Goal: Information Seeking & Learning: Learn about a topic

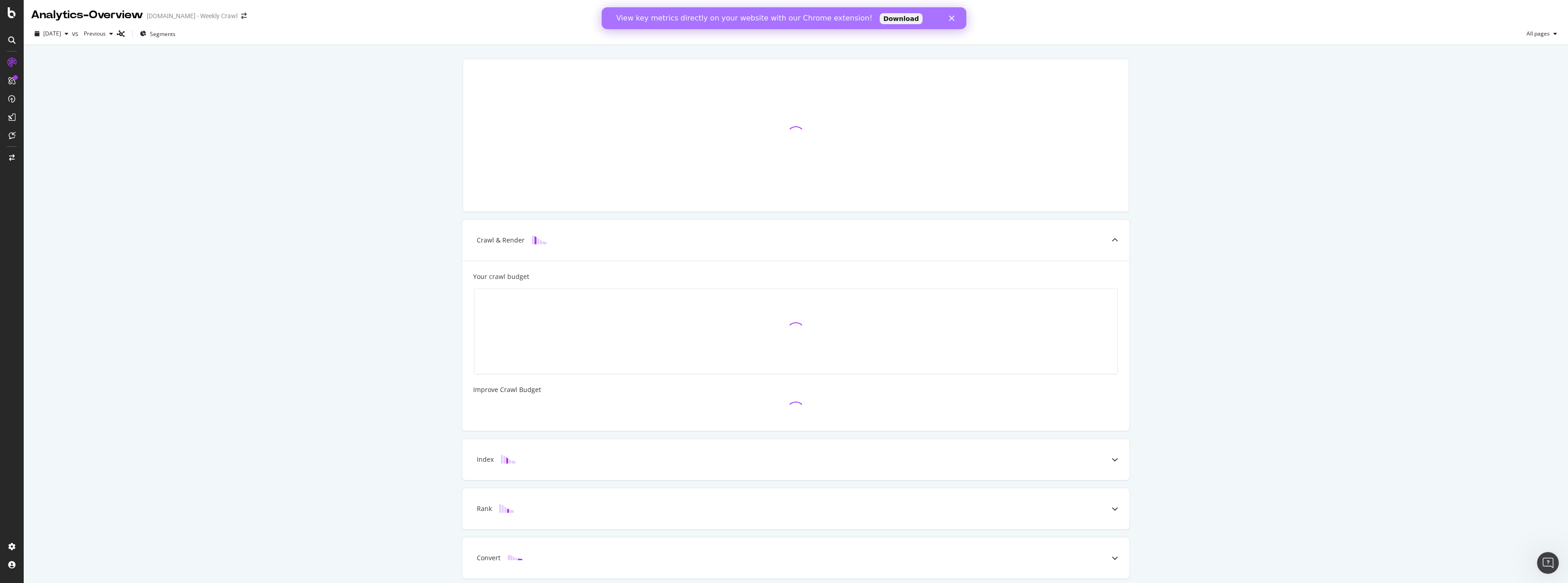
click at [880, 19] on link "Download" at bounding box center [901, 19] width 43 height 11
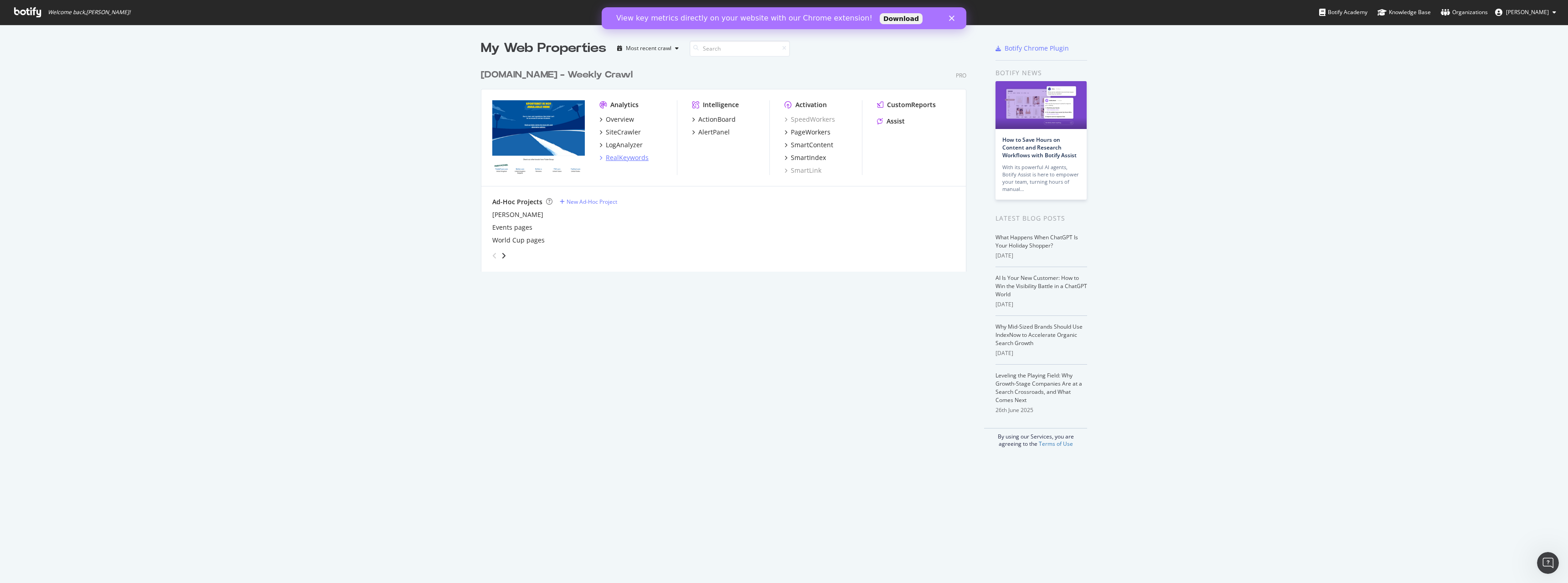
click at [617, 156] on div "RealKeywords" at bounding box center [627, 158] width 43 height 9
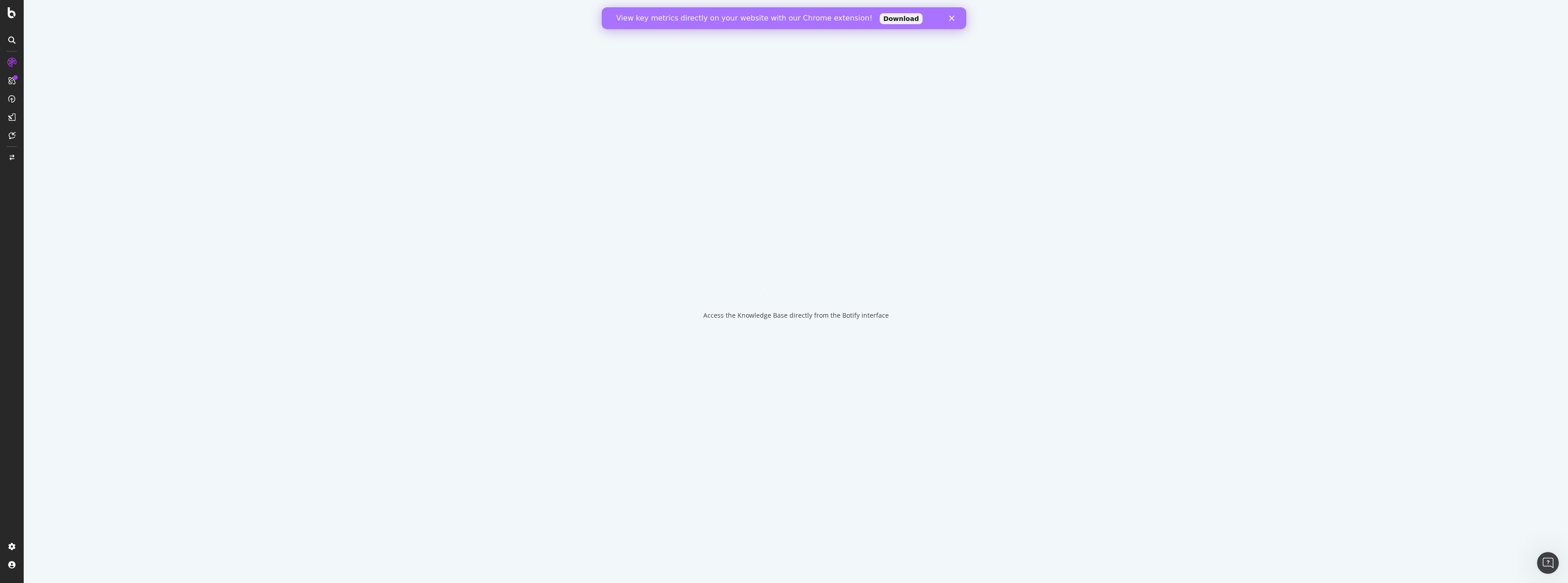
click at [953, 16] on icon "Close" at bounding box center [951, 18] width 5 height 5
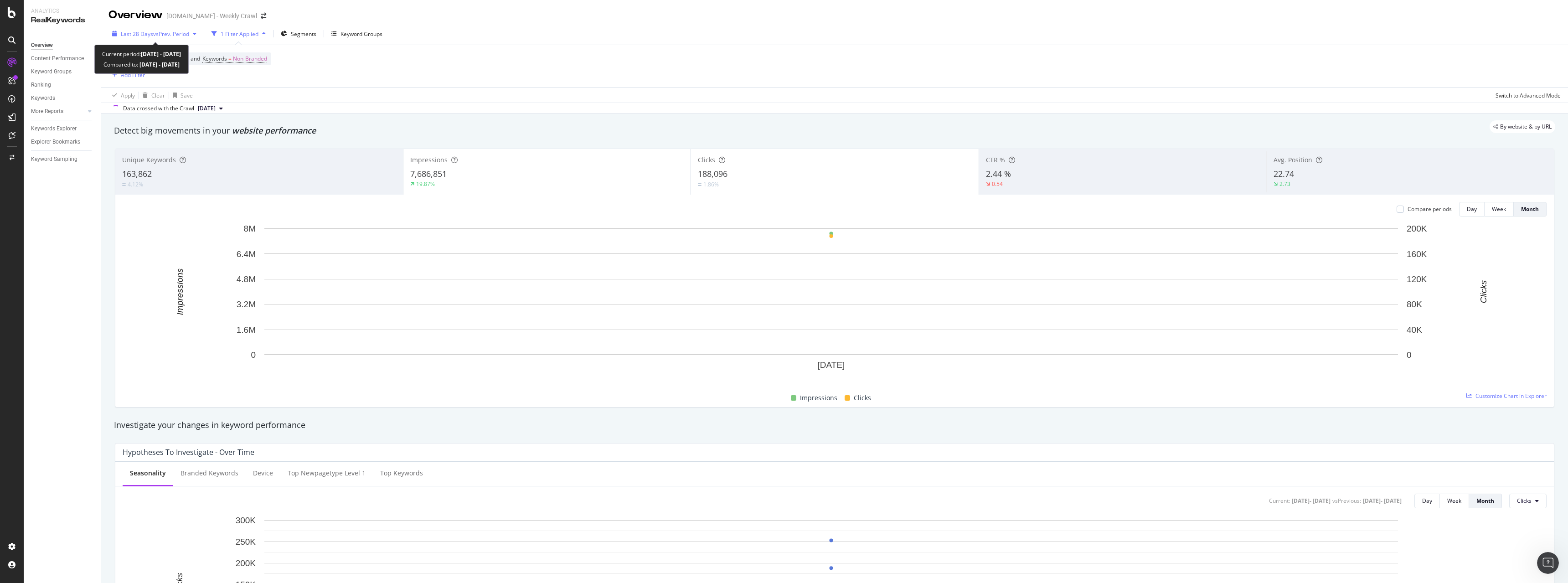
click at [183, 32] on span "vs Prev. Period" at bounding box center [171, 33] width 36 height 8
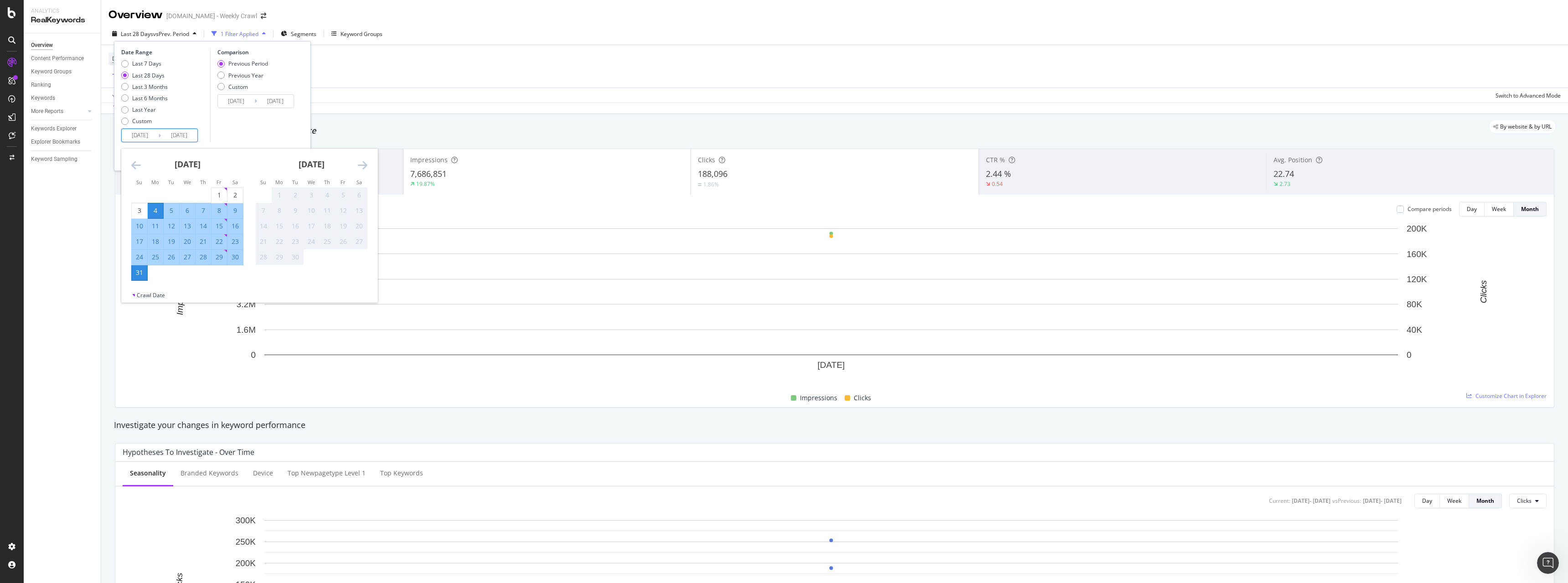
click at [155, 131] on input "2025/08/04" at bounding box center [140, 135] width 37 height 13
click at [218, 188] on div "1" at bounding box center [219, 195] width 15 height 15
type input "2025/08/01"
type input "2025/07/01"
type input "2025/07/31"
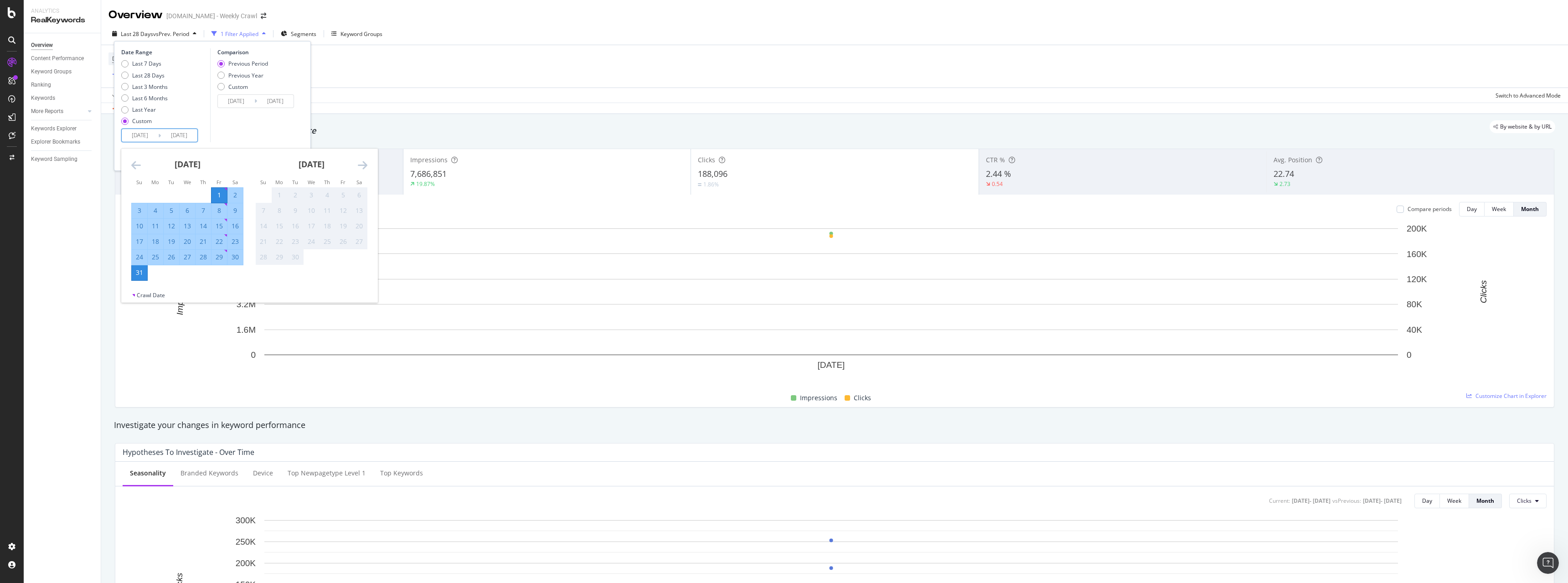
click at [144, 270] on div "31" at bounding box center [139, 272] width 15 height 9
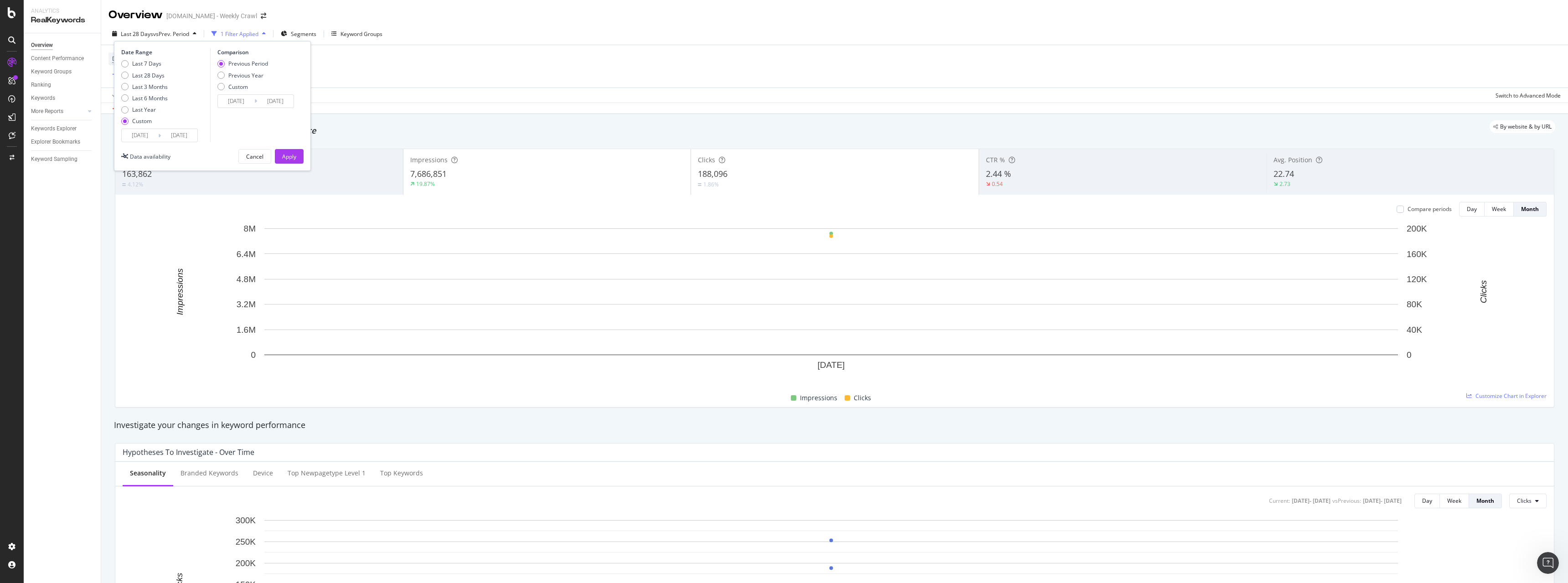
click at [239, 103] on input "2025/07/01" at bounding box center [236, 101] width 37 height 13
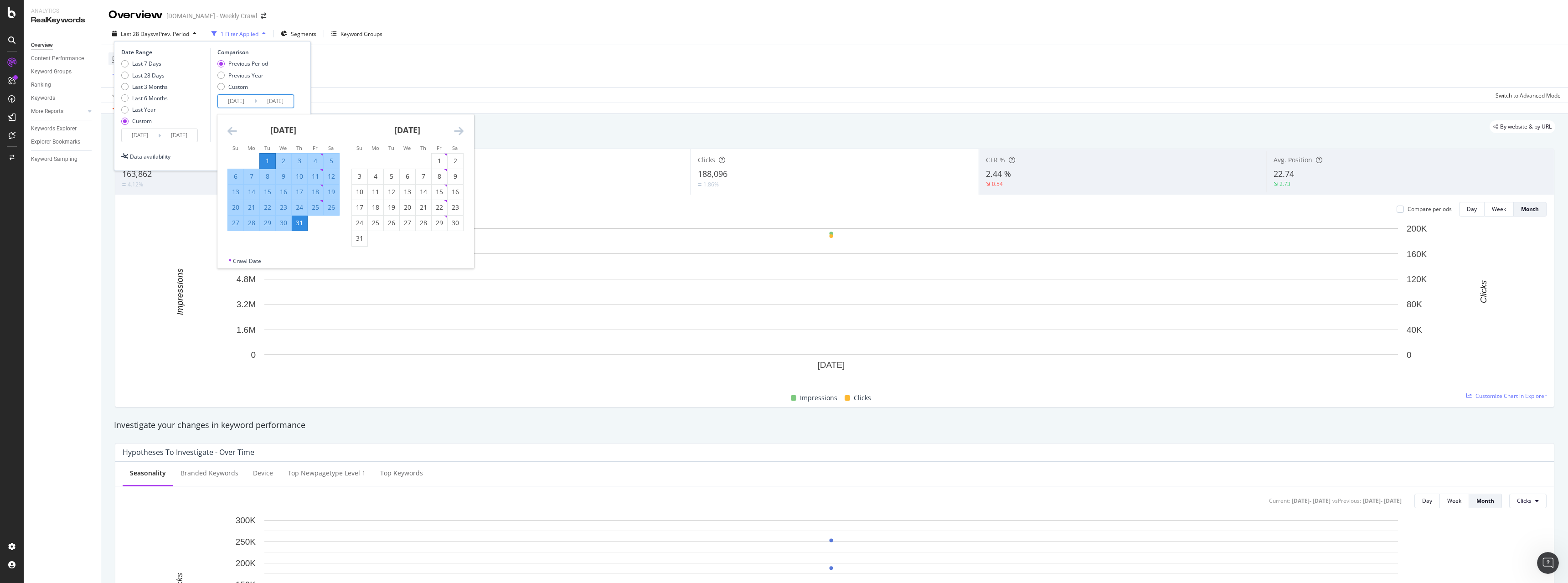
click at [229, 132] on icon "Move backward to switch to the previous month." at bounding box center [233, 131] width 10 height 11
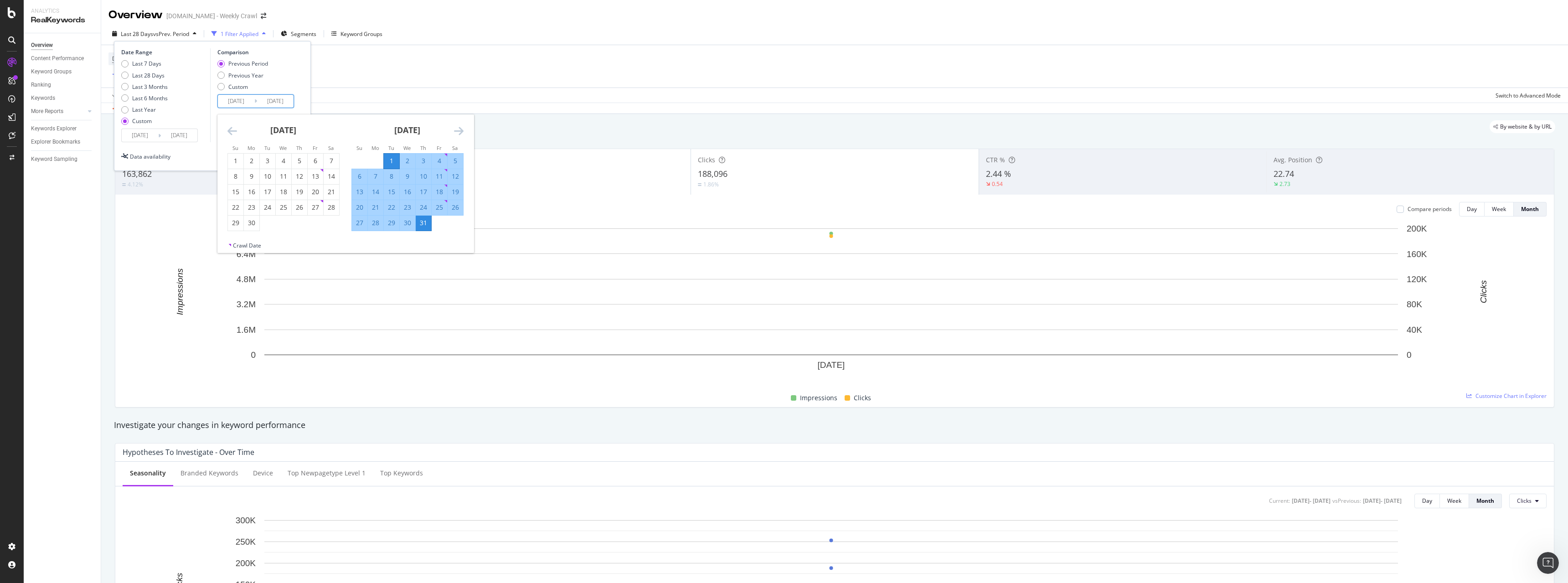
click at [229, 132] on icon "Move backward to switch to the previous month." at bounding box center [233, 131] width 10 height 11
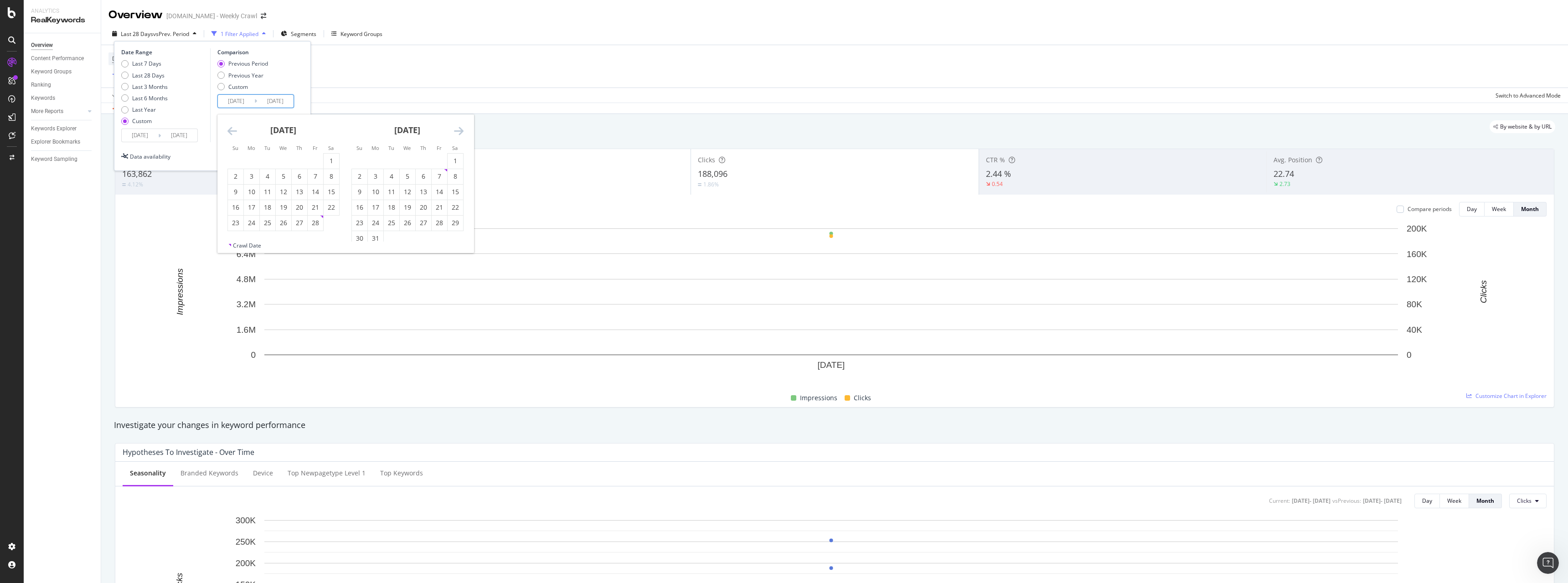
click at [229, 132] on icon "Move backward to switch to the previous month." at bounding box center [233, 131] width 10 height 11
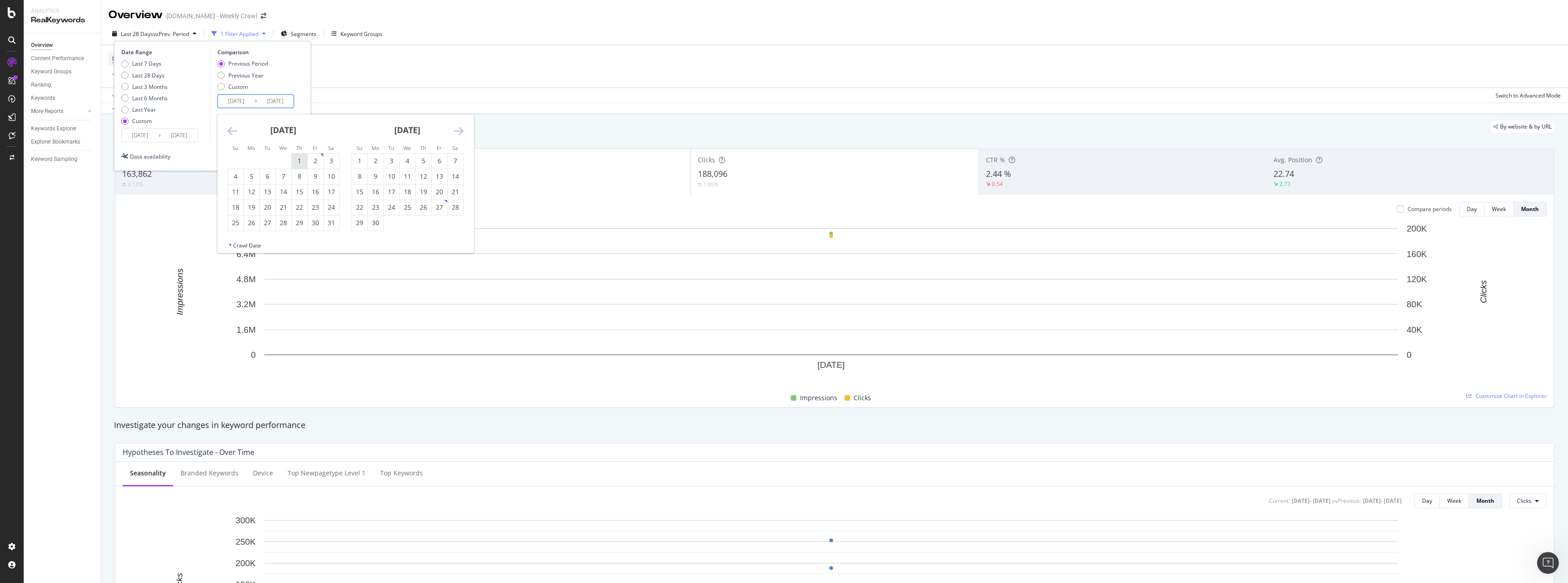
click at [293, 158] on div "1" at bounding box center [299, 161] width 15 height 9
type input "2024/08/01"
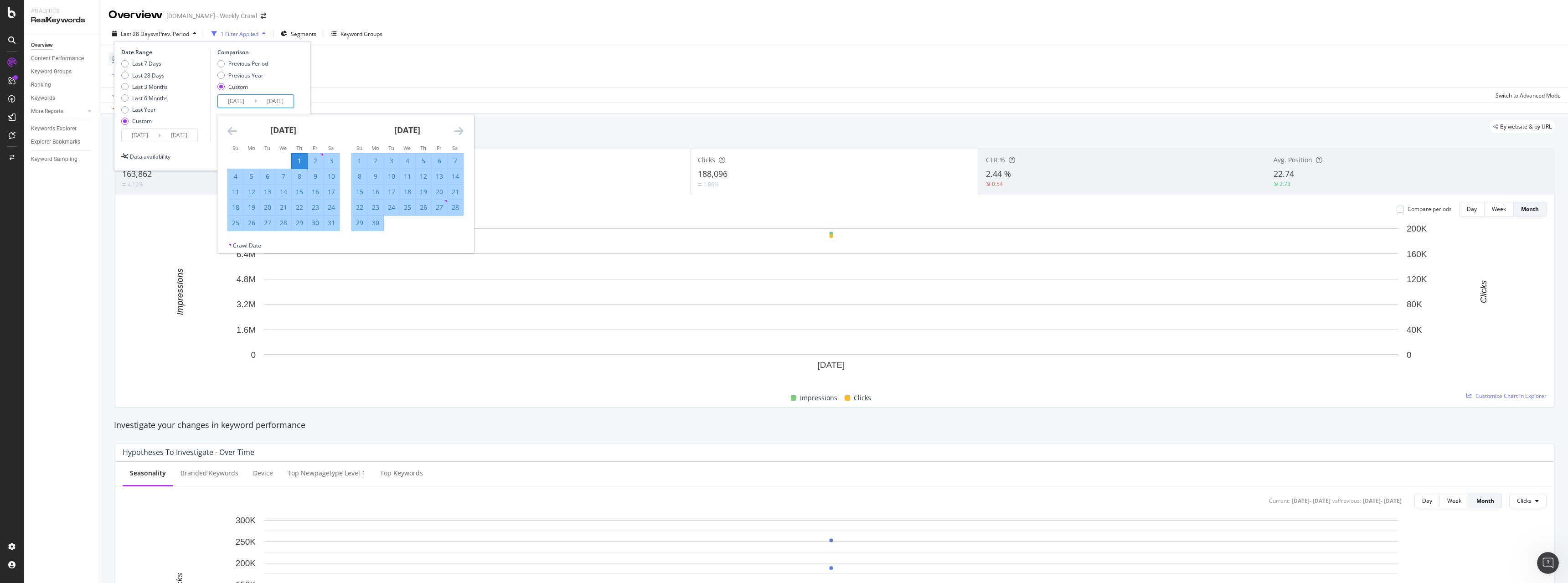
click at [330, 222] on div "31" at bounding box center [331, 223] width 15 height 9
type input "2024/08/31"
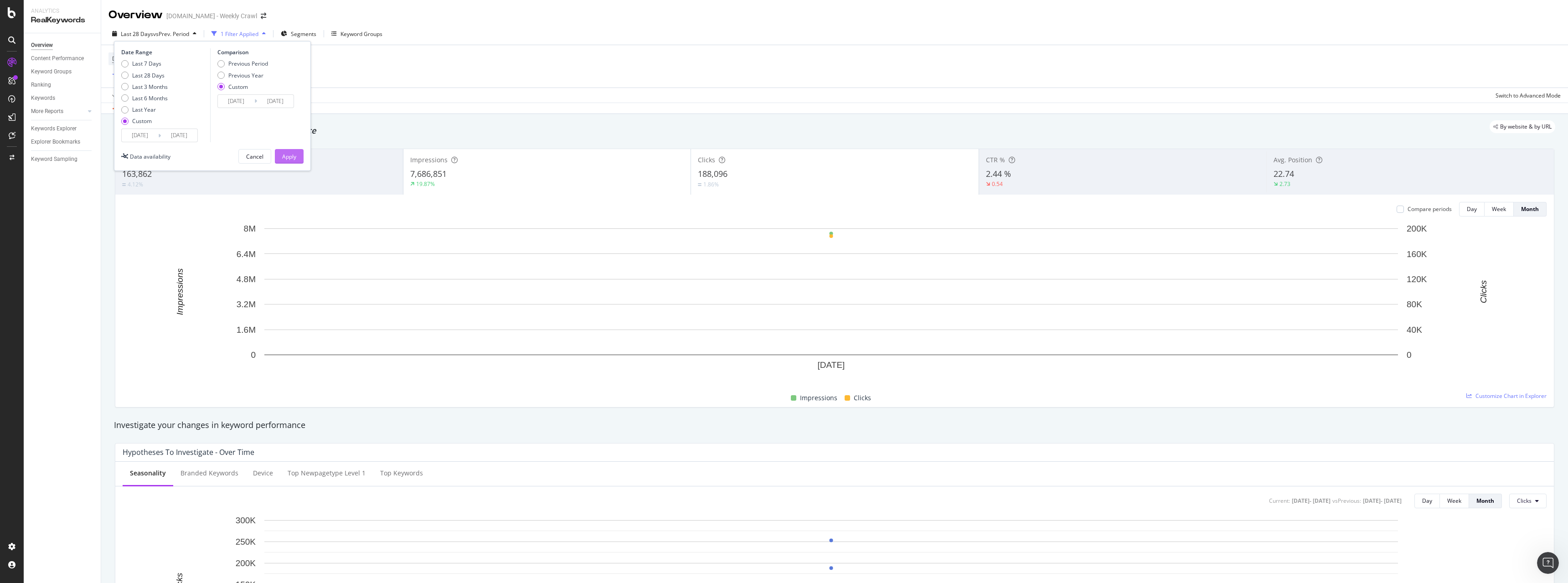
click at [299, 154] on button "Apply" at bounding box center [289, 156] width 29 height 15
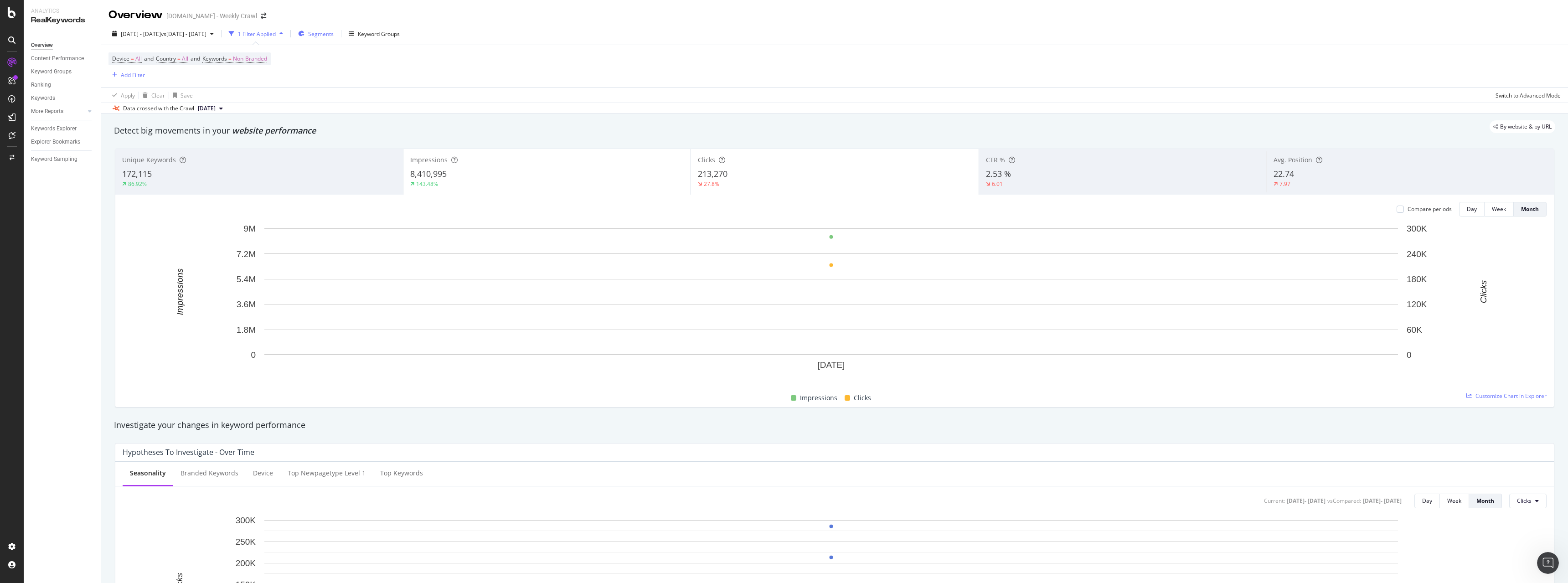
click at [334, 32] on span "Segments" at bounding box center [321, 33] width 26 height 8
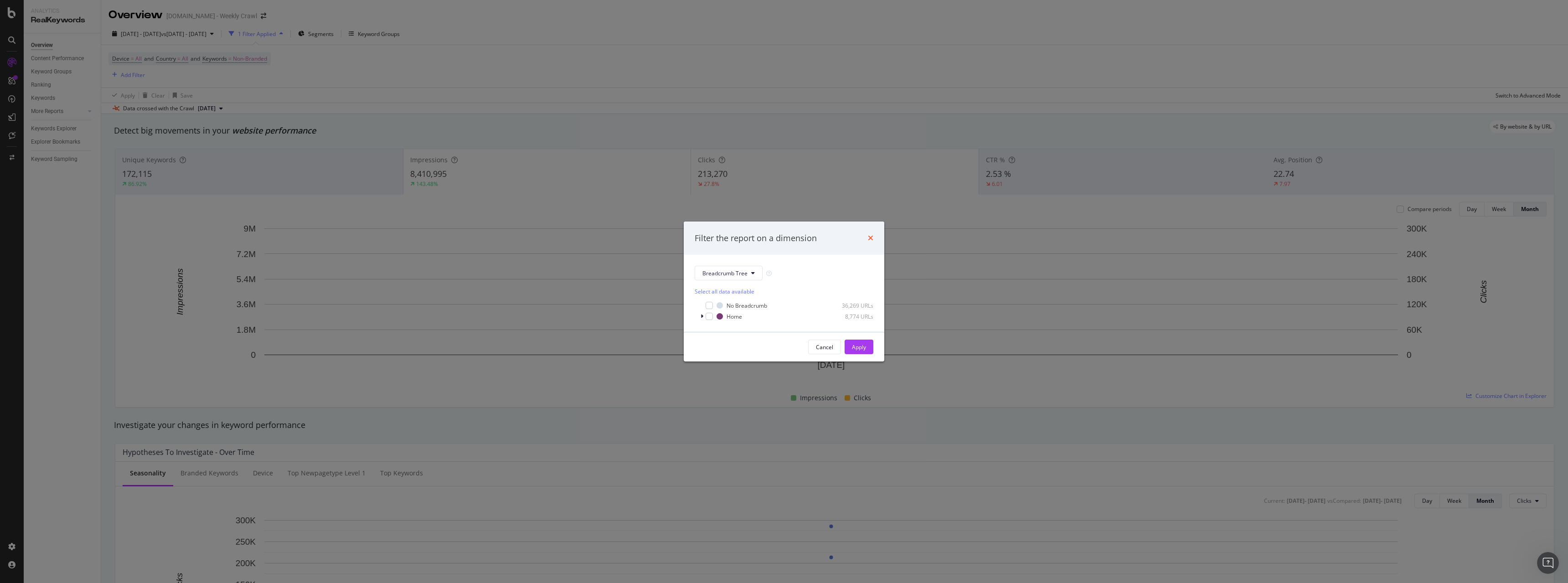
click at [873, 237] on icon "times" at bounding box center [870, 238] width 5 height 7
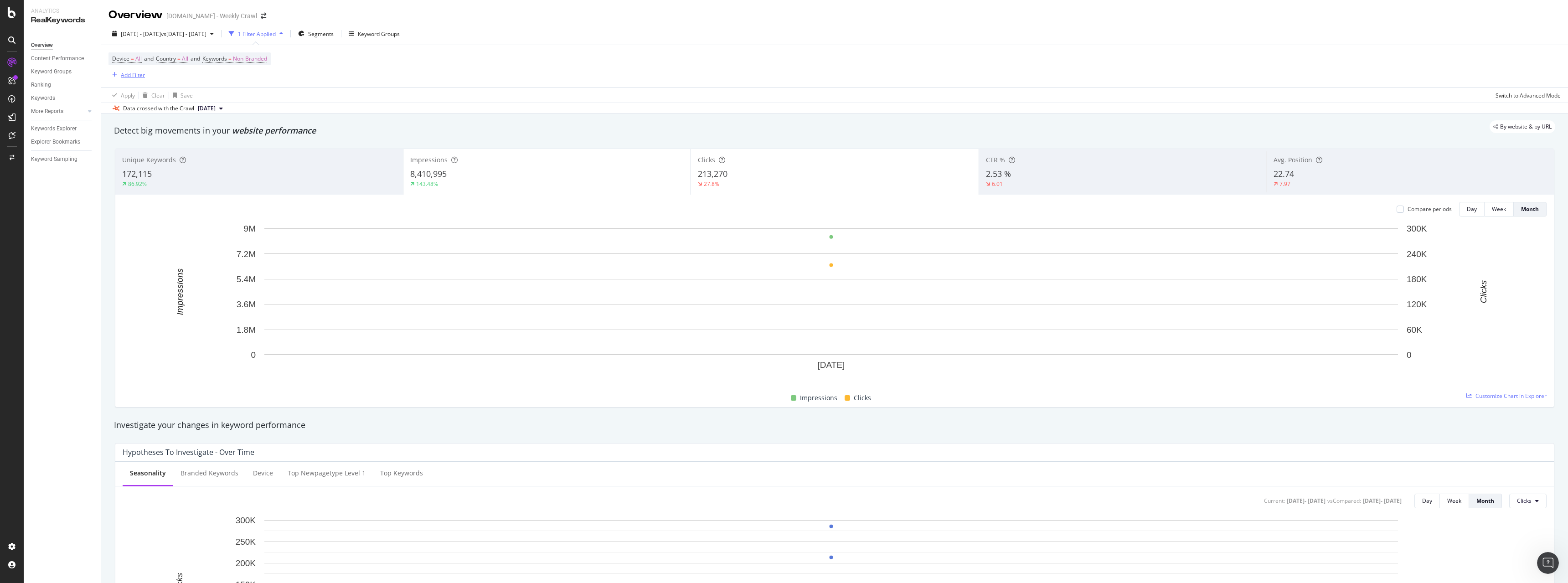
click at [122, 74] on div "Add Filter" at bounding box center [133, 75] width 24 height 8
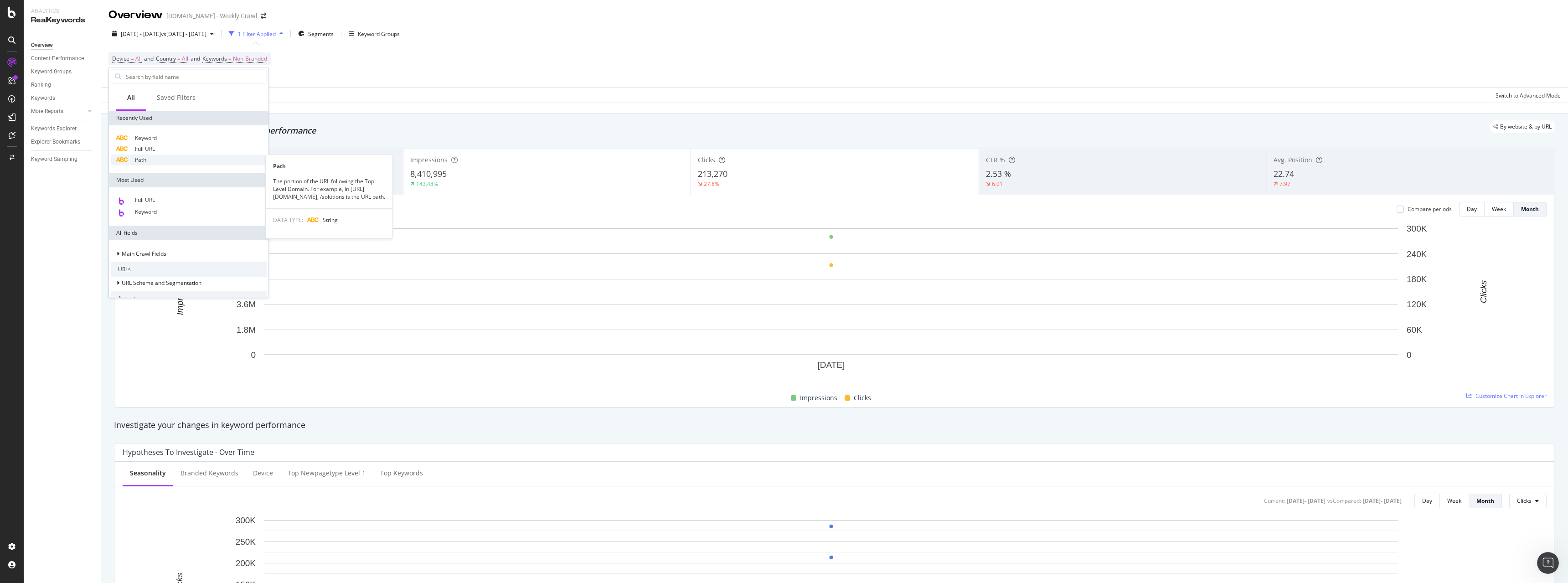
click at [184, 161] on div "Path" at bounding box center [189, 160] width 156 height 11
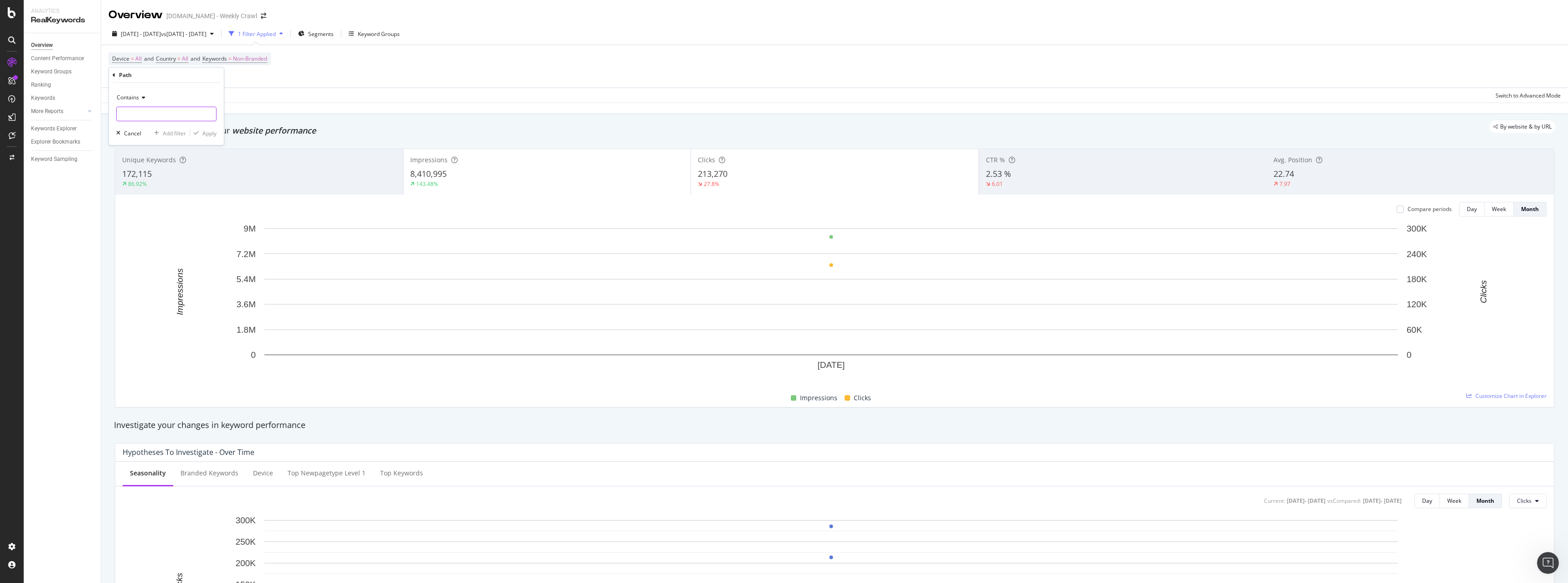
click at [158, 110] on input "text" at bounding box center [166, 114] width 99 height 15
type input "/huddle"
click at [212, 131] on div "Apply" at bounding box center [209, 133] width 14 height 8
click at [139, 74] on span "^.*/huddle.*$" at bounding box center [143, 75] width 35 height 13
type input "huddle"
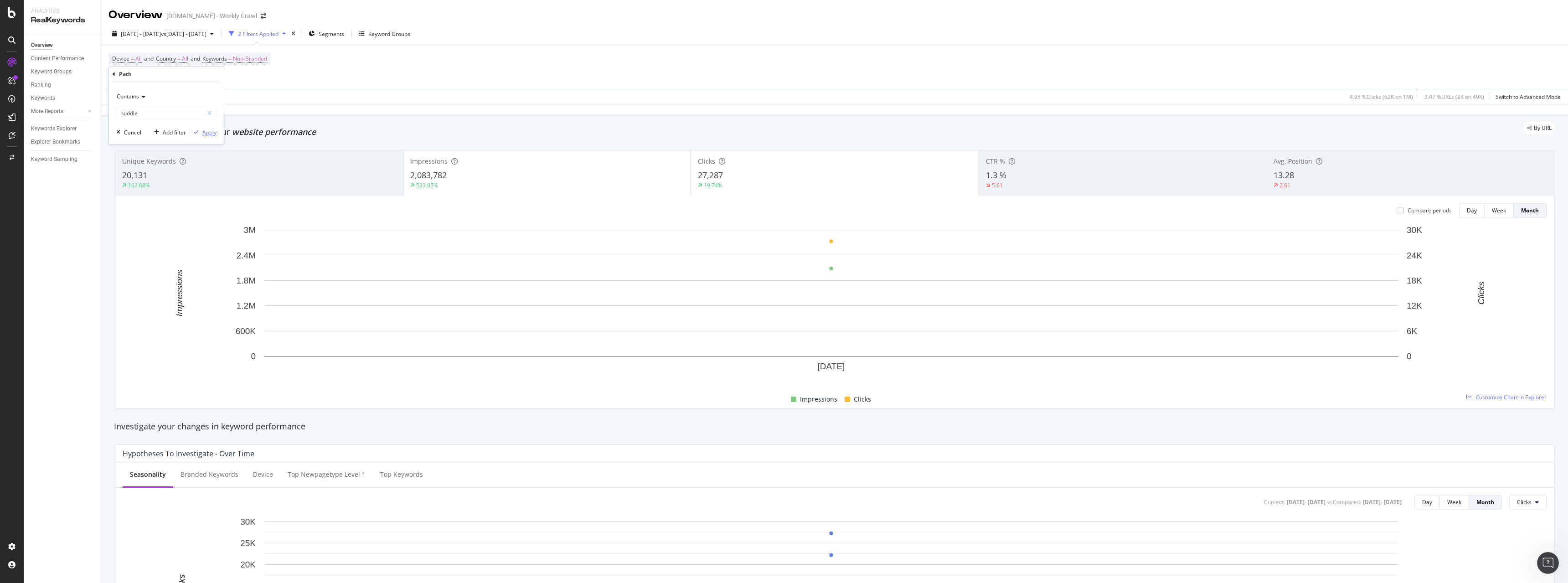
click at [205, 131] on div "Apply" at bounding box center [209, 132] width 14 height 8
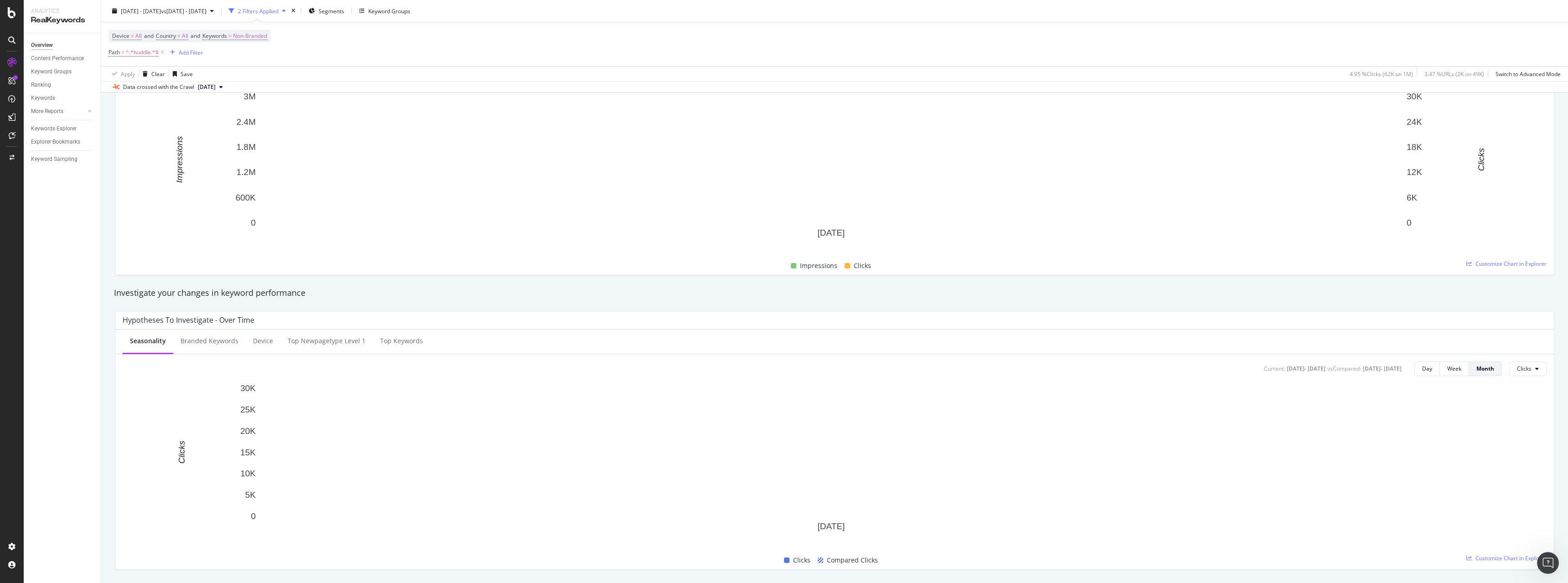
scroll to position [137, 0]
click at [217, 338] on div "Branded Keywords" at bounding box center [209, 337] width 58 height 9
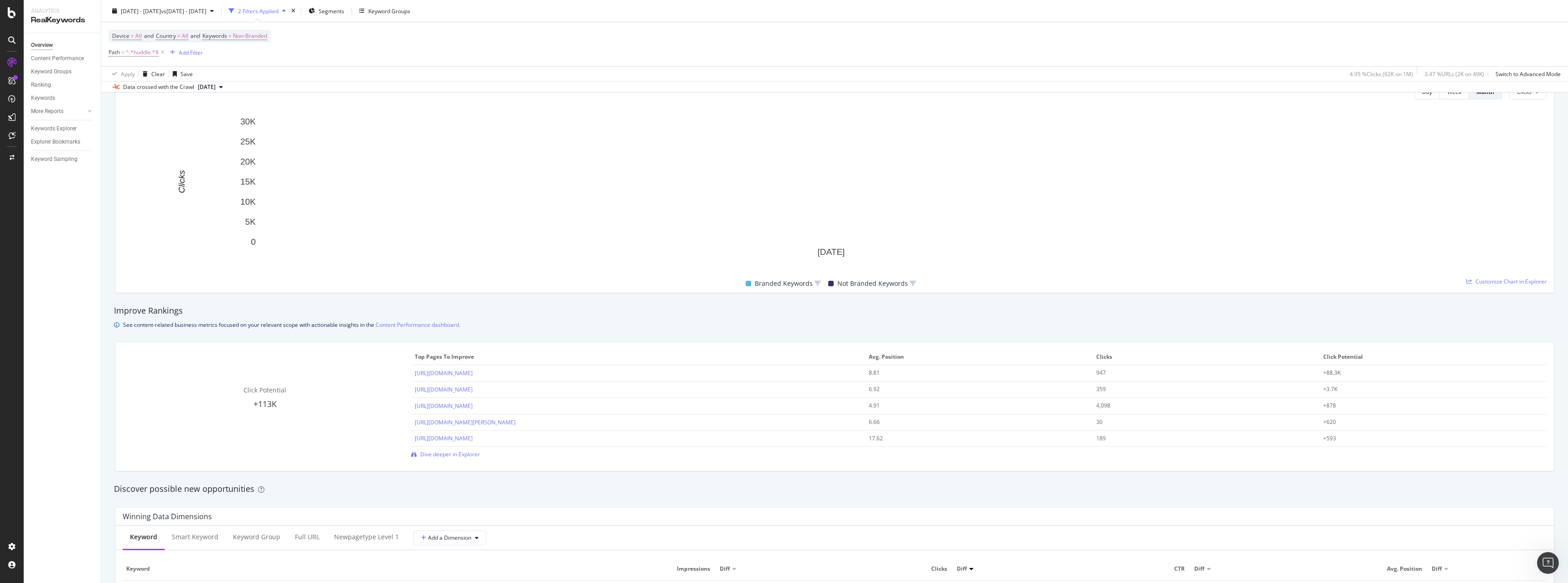
scroll to position [683, 0]
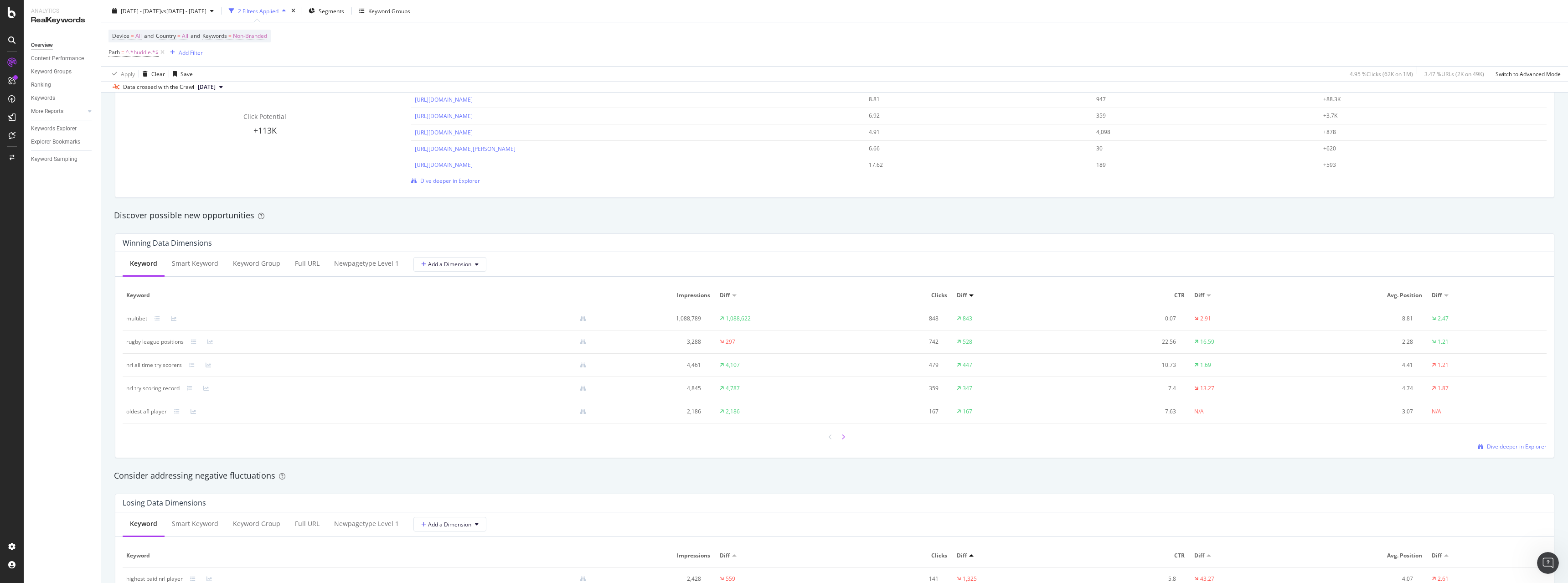
click at [841, 435] on icon at bounding box center [843, 437] width 4 height 5
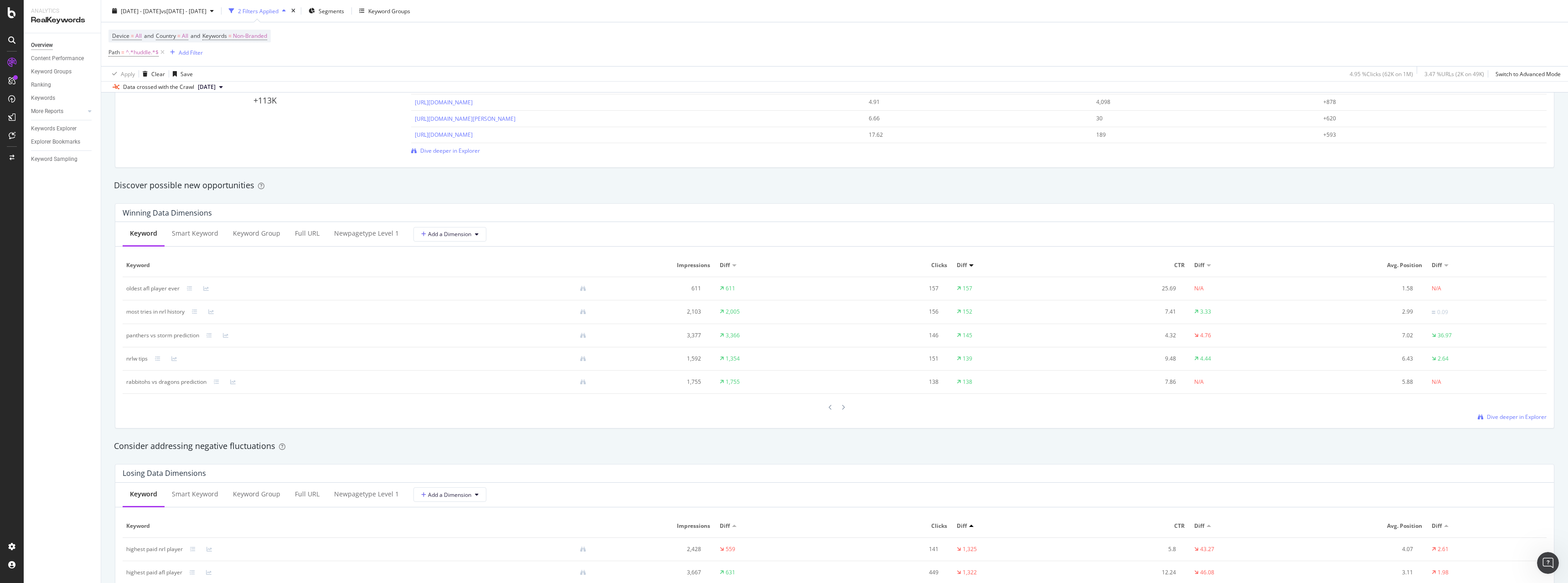
scroll to position [729, 0]
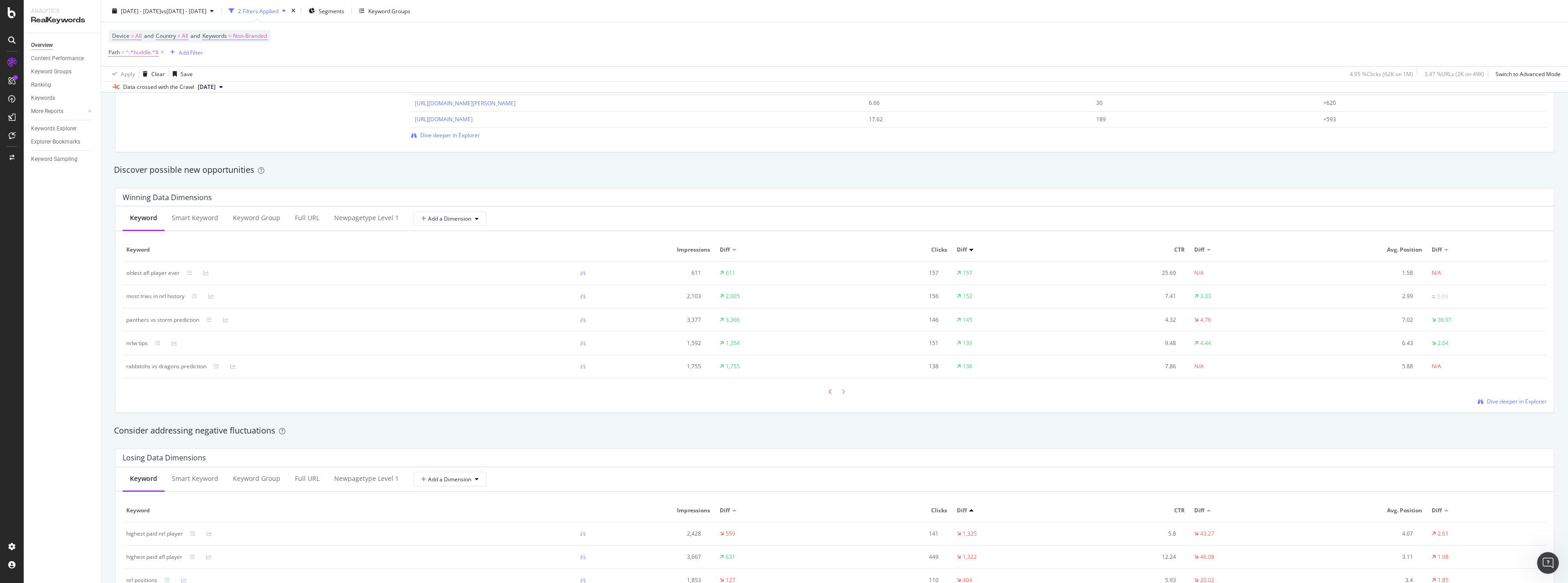
click at [828, 394] on icon at bounding box center [830, 392] width 4 height 5
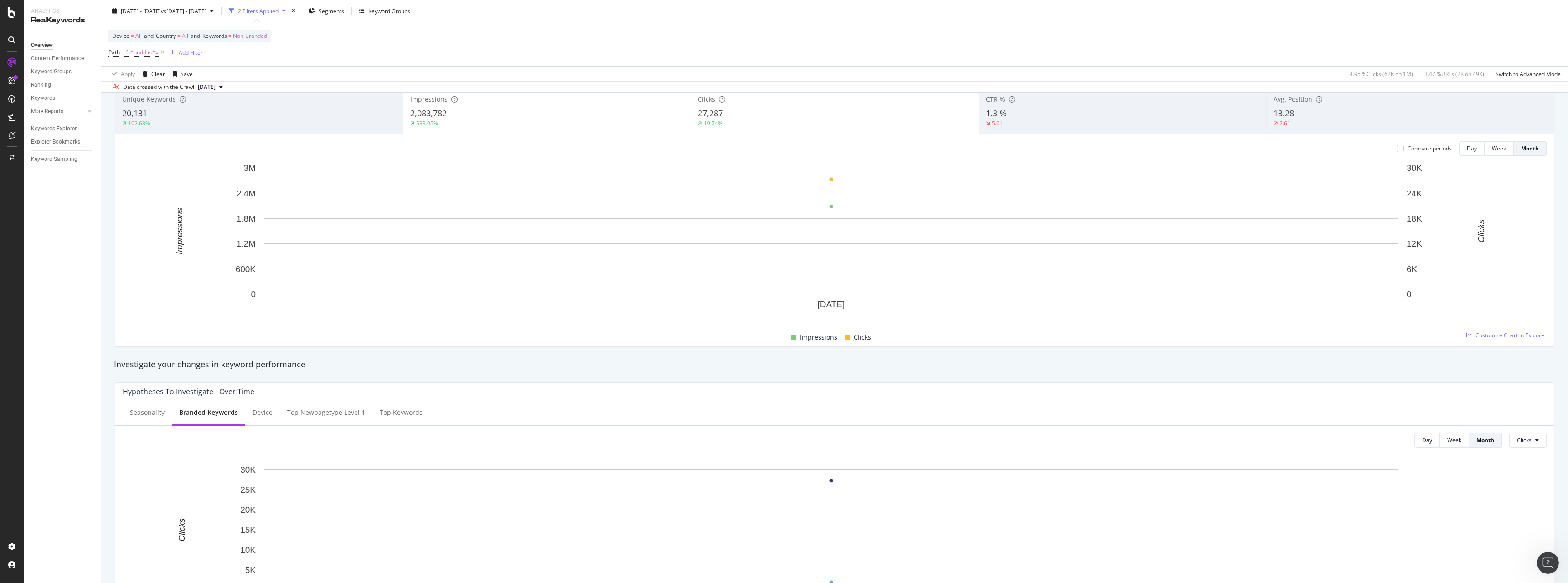
scroll to position [0, 0]
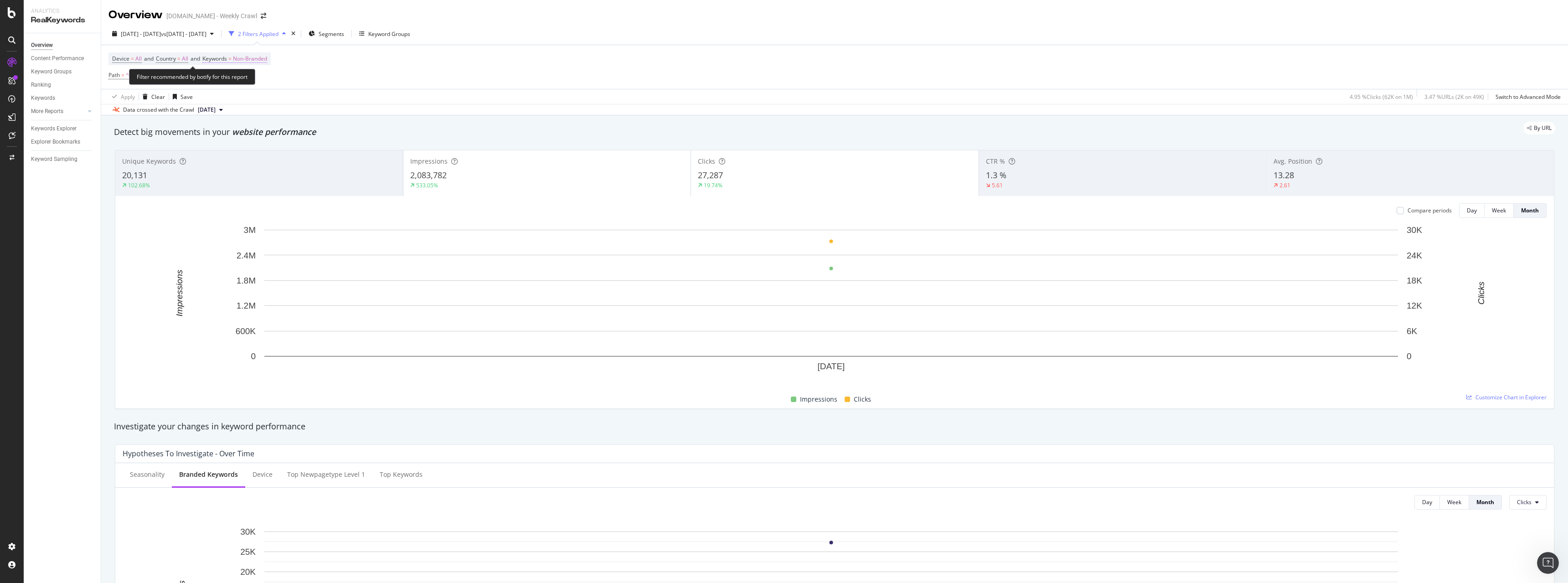
click at [251, 60] on span "Non-Branded" at bounding box center [250, 58] width 34 height 13
click at [248, 79] on span "Non-Branded" at bounding box center [234, 80] width 38 height 8
click at [251, 150] on span "All" at bounding box center [270, 151] width 93 height 8
click at [307, 99] on div "Apply" at bounding box center [309, 99] width 14 height 8
click at [188, 79] on div "Add Filter" at bounding box center [191, 75] width 24 height 8
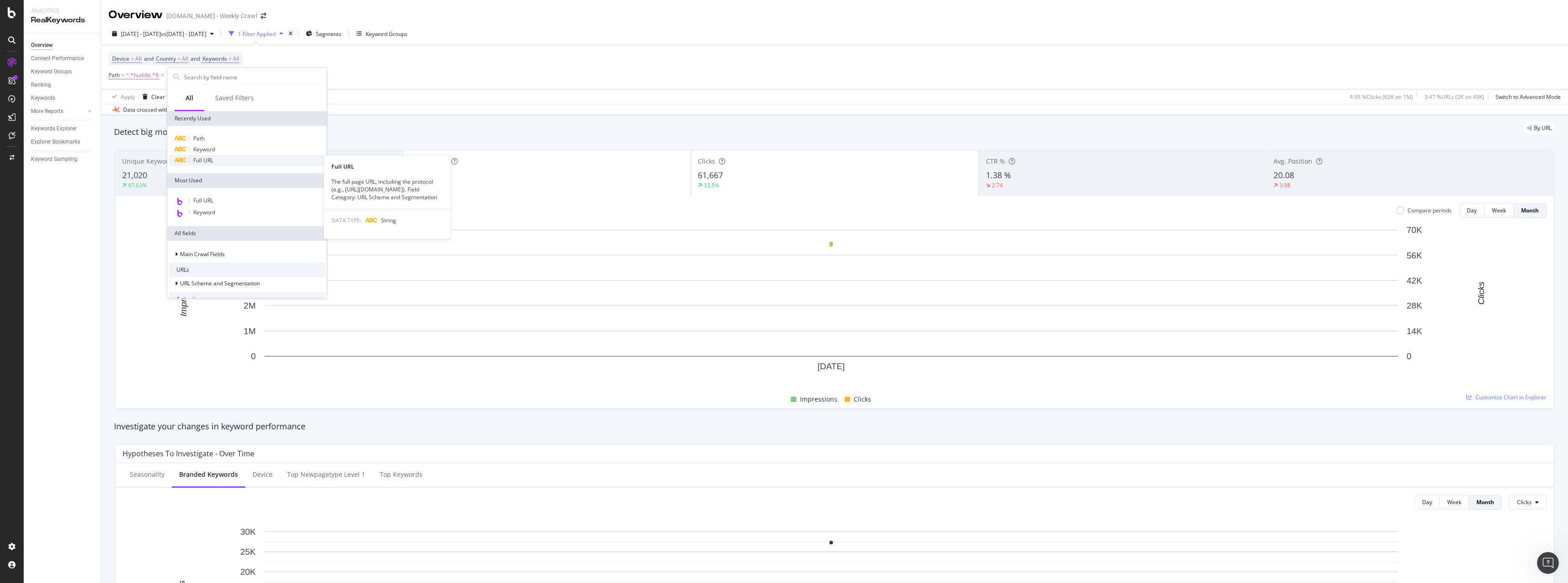
click at [237, 159] on div "Full URL" at bounding box center [247, 161] width 156 height 11
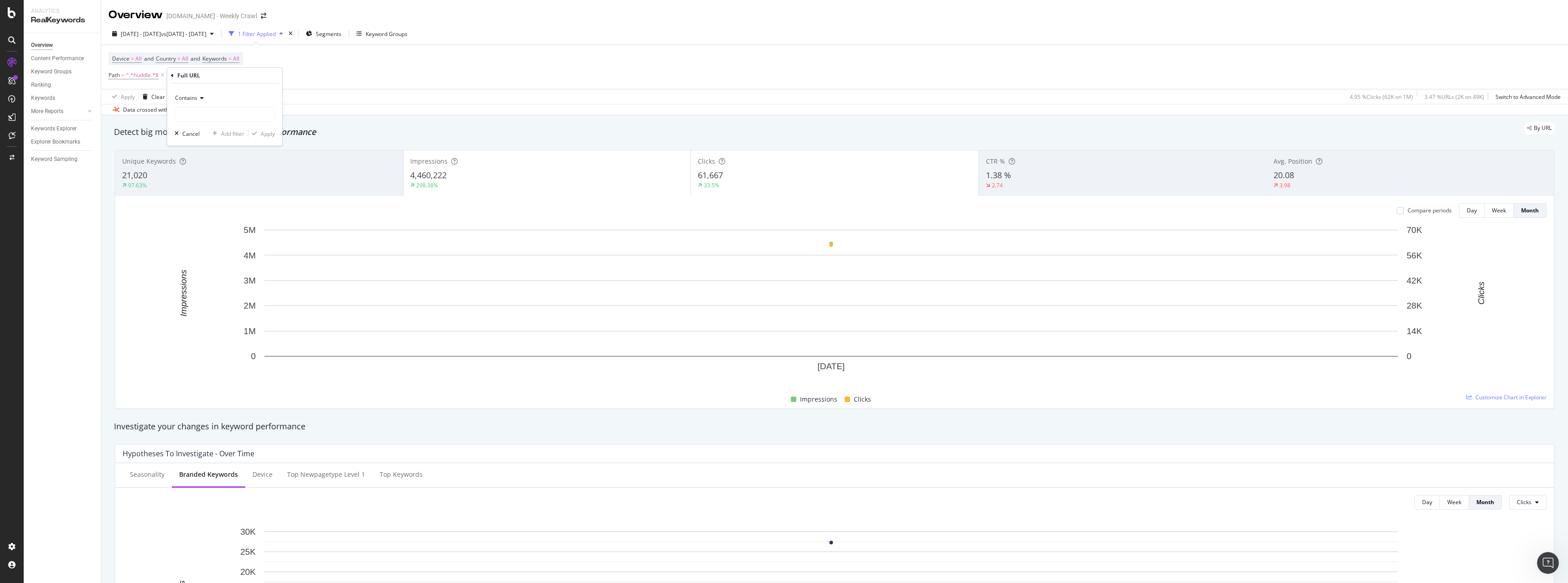
click at [196, 99] on span "Contains" at bounding box center [186, 97] width 23 height 8
click at [242, 197] on div "Doesn't contain" at bounding box center [226, 199] width 97 height 12
click at [229, 111] on input "text" at bounding box center [225, 114] width 99 height 15
paste input "https://www.sportsbet.com.au/huddle/punter-iq/guide/what-is-a-multi-bet"
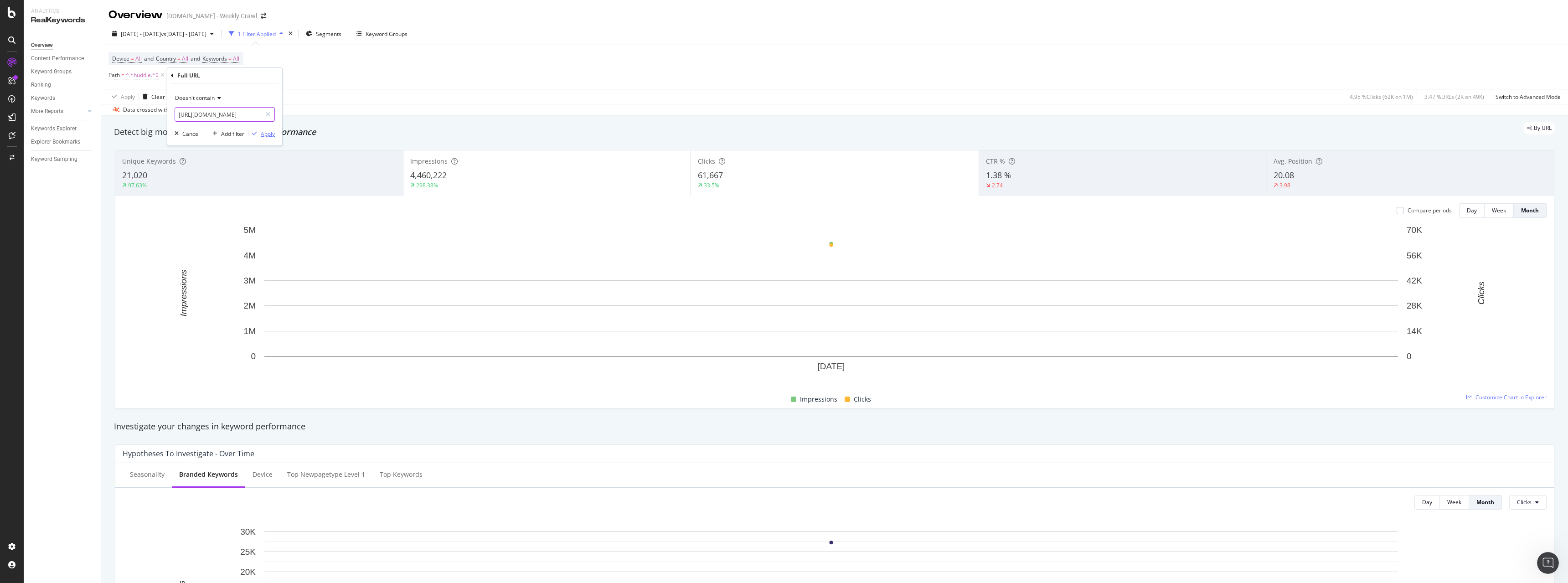
type input "https://www.sportsbet.com.au/huddle/punter-iq/guide/what-is-a-multi-bet"
click at [272, 135] on div "Apply" at bounding box center [267, 133] width 14 height 8
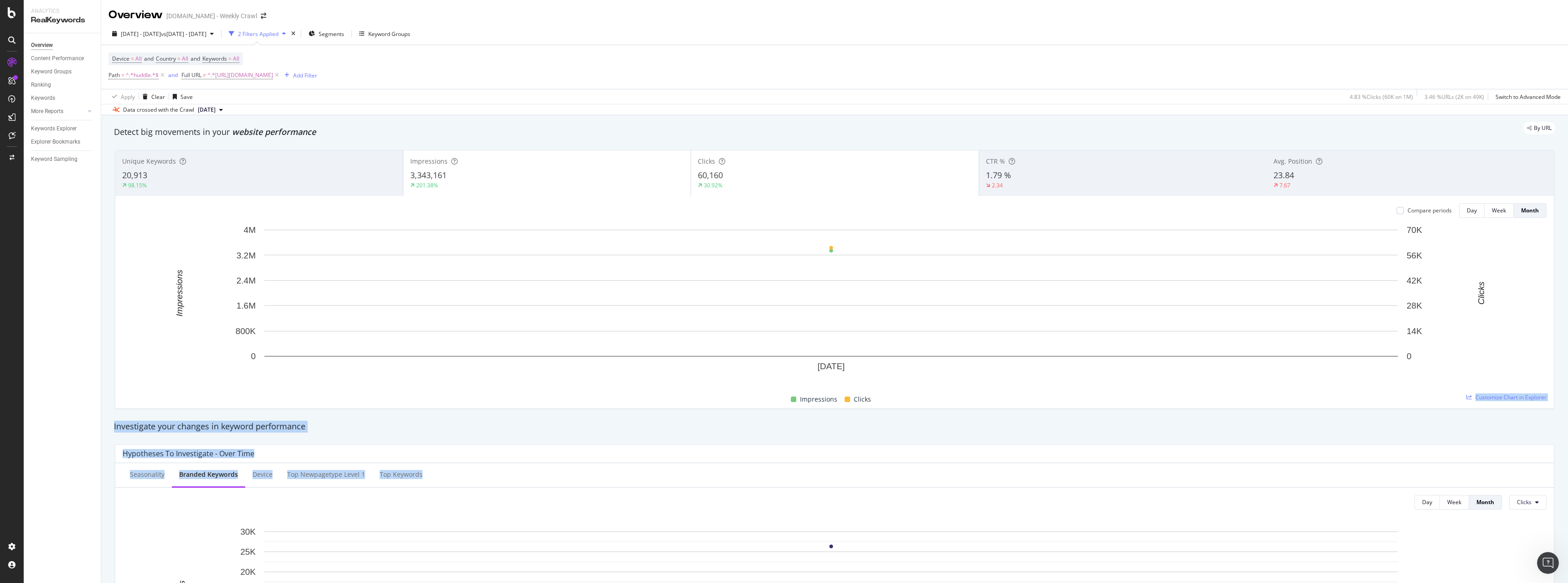
drag, startPoint x: 945, startPoint y: 398, endPoint x: 872, endPoint y: 711, distance: 321.4
click at [872, 582] on html "Analytics RealKeywords Overview Content Performance Keyword Groups Ranking Keyw…" at bounding box center [784, 292] width 1568 height 583
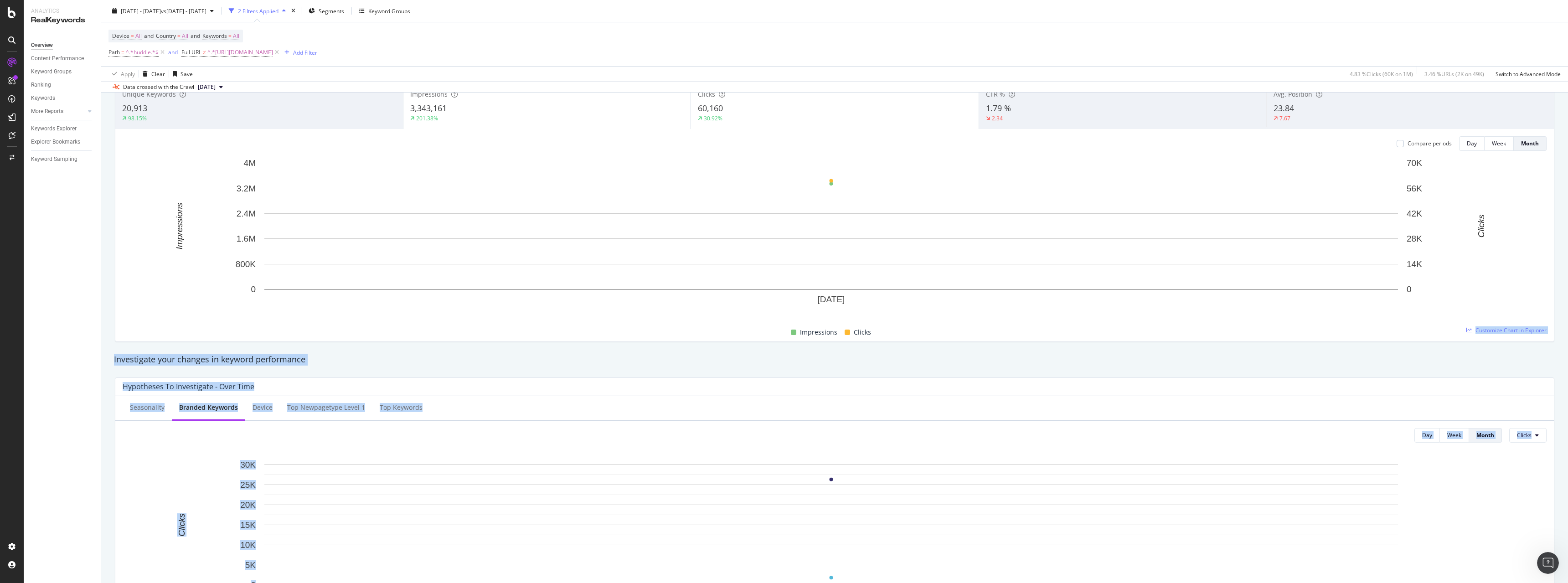
click at [510, 354] on div "Investigate your changes in keyword performance" at bounding box center [835, 359] width 1441 height 12
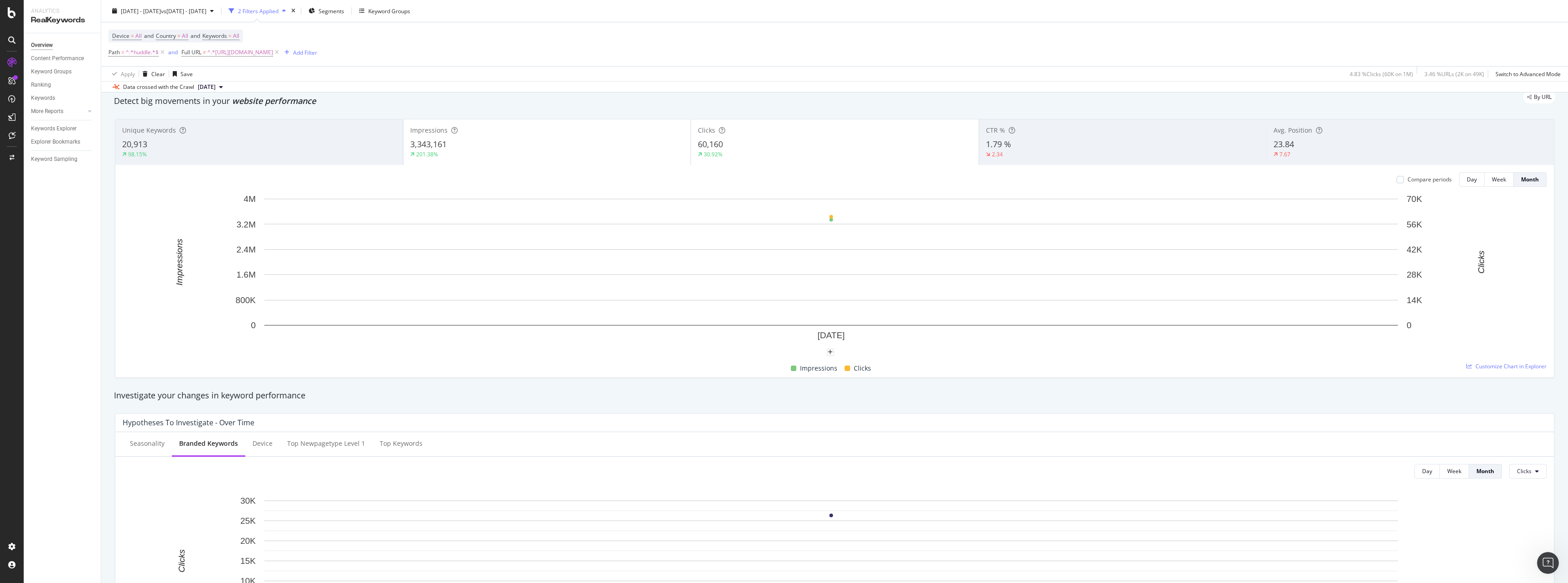
scroll to position [0, 0]
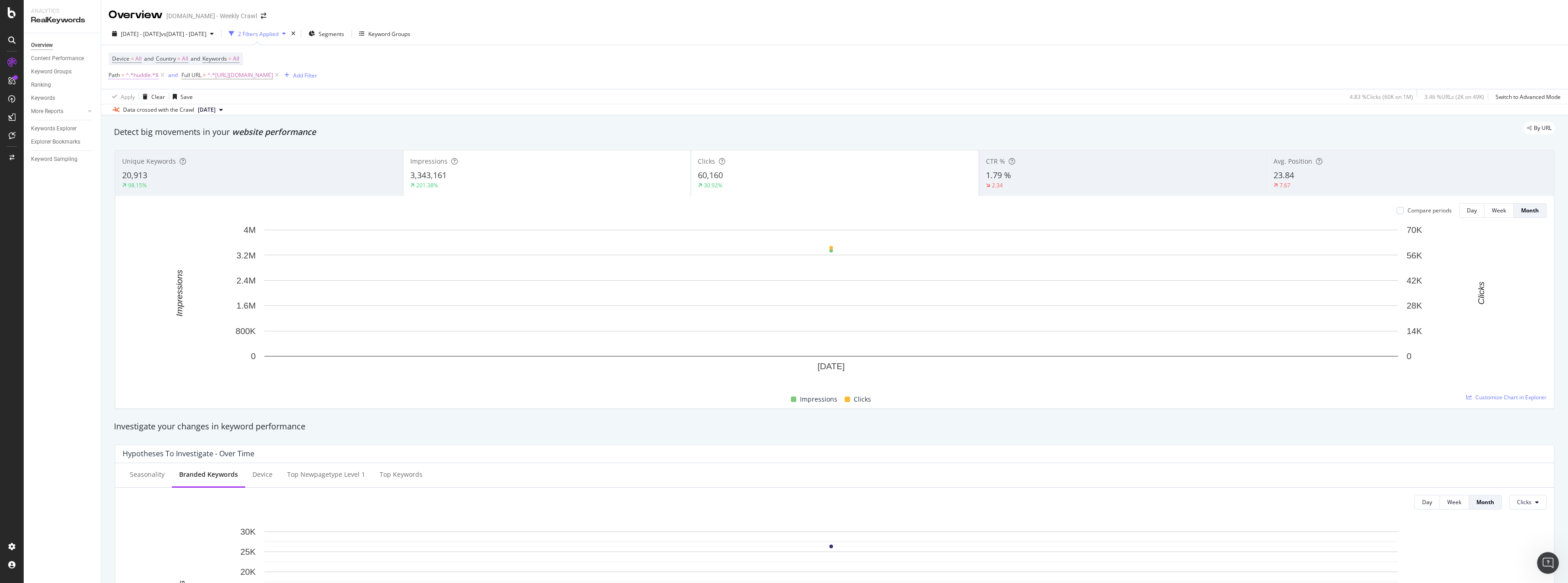
click at [142, 73] on span "^.*huddle.*$" at bounding box center [142, 75] width 33 height 13
click at [114, 74] on icon at bounding box center [114, 74] width 2 height 5
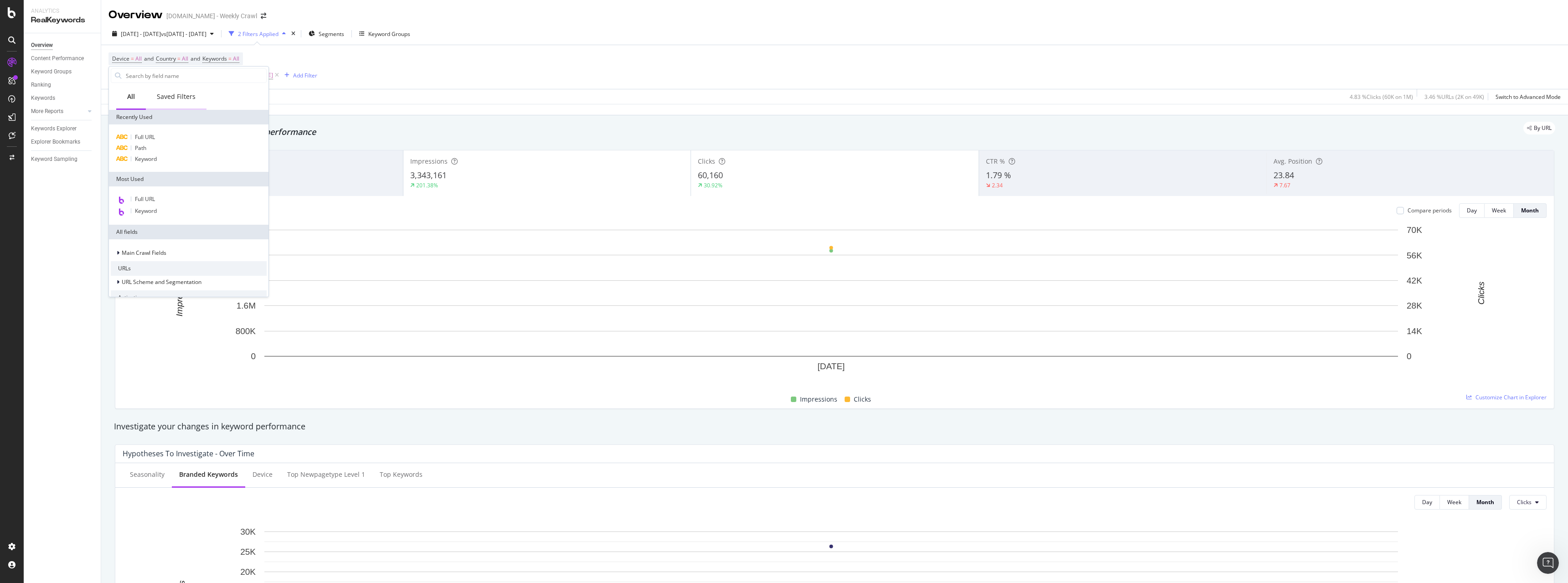
click at [162, 100] on div "Saved Filters" at bounding box center [177, 96] width 39 height 9
click at [146, 284] on div "Show 7 more" at bounding box center [135, 285] width 33 height 6
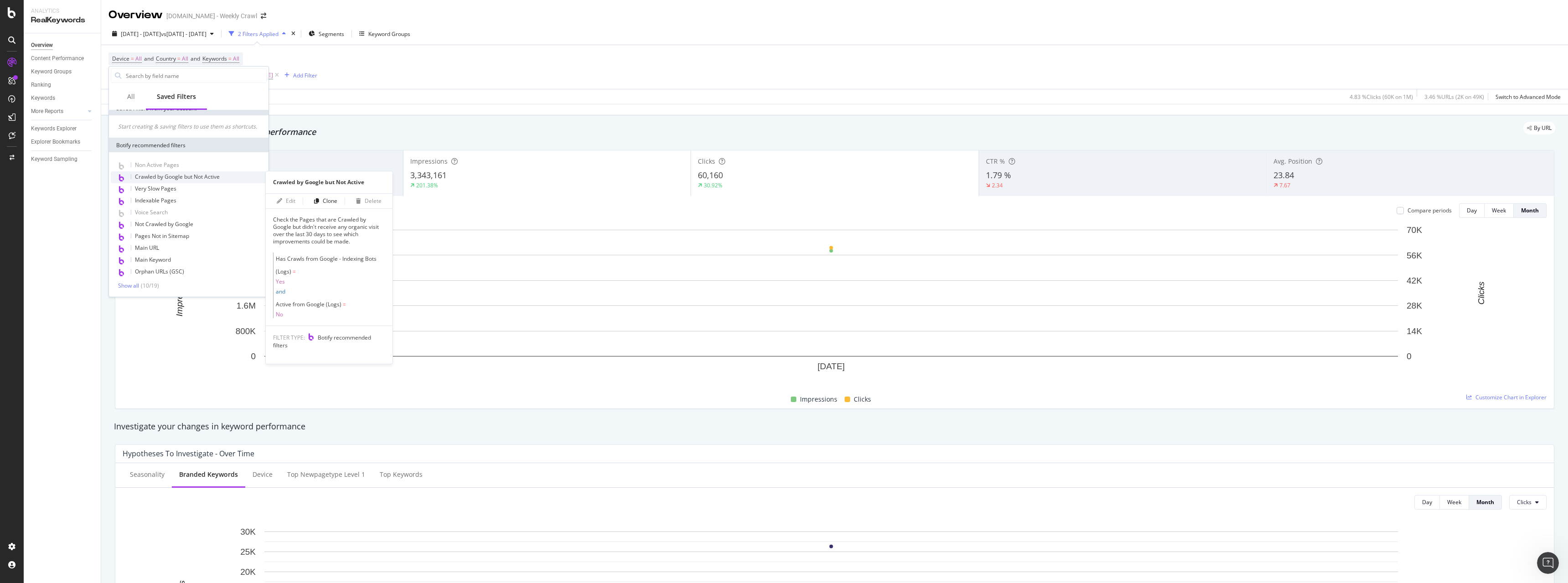
scroll to position [94, 0]
click at [128, 285] on div "Show all" at bounding box center [128, 285] width 21 height 6
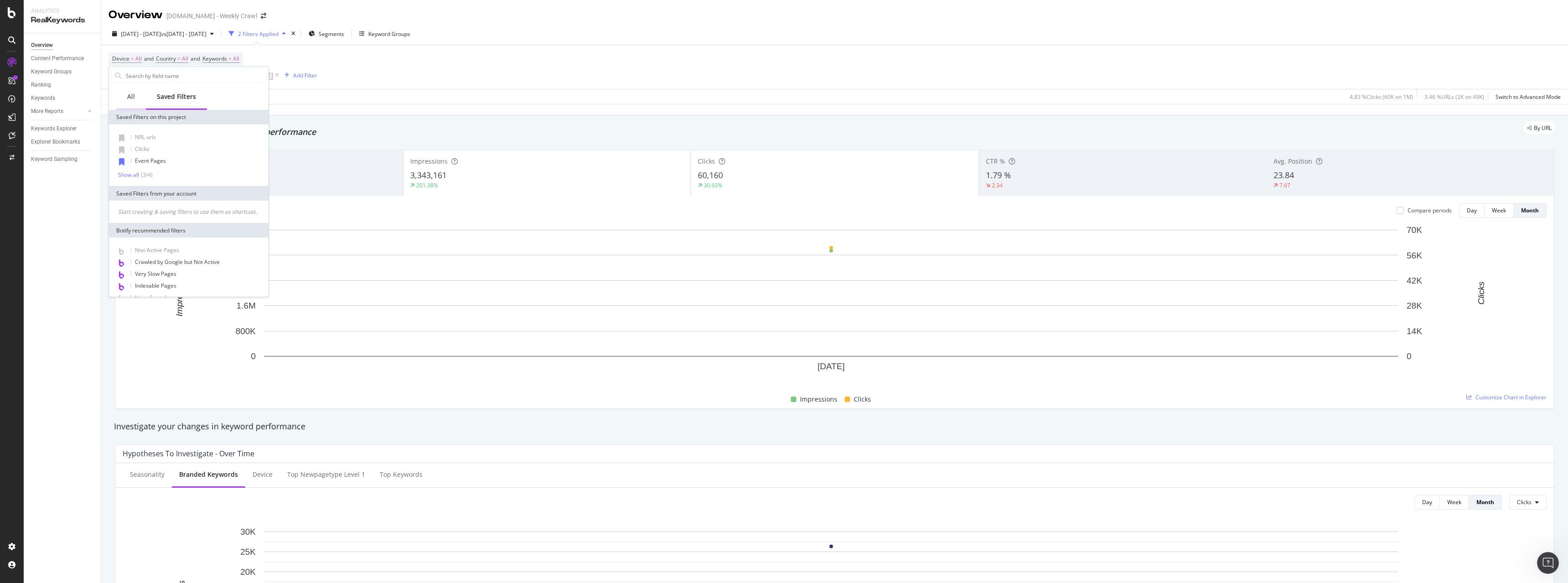
click at [133, 96] on div "All" at bounding box center [131, 96] width 8 height 9
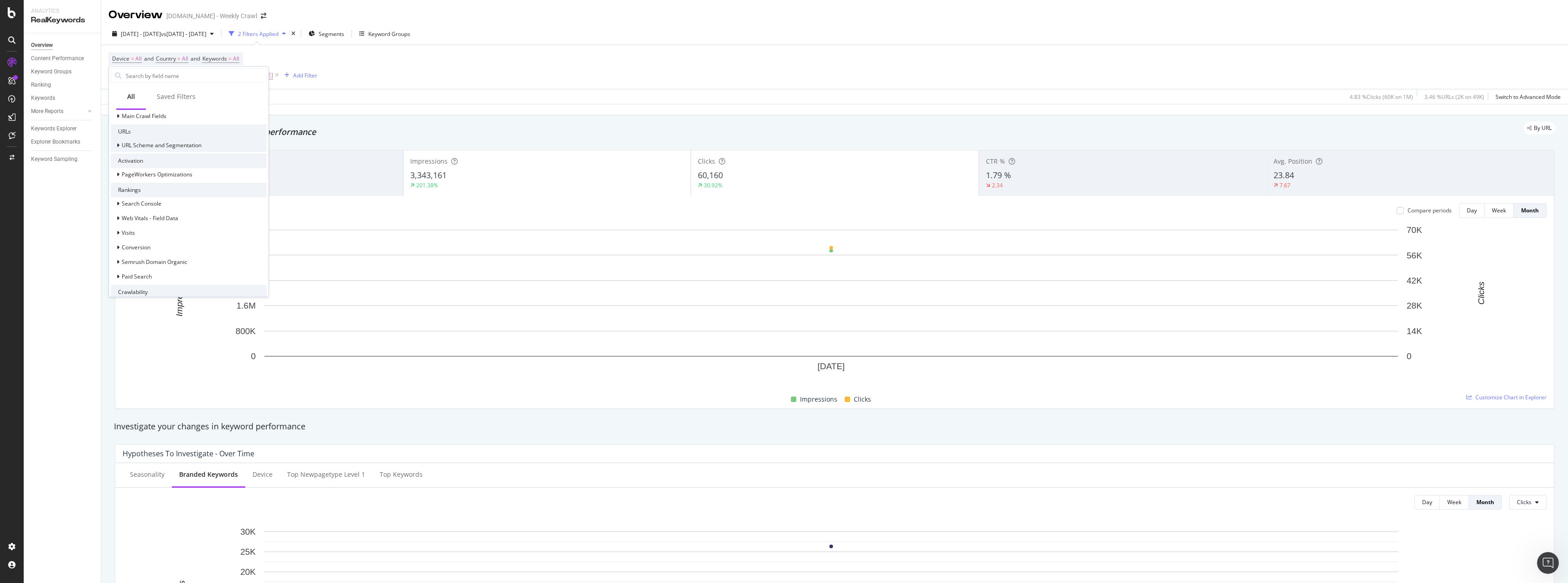
click at [172, 142] on span "URL Scheme and Segmentation" at bounding box center [161, 145] width 80 height 8
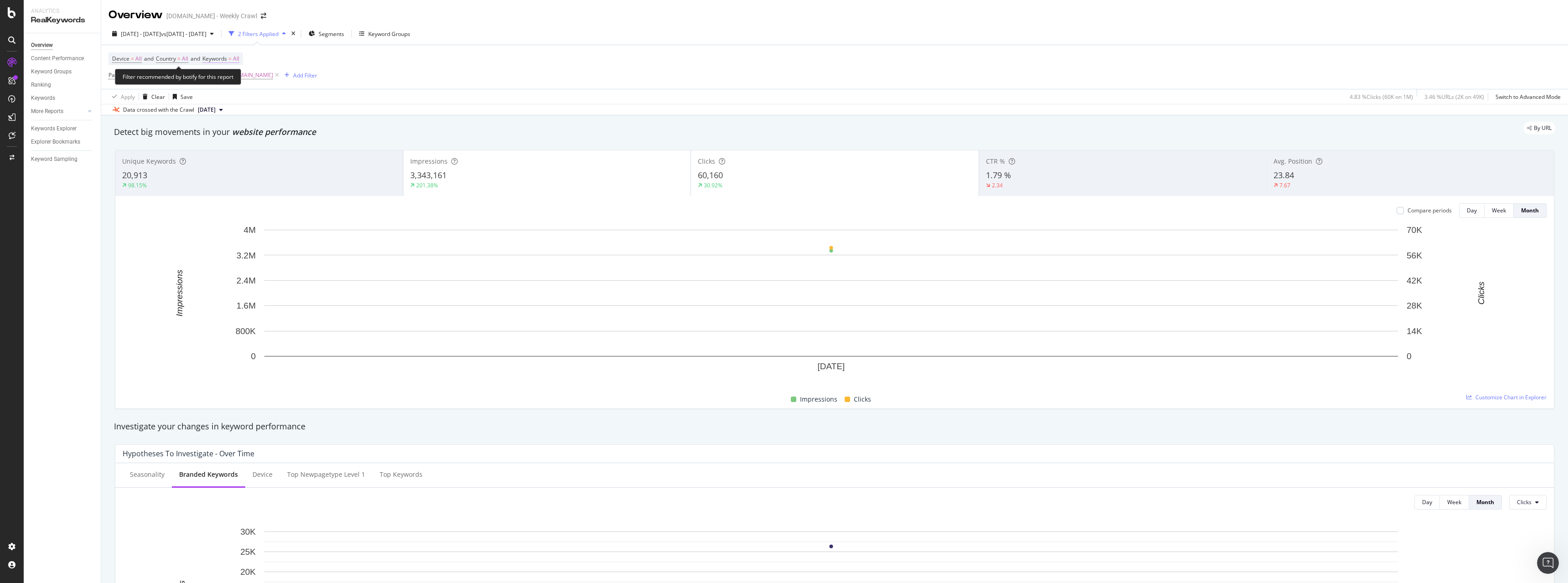
click at [224, 56] on span "Keywords" at bounding box center [214, 58] width 24 height 8
click at [223, 79] on span "All" at bounding box center [220, 80] width 10 height 8
click at [317, 53] on div "Device = All and Country = All and Keywords = All Path = ^.*huddle.*$ and Full …" at bounding box center [212, 67] width 209 height 29
click at [249, 75] on span "^.*https://www.sportsbet.com.au/huddle/punter-iq/guide/what-is-a-multi-bet.*$" at bounding box center [240, 75] width 66 height 13
click at [331, 106] on div "Data crossed with the Crawl 2025 Aug. 28th" at bounding box center [835, 110] width 1467 height 11
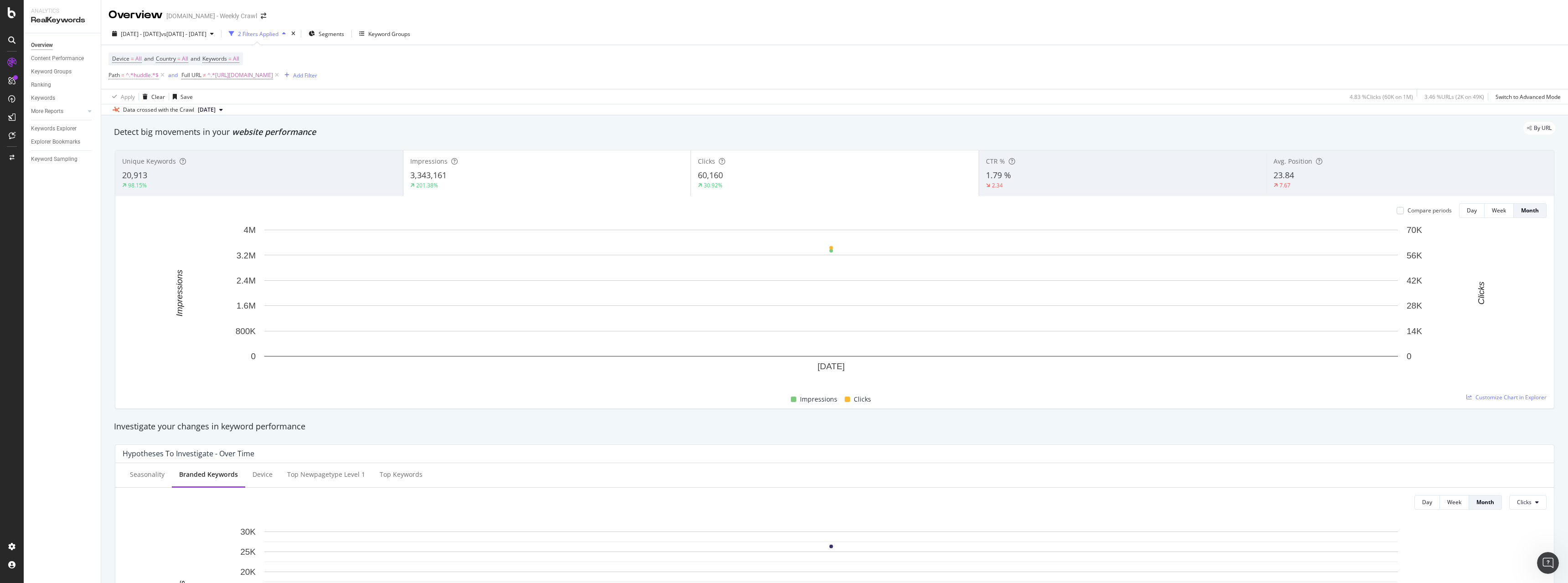
click at [126, 72] on span "^.*huddle.*$" at bounding box center [142, 75] width 33 height 13
click at [139, 97] on span "Contains" at bounding box center [128, 96] width 23 height 8
click at [445, 135] on div "Detect big movements in your website performance" at bounding box center [835, 131] width 1441 height 12
click at [701, 175] on span "60,160" at bounding box center [710, 175] width 25 height 11
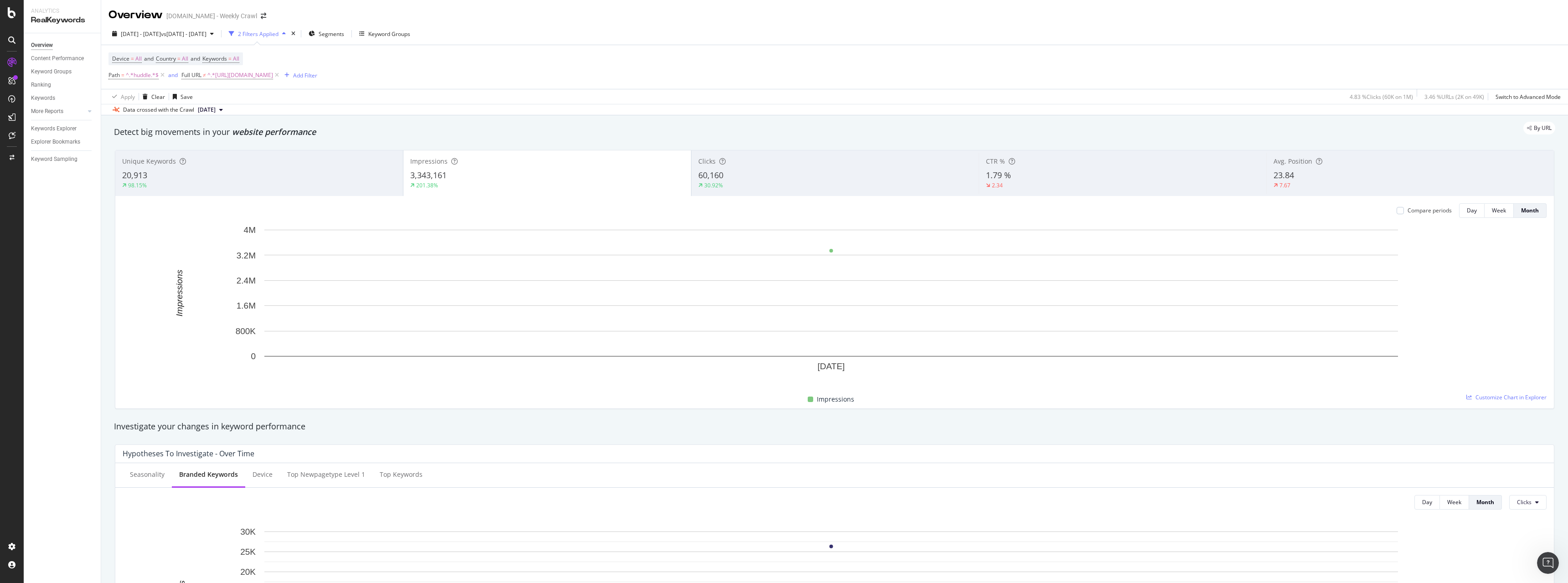
click at [729, 173] on div "60,160" at bounding box center [835, 175] width 274 height 12
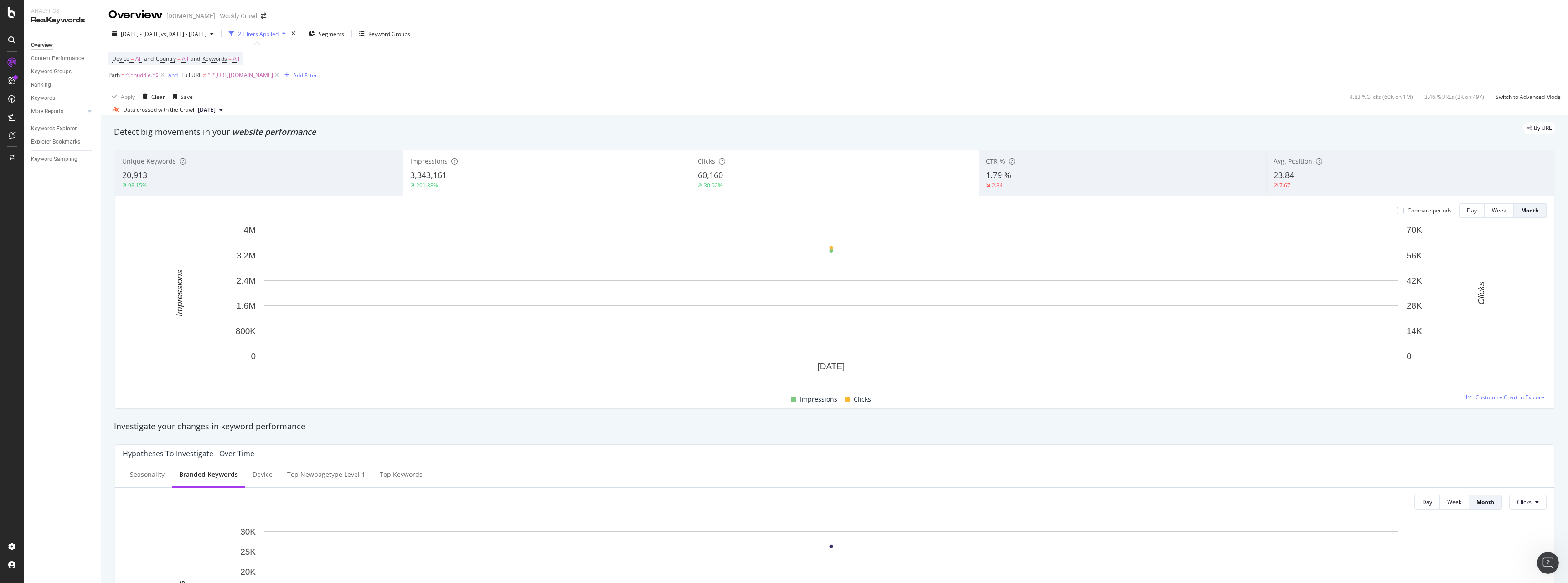
click at [226, 110] on button "2025 Aug. 28th" at bounding box center [210, 110] width 32 height 11
click at [273, 75] on span "^.*https://www.sportsbet.com.au/huddle/punter-iq/guide/what-is-a-multi-bet.*$" at bounding box center [240, 75] width 66 height 13
click at [281, 136] on div "Apply" at bounding box center [282, 132] width 14 height 8
click at [135, 75] on span "^.*huddle.*$" at bounding box center [142, 75] width 33 height 13
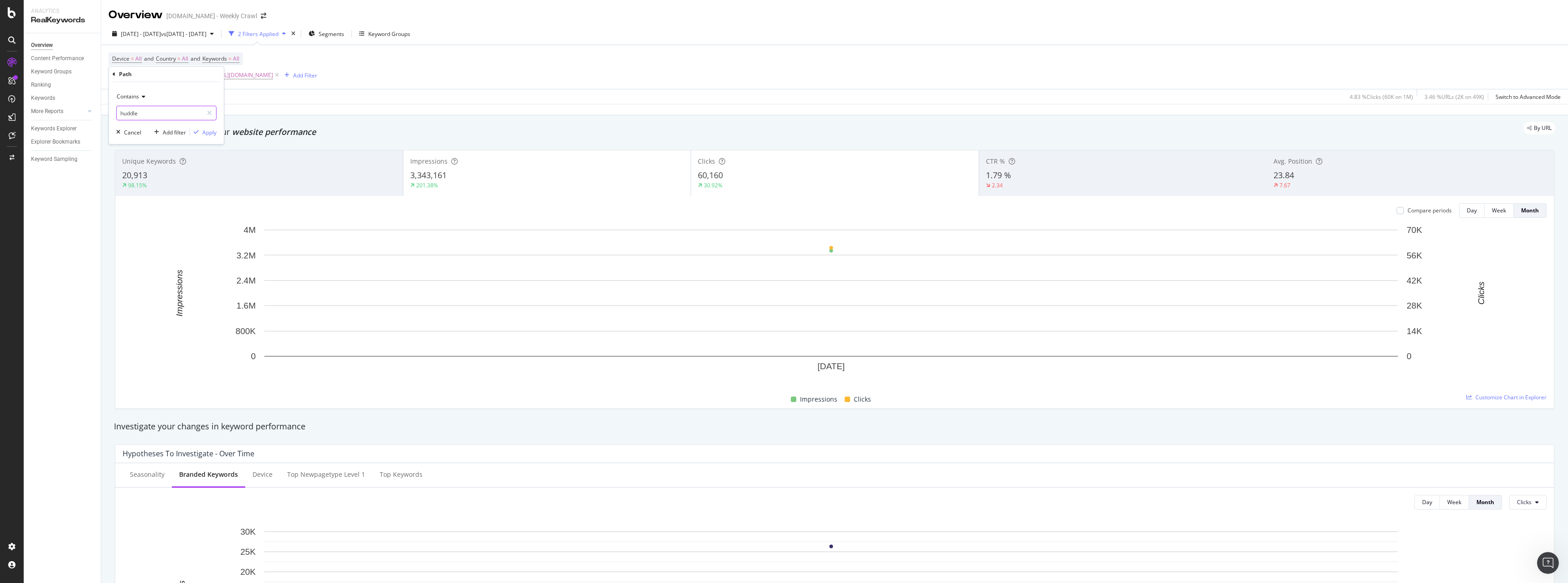
click at [152, 113] on input "huddle" at bounding box center [160, 113] width 86 height 15
click at [211, 108] on div at bounding box center [209, 113] width 13 height 15
click at [126, 135] on div "Cancel" at bounding box center [133, 132] width 17 height 8
click at [124, 70] on span "Path = ^.*huddle.*$" at bounding box center [137, 75] width 58 height 13
click at [132, 75] on span "^.*huddle.*$" at bounding box center [142, 75] width 33 height 13
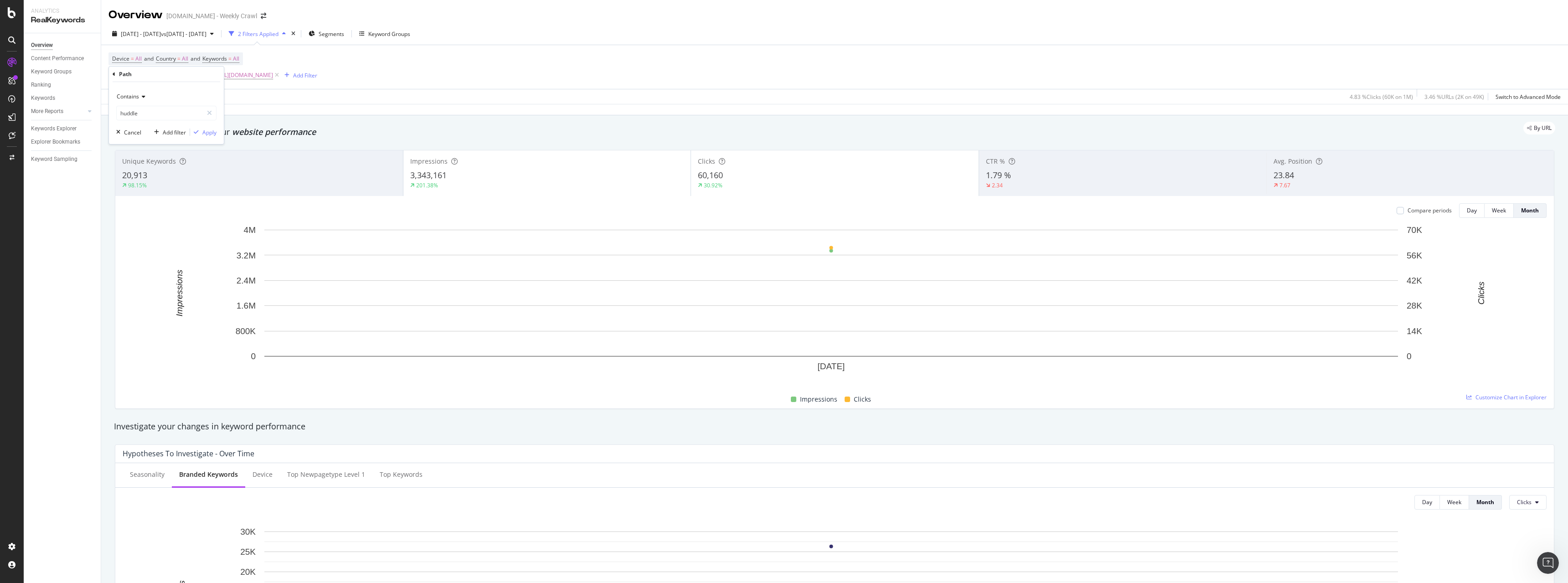
drag, startPoint x: 144, startPoint y: 76, endPoint x: 120, endPoint y: 74, distance: 24.1
click at [142, 76] on div "Path" at bounding box center [166, 74] width 108 height 15
click at [115, 74] on div "Path" at bounding box center [166, 74] width 108 height 15
click at [302, 49] on div "Device = All and Country = All and Keywords = All Path = ^.*huddle.*$ and Full …" at bounding box center [835, 67] width 1452 height 44
click at [162, 74] on icon at bounding box center [163, 75] width 8 height 9
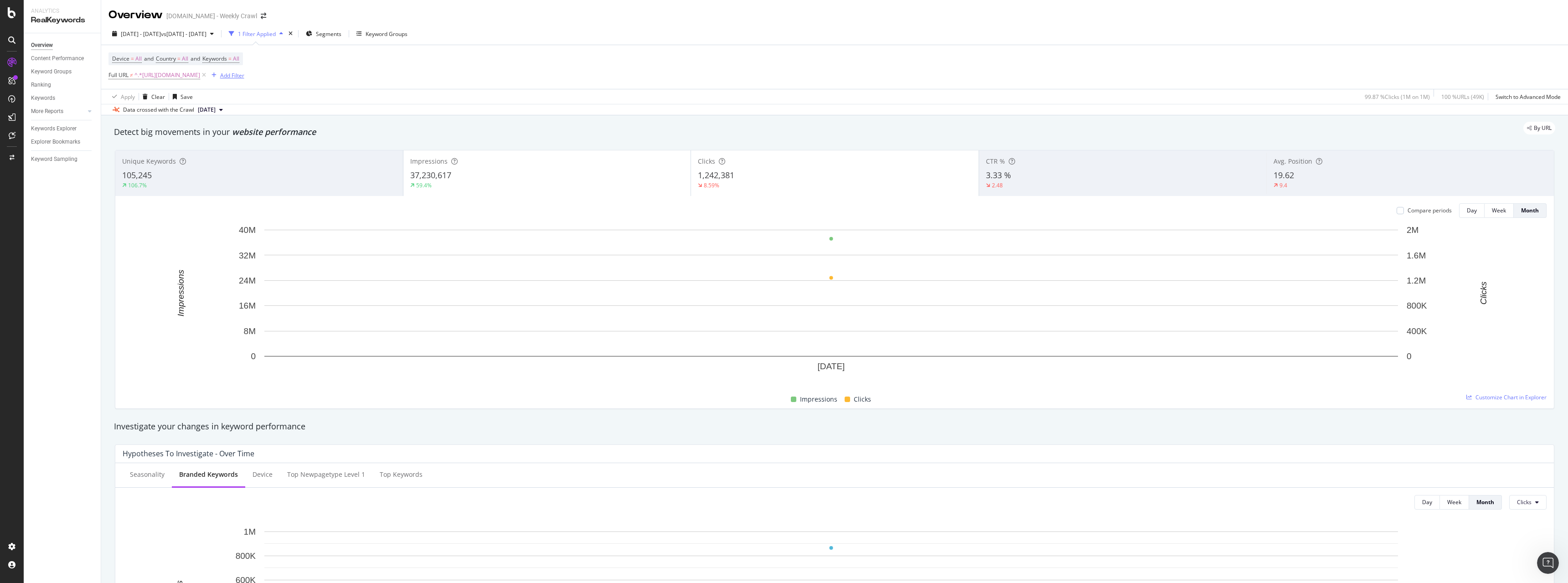
click at [244, 75] on div "Add Filter" at bounding box center [233, 75] width 24 height 8
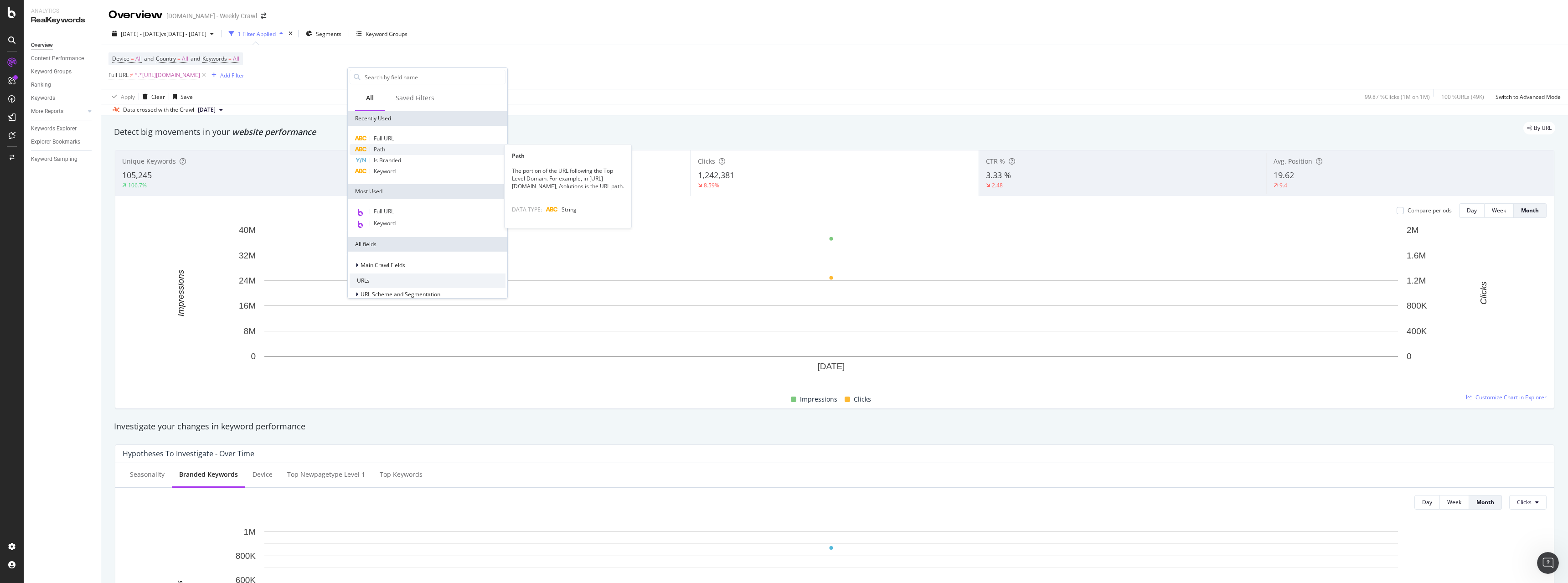
click at [403, 147] on div "Path" at bounding box center [427, 150] width 156 height 11
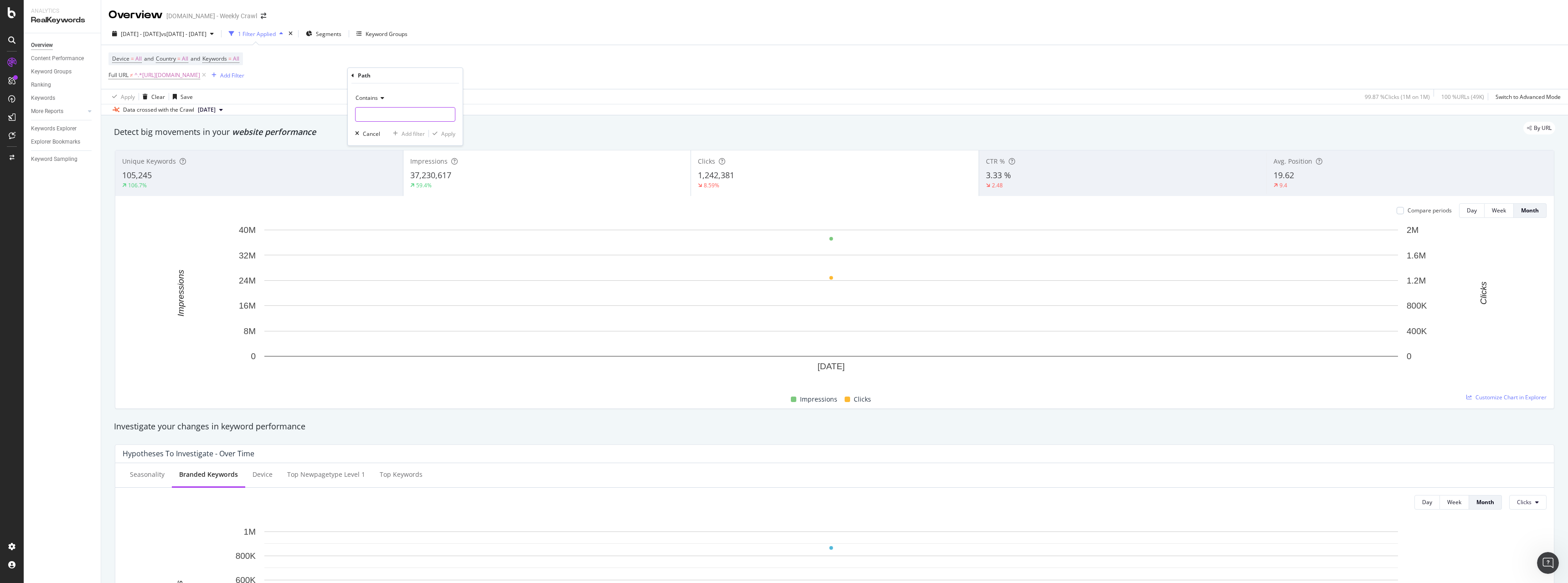
click at [382, 115] on input "text" at bounding box center [405, 114] width 99 height 15
type input "huddle"
click at [449, 133] on div "Apply" at bounding box center [448, 133] width 14 height 8
click at [273, 73] on span "^.*huddle.*$" at bounding box center [257, 75] width 33 height 13
click at [372, 113] on input "huddle" at bounding box center [414, 113] width 86 height 15
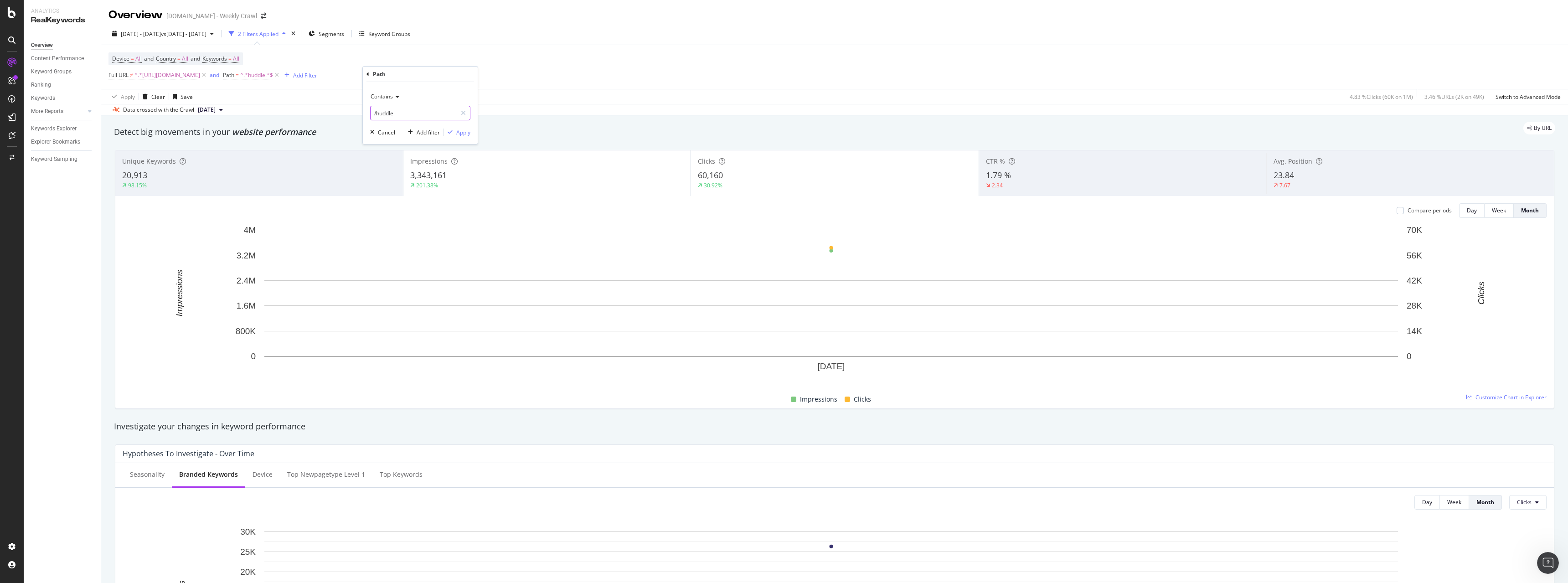
click at [400, 116] on input "/huddle" at bounding box center [414, 113] width 86 height 15
type input "/huddle/"
click at [458, 133] on div "Apply" at bounding box center [463, 132] width 14 height 8
click at [277, 77] on span "^.*/huddle/.*$" at bounding box center [259, 75] width 37 height 13
click at [402, 111] on input "/huddle/" at bounding box center [414, 113] width 86 height 15
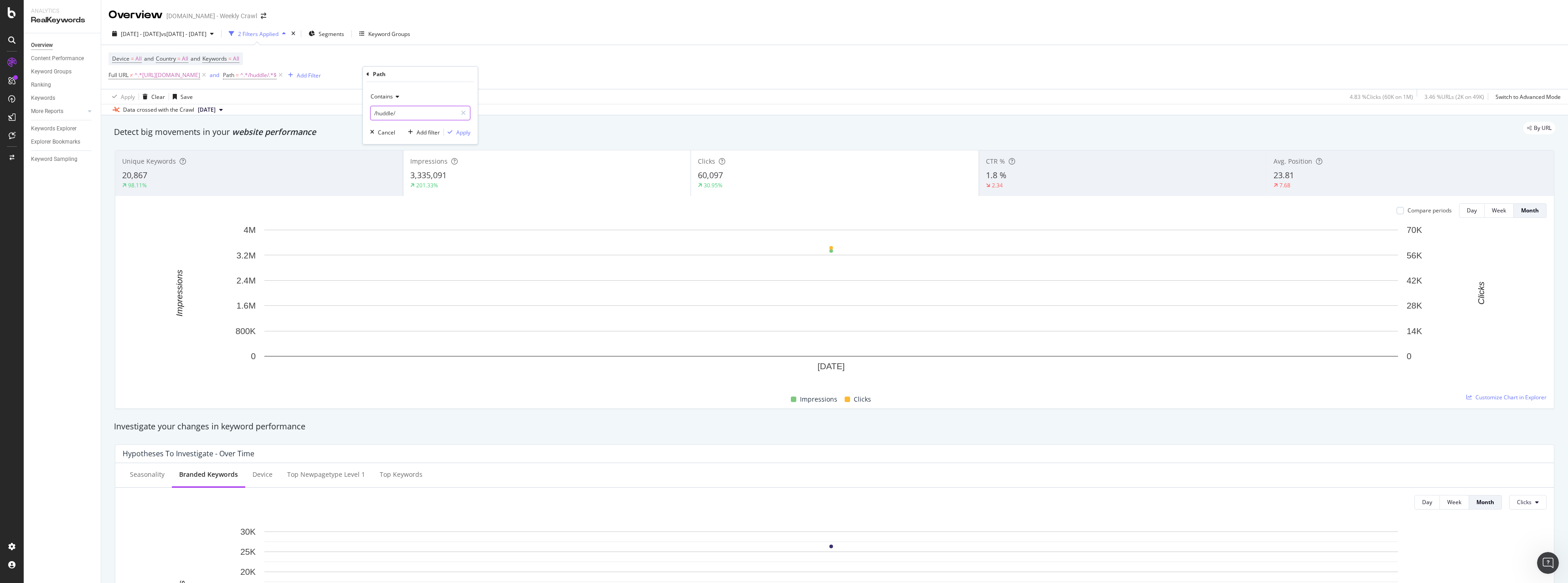
click at [411, 111] on input "/huddle/" at bounding box center [414, 113] width 86 height 15
type input "/huddle"
click at [463, 132] on div "Apply" at bounding box center [463, 132] width 14 height 8
click at [275, 74] on span "^.*/huddle.*$" at bounding box center [257, 75] width 35 height 13
type input "huddle"
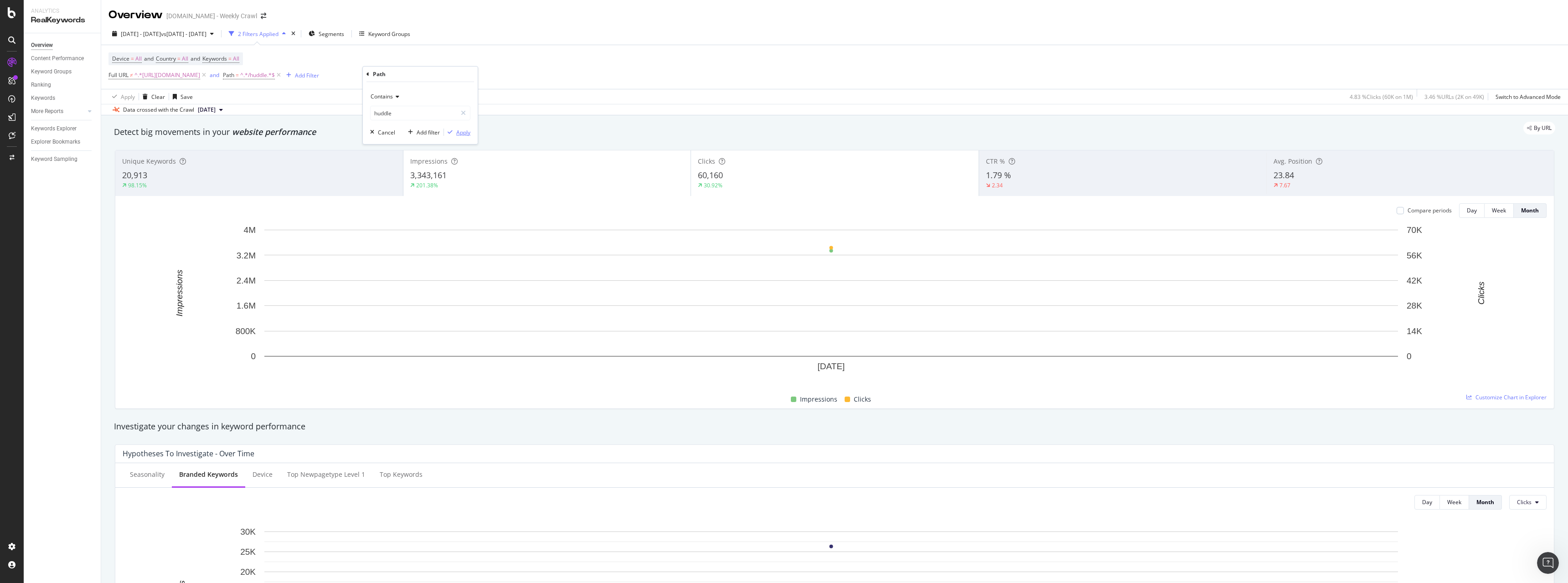
click at [465, 131] on div "Apply" at bounding box center [463, 132] width 14 height 8
click at [273, 75] on span "^.*huddle.*$" at bounding box center [257, 75] width 33 height 13
click at [393, 110] on input "huddle" at bounding box center [414, 113] width 86 height 15
click at [400, 111] on input "/huddle" at bounding box center [414, 113] width 86 height 15
type input "/huddle/"
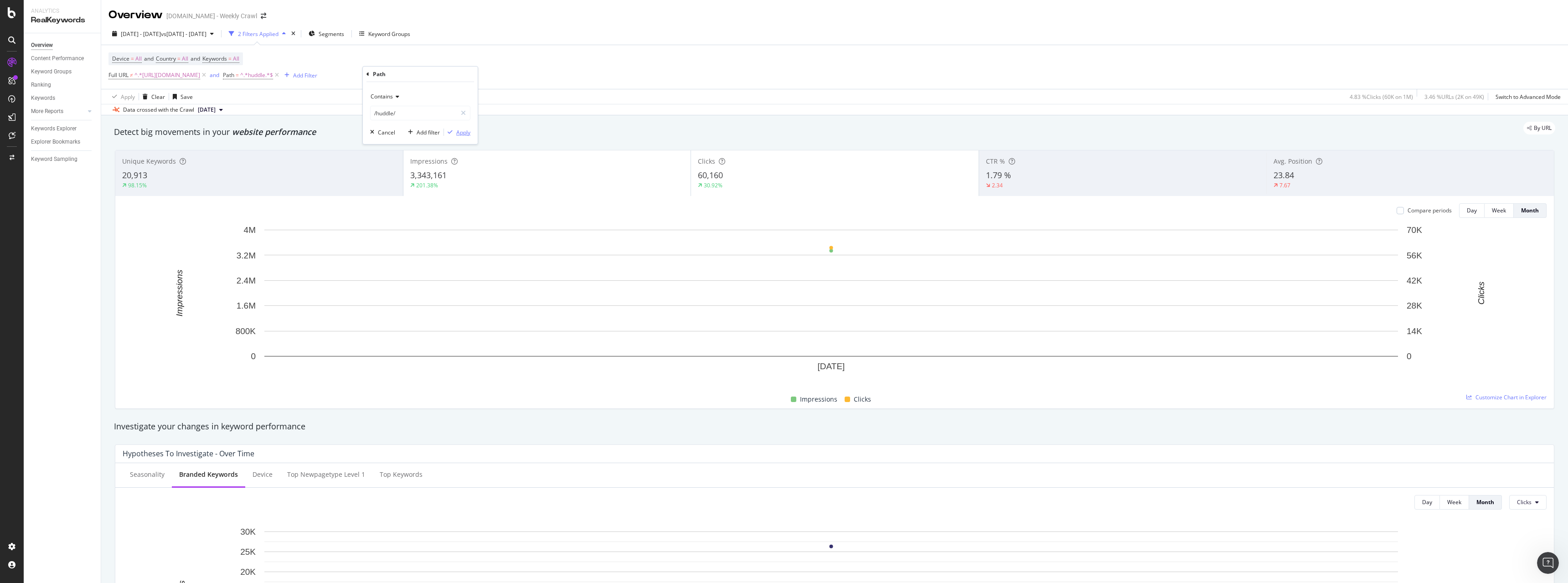
click at [457, 133] on div "Apply" at bounding box center [463, 132] width 14 height 8
click at [277, 75] on span "^.*/huddle/.*$" at bounding box center [259, 75] width 37 height 13
click at [417, 112] on input "/huddle/" at bounding box center [414, 113] width 86 height 15
type input "/huddle"
click at [468, 132] on div "Apply" at bounding box center [463, 132] width 14 height 8
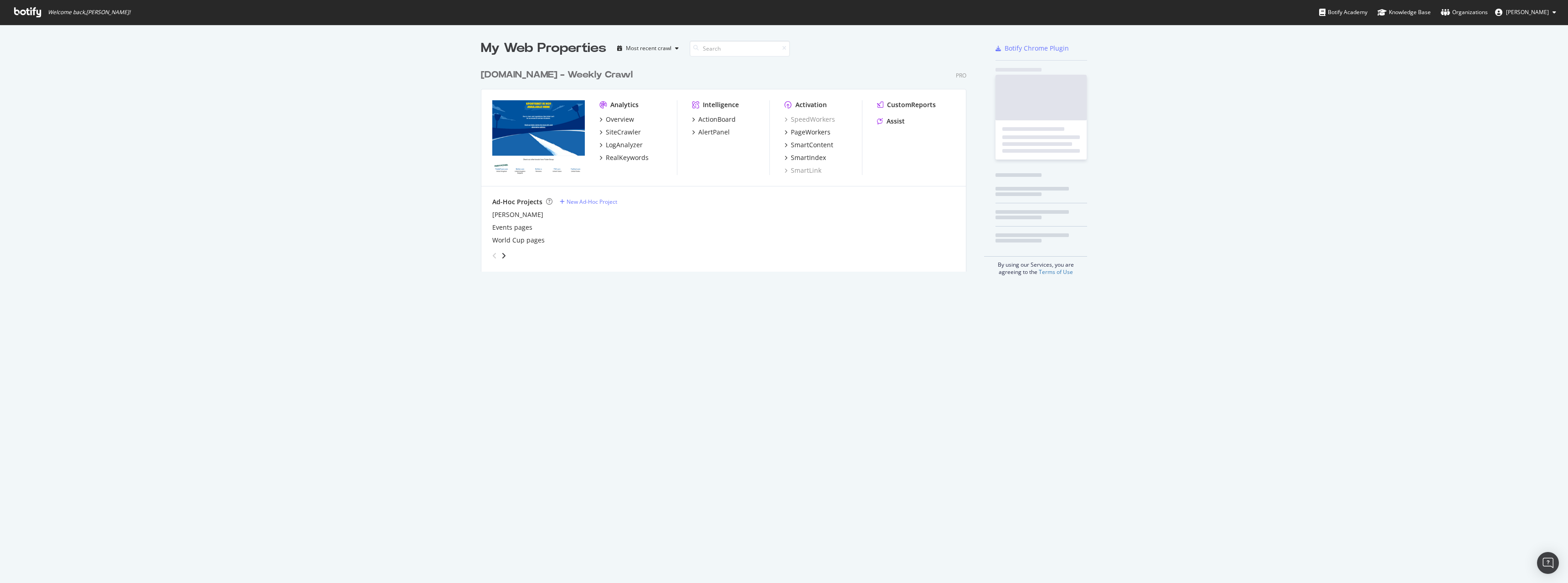
scroll to position [208, 486]
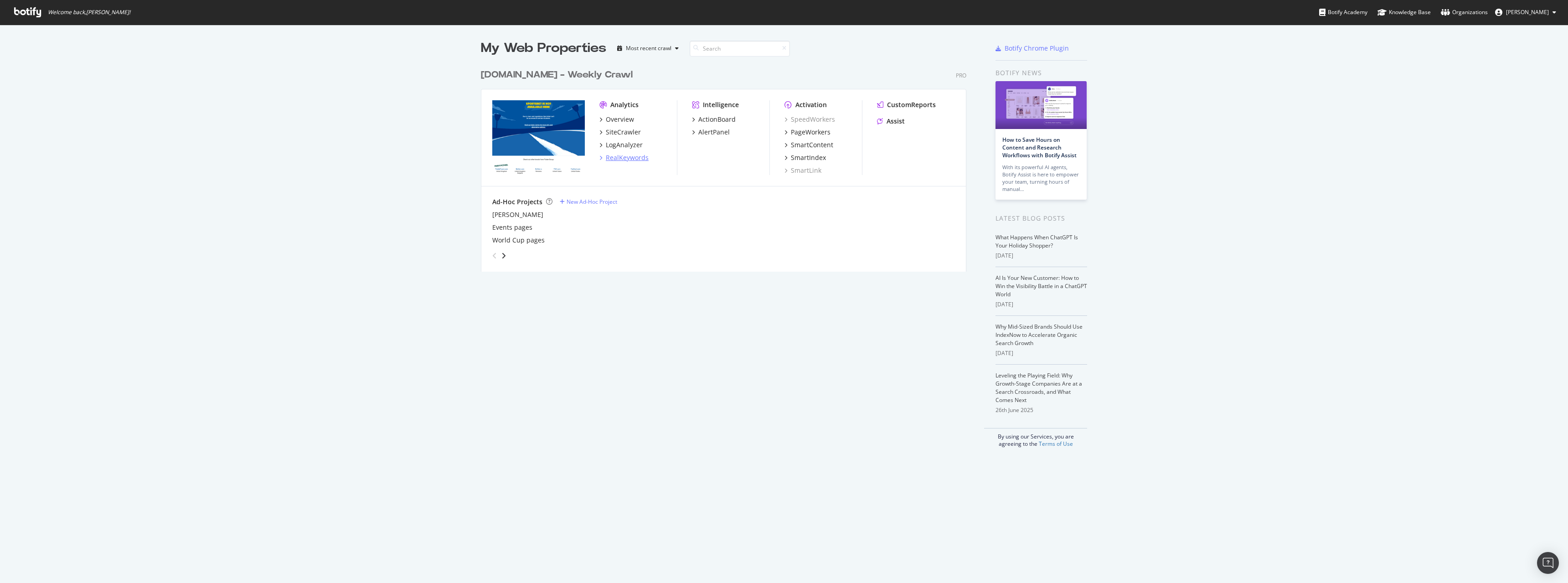
click at [623, 155] on div "RealKeywords" at bounding box center [627, 158] width 43 height 9
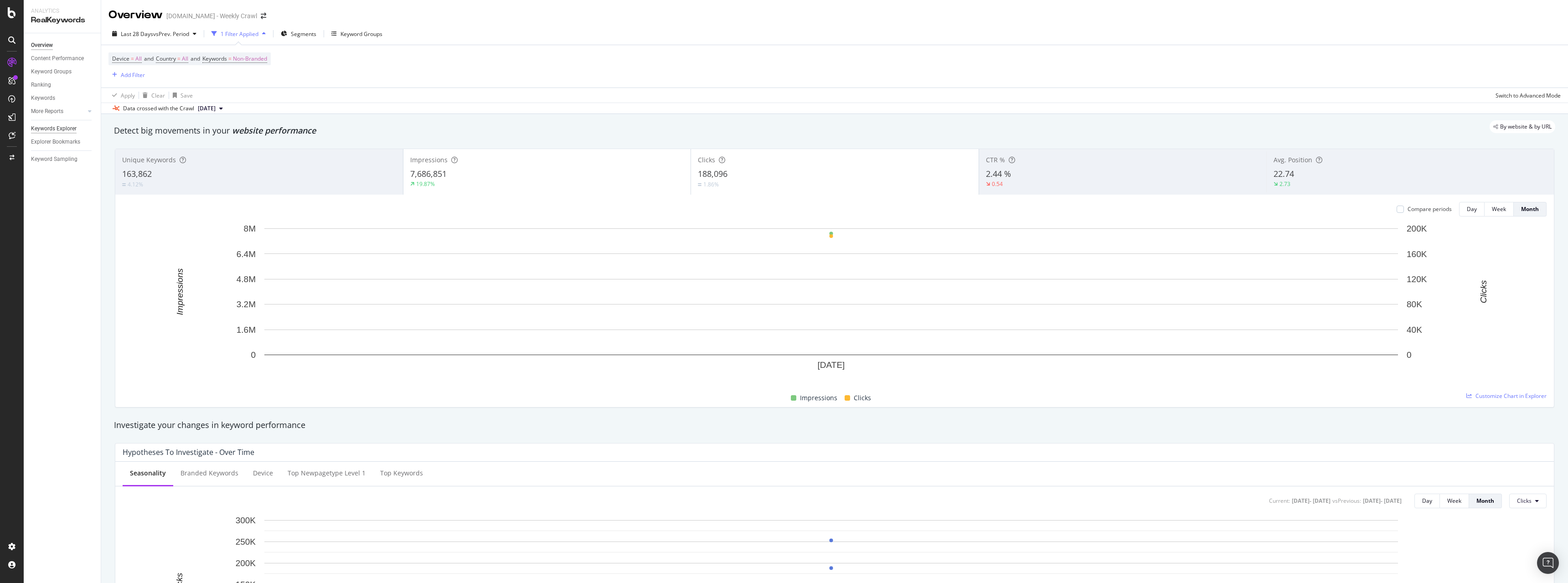
click at [52, 128] on div "Keywords Explorer" at bounding box center [54, 129] width 46 height 10
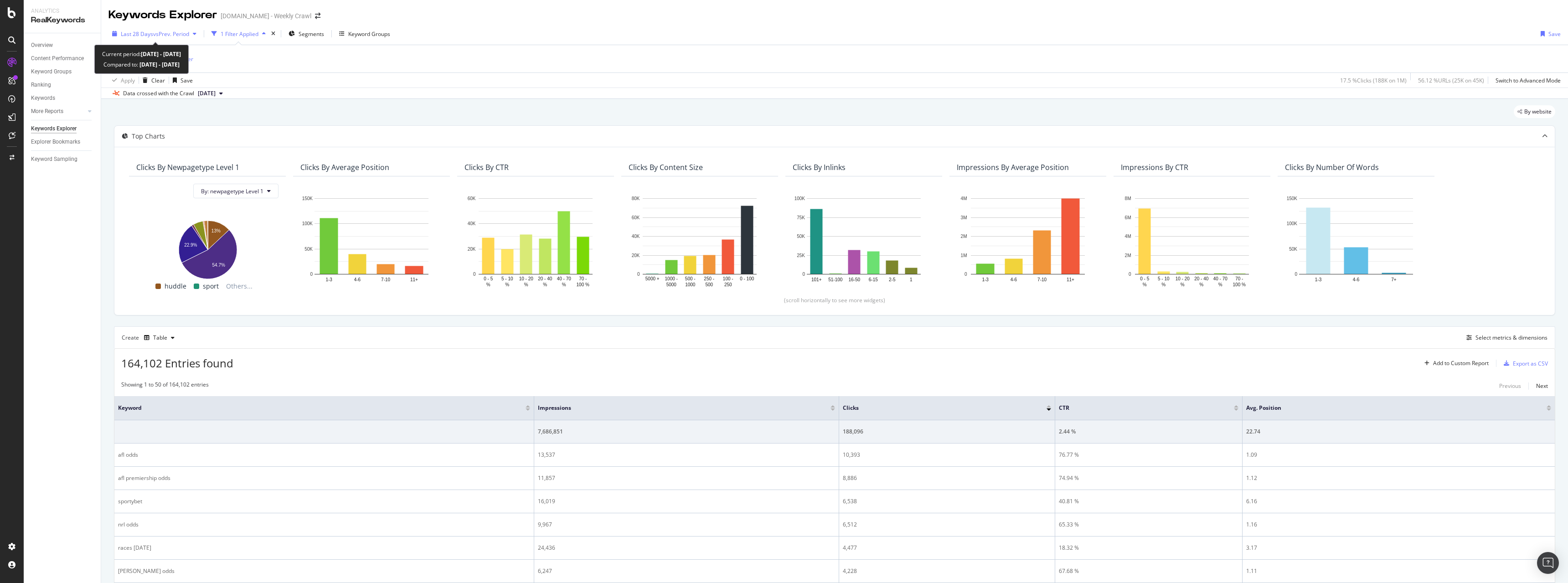
click at [181, 35] on span "vs Prev. Period" at bounding box center [171, 33] width 36 height 8
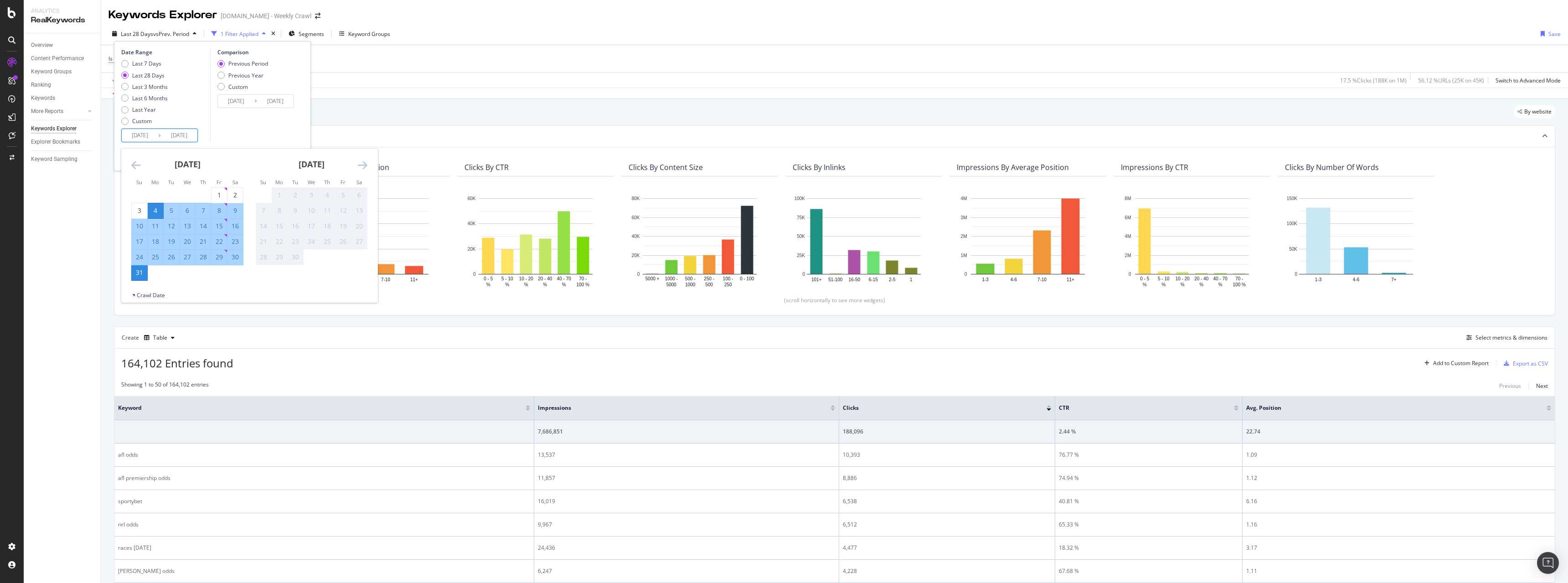
click at [151, 133] on input "2025/08/04" at bounding box center [140, 135] width 37 height 13
click at [222, 192] on div "1" at bounding box center [219, 195] width 15 height 9
type input "2025/08/01"
type input "2025/07/01"
type input "2025/07/31"
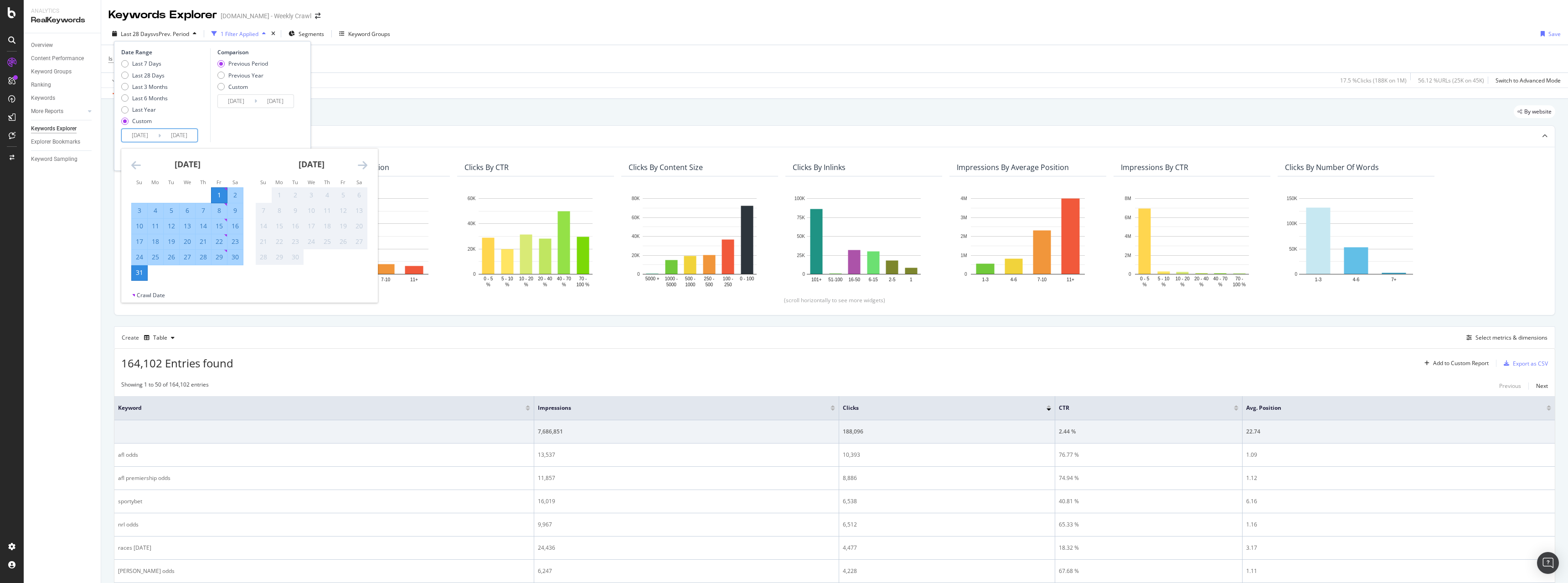
click at [144, 274] on div "31" at bounding box center [139, 272] width 15 height 9
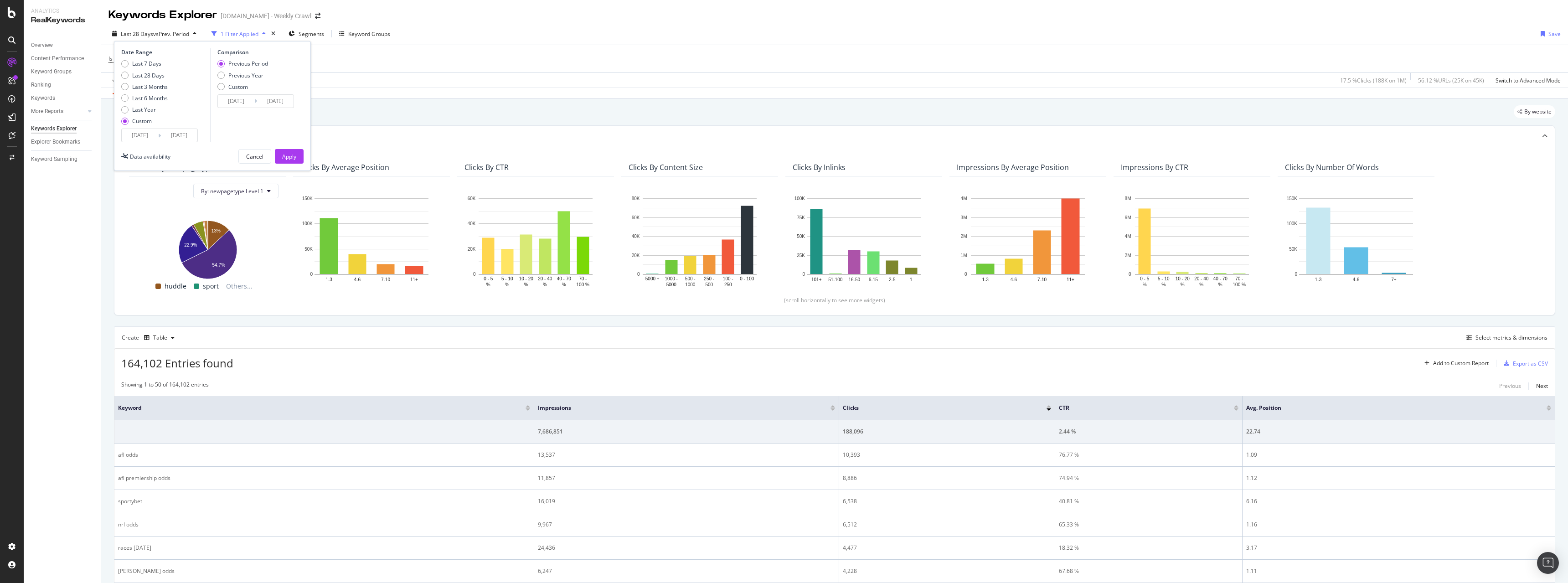
click at [235, 102] on input "2025/07/01" at bounding box center [236, 101] width 37 height 13
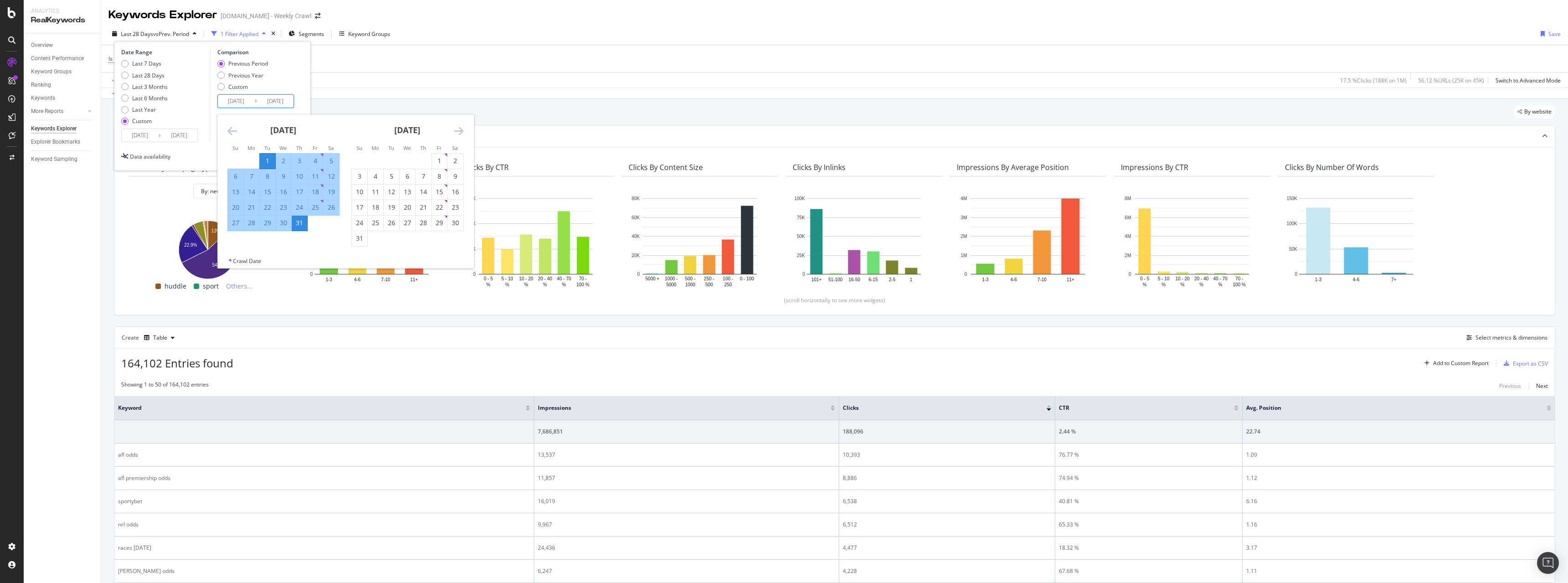
click at [232, 132] on icon "Move backward to switch to the previous month." at bounding box center [233, 131] width 10 height 11
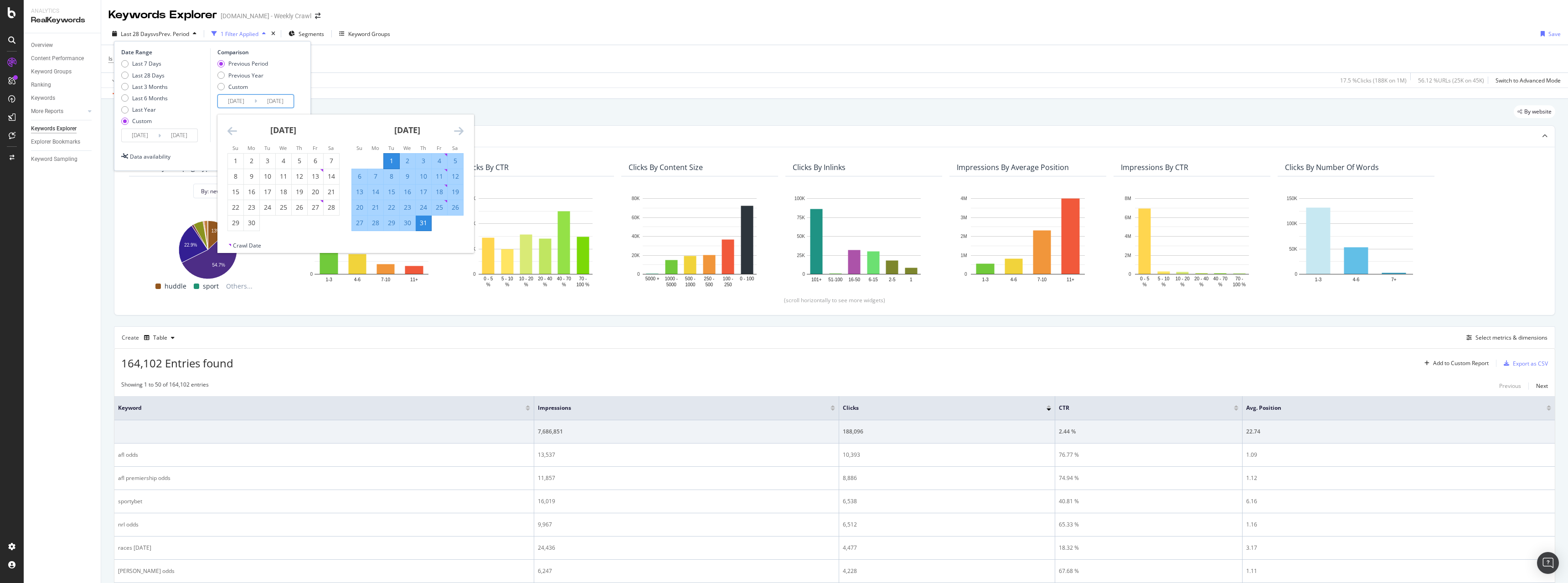
click at [232, 132] on icon "Move backward to switch to the previous month." at bounding box center [233, 131] width 10 height 11
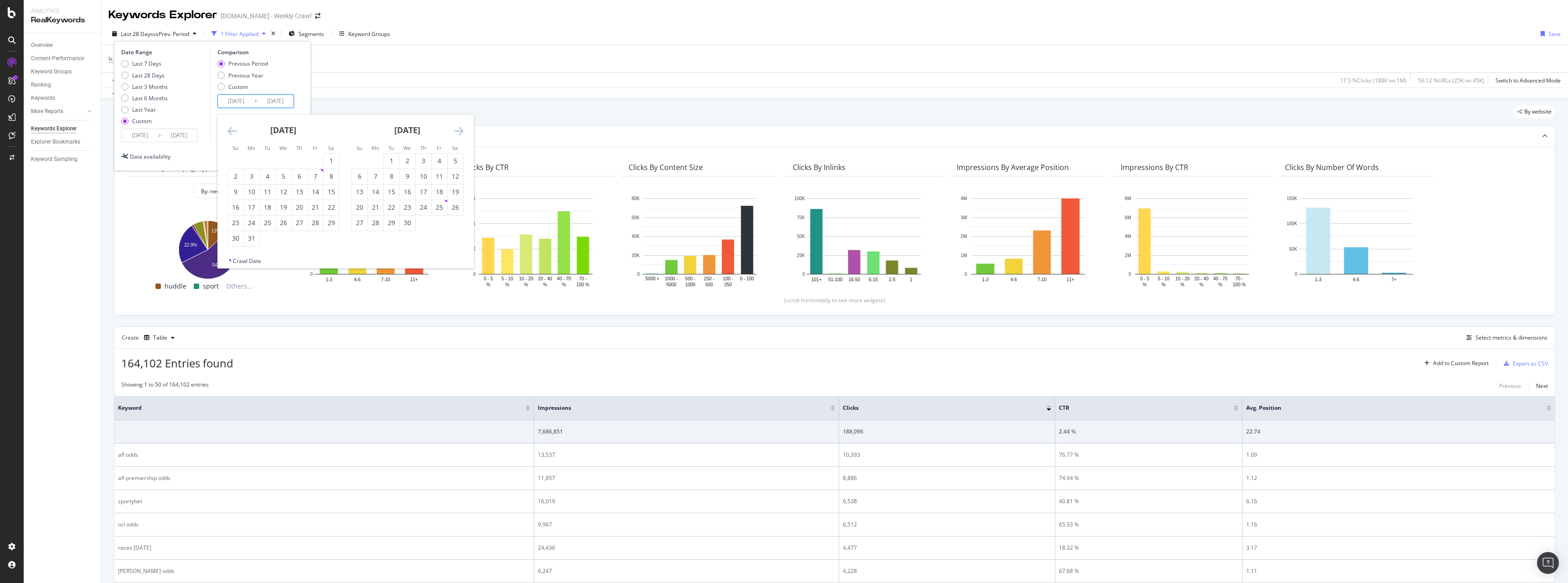
click at [232, 132] on icon "Move backward to switch to the previous month." at bounding box center [233, 131] width 10 height 11
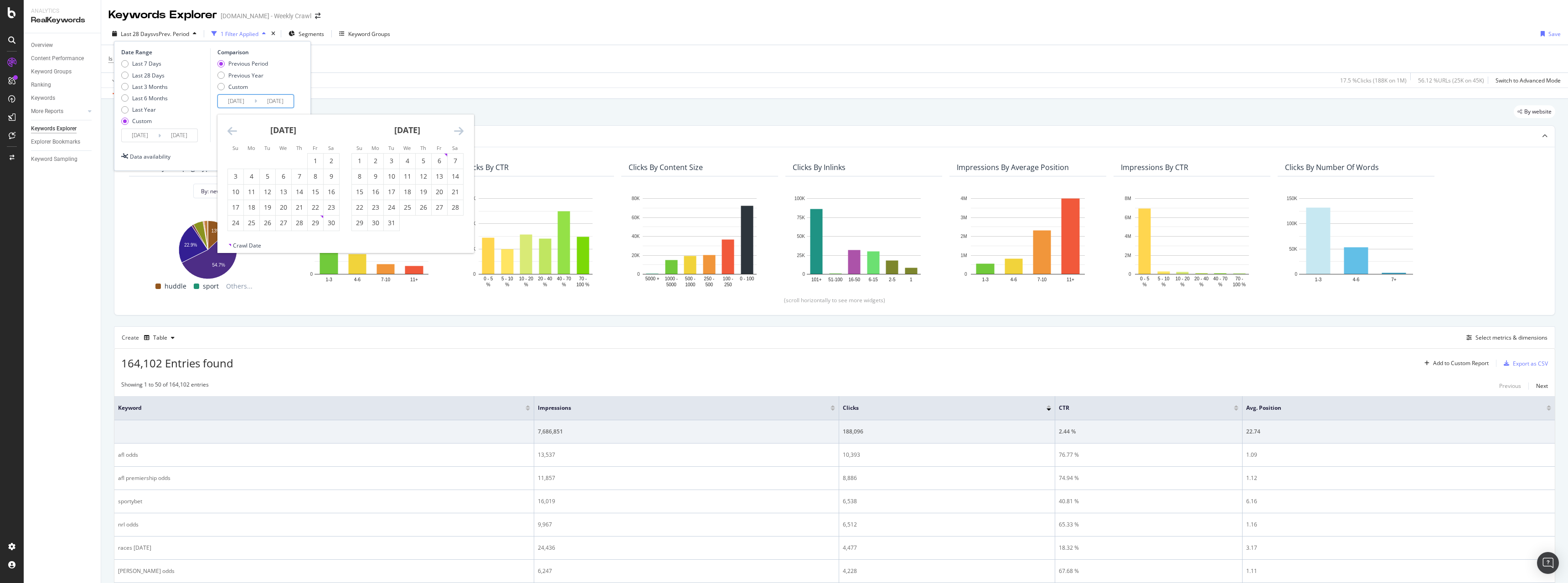
click at [232, 132] on icon "Move backward to switch to the previous month." at bounding box center [233, 131] width 10 height 11
click at [293, 158] on div "1" at bounding box center [299, 161] width 15 height 9
type input "2024/08/01"
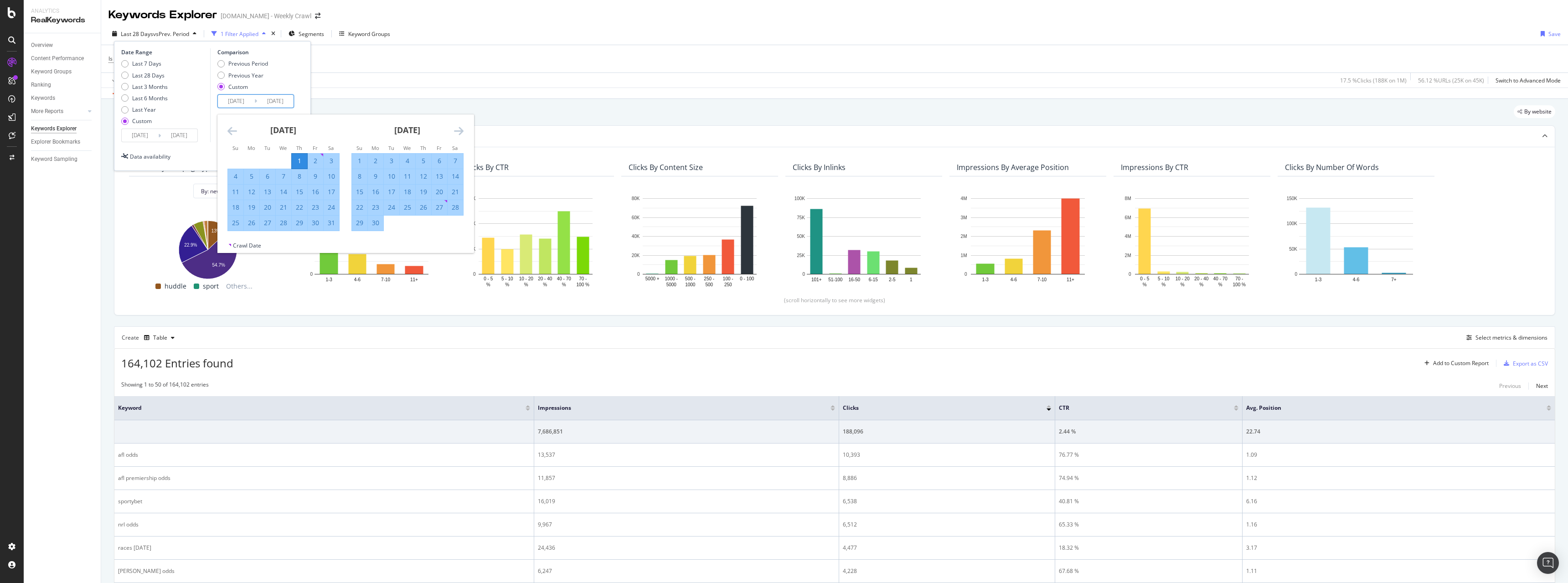
click at [331, 226] on div "31" at bounding box center [331, 223] width 15 height 9
type input "2024/08/31"
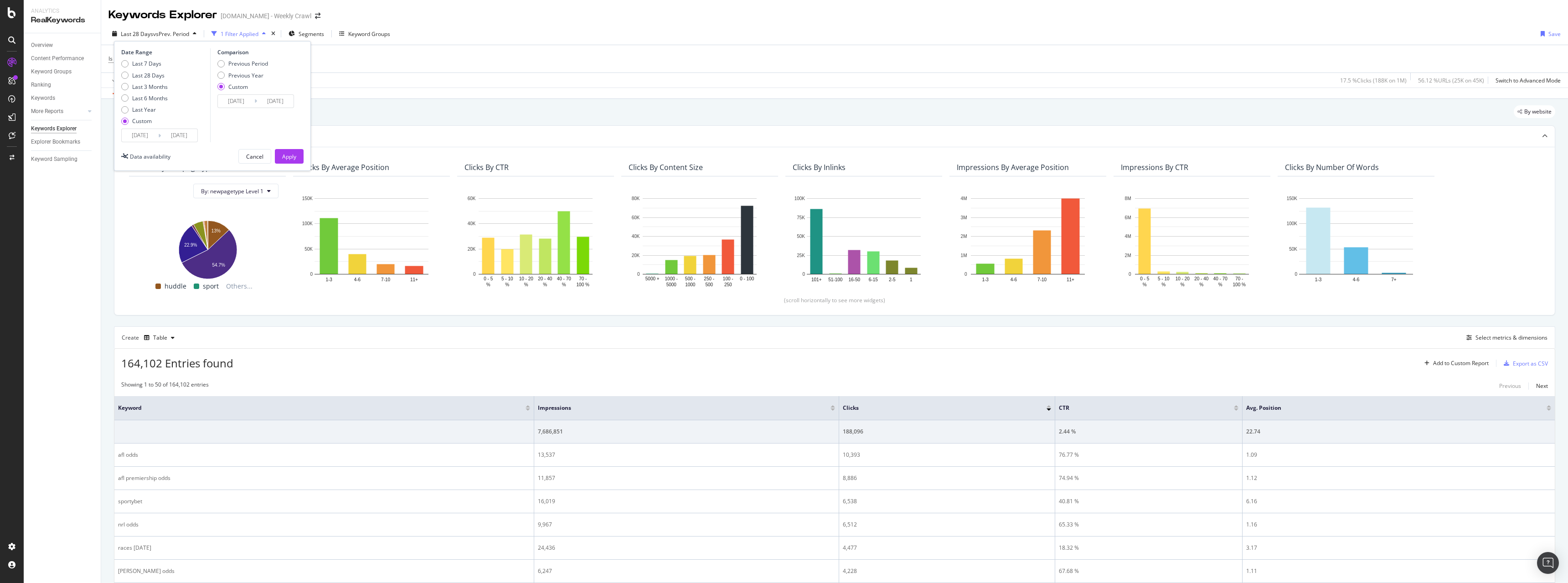
click at [295, 157] on div "Apply" at bounding box center [289, 156] width 14 height 8
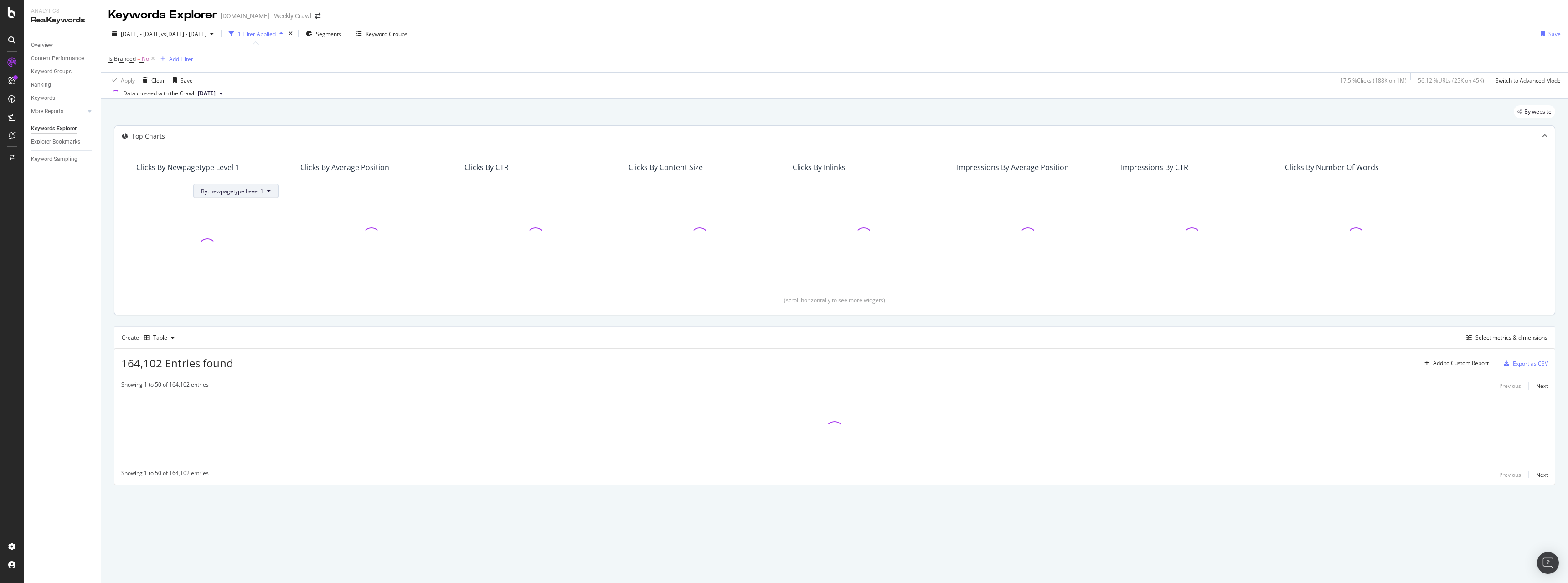
click at [244, 195] on span "By: newpagetype Level 1" at bounding box center [232, 191] width 63 height 8
click at [301, 237] on div "All Dimensions" at bounding box center [251, 241] width 113 height 15
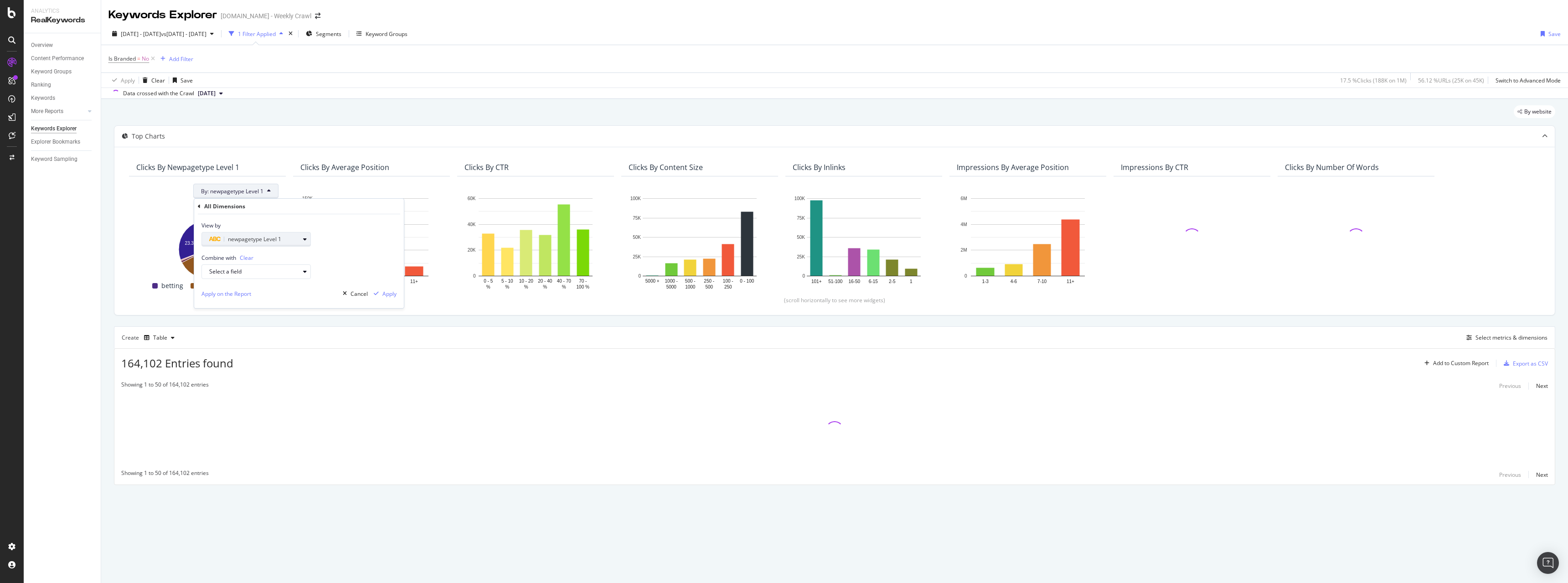
click at [305, 239] on icon "button" at bounding box center [305, 239] width 4 height 5
click at [340, 240] on div "View by newpagetype Level 1 newpagetype Level Level 1 Level 1 Level 2 Level 3 L…" at bounding box center [299, 230] width 209 height 32
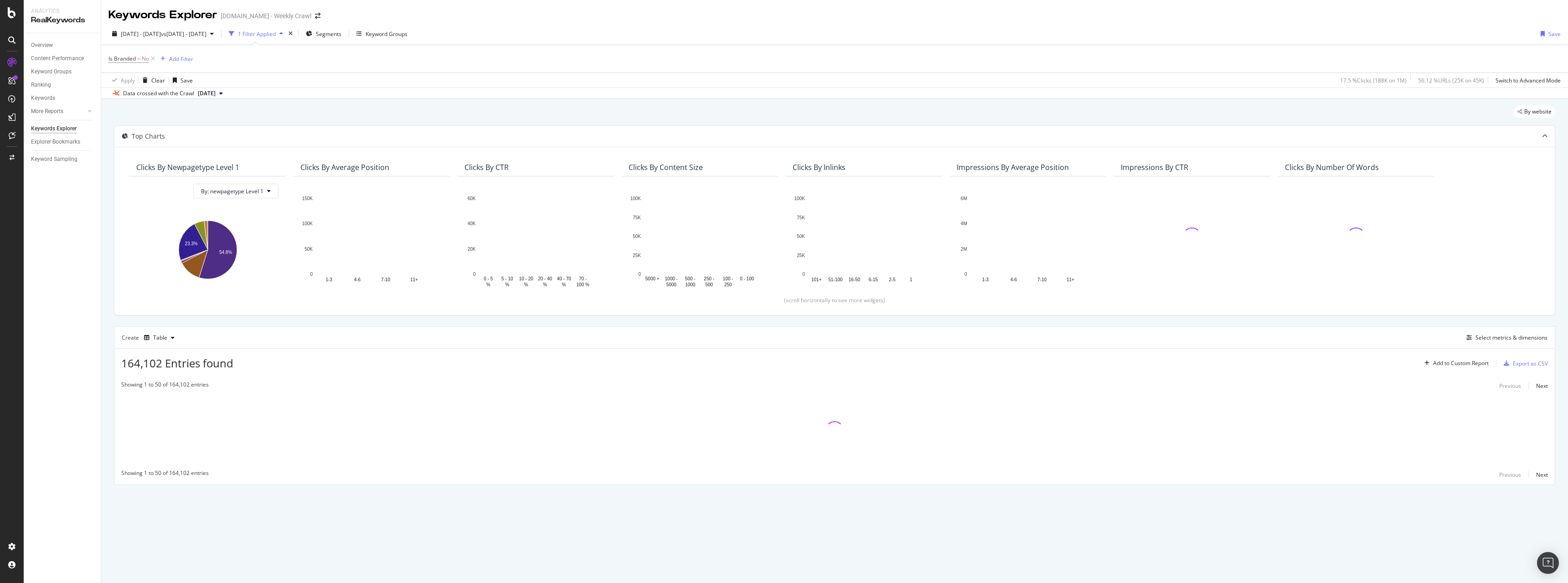
click at [361, 119] on div "By website" at bounding box center [835, 115] width 1441 height 20
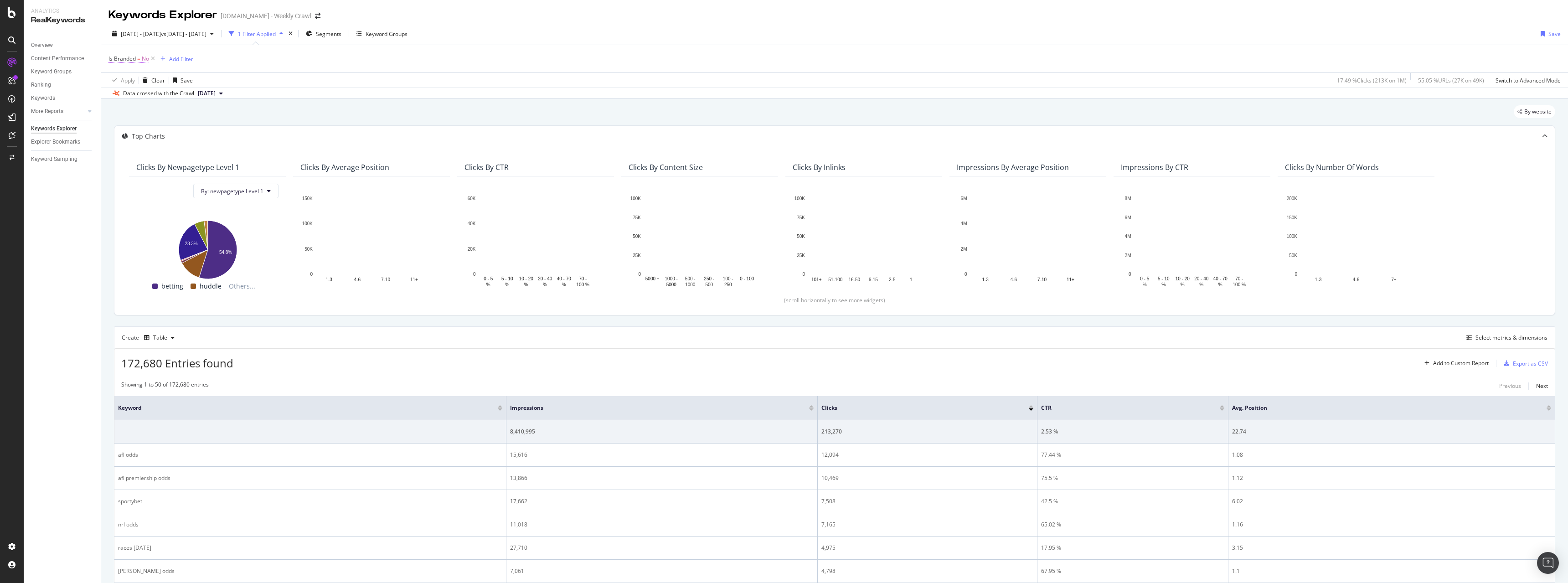
click at [117, 56] on span "Is Branded" at bounding box center [122, 58] width 27 height 8
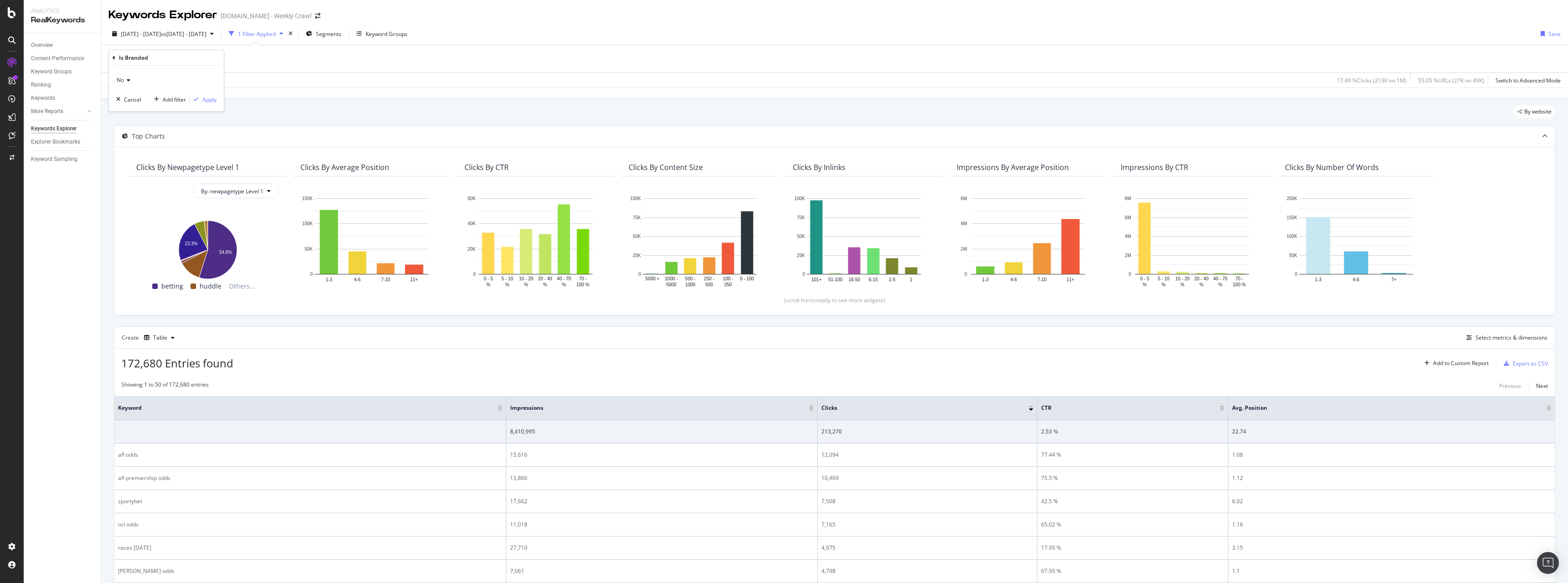
click at [130, 82] on icon at bounding box center [127, 80] width 6 height 5
click at [128, 96] on span "Yes" at bounding box center [125, 99] width 9 height 8
click at [124, 79] on span "Yes" at bounding box center [121, 80] width 9 height 8
click at [158, 80] on div "Yes" at bounding box center [166, 80] width 100 height 15
click at [202, 100] on div "Apply" at bounding box center [209, 99] width 14 height 8
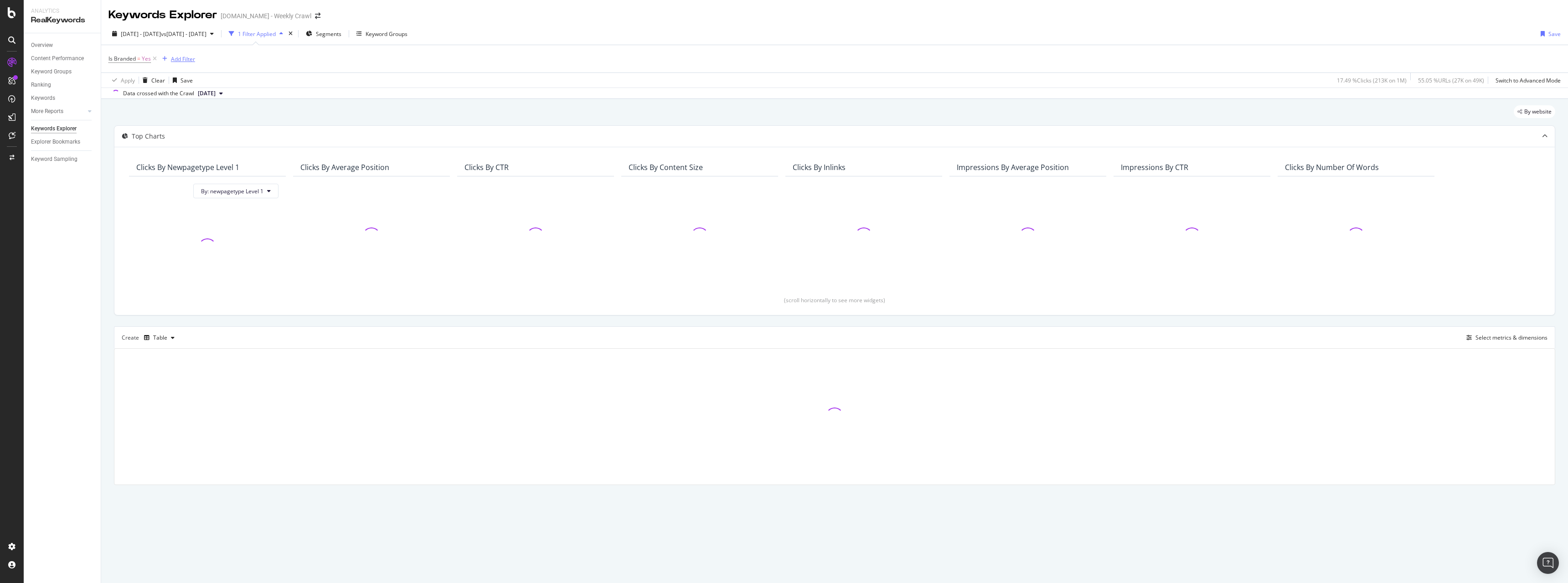
click at [181, 58] on div "Add Filter" at bounding box center [183, 59] width 24 height 8
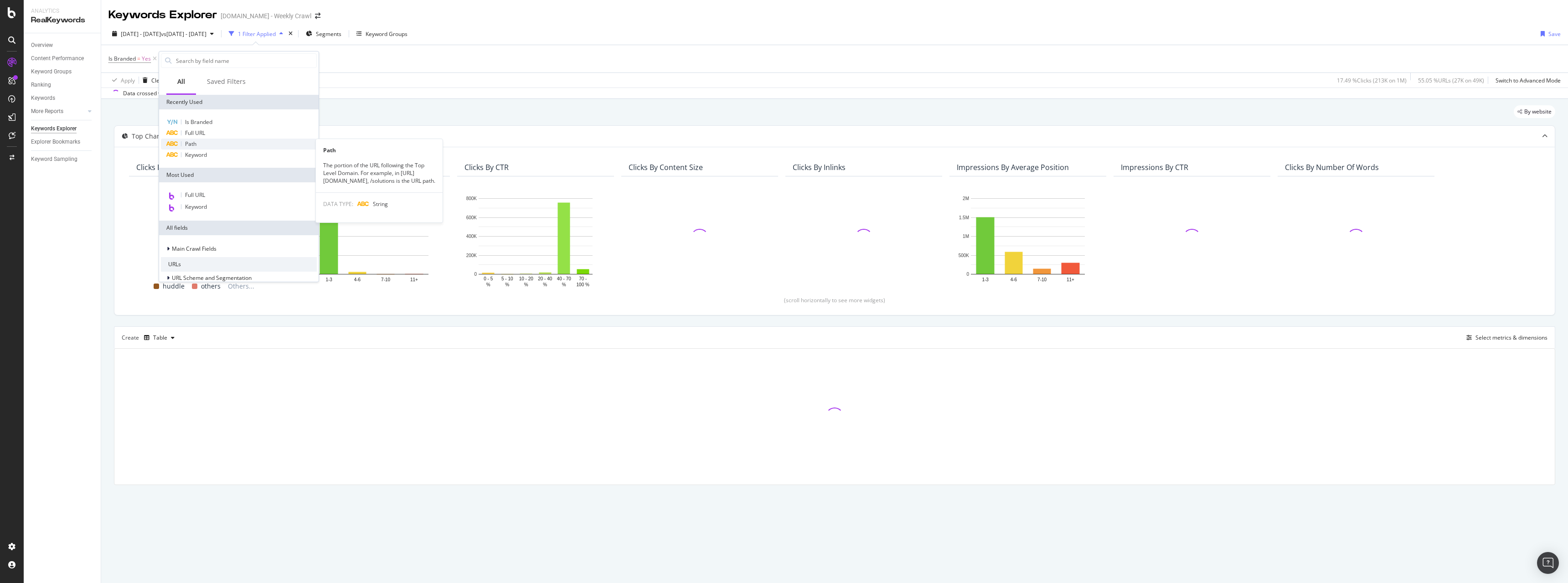
click at [228, 141] on div "Path" at bounding box center [239, 144] width 156 height 11
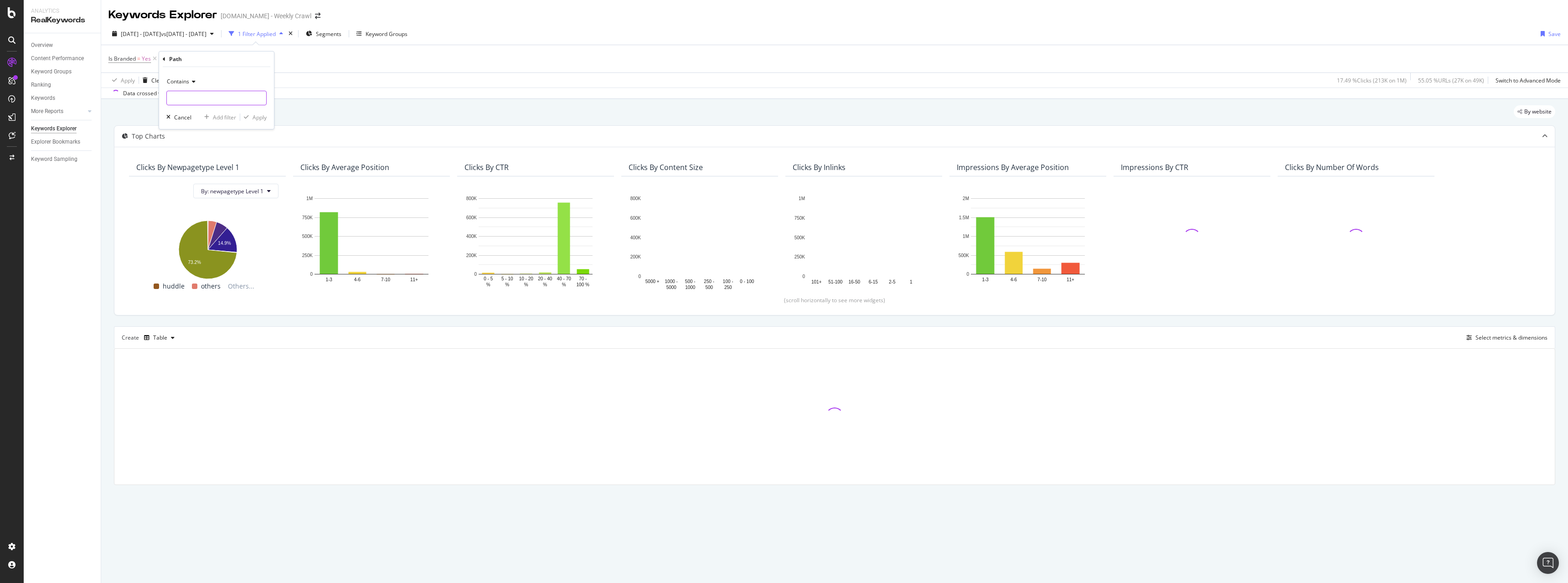
click at [220, 100] on input "text" at bounding box center [216, 98] width 99 height 15
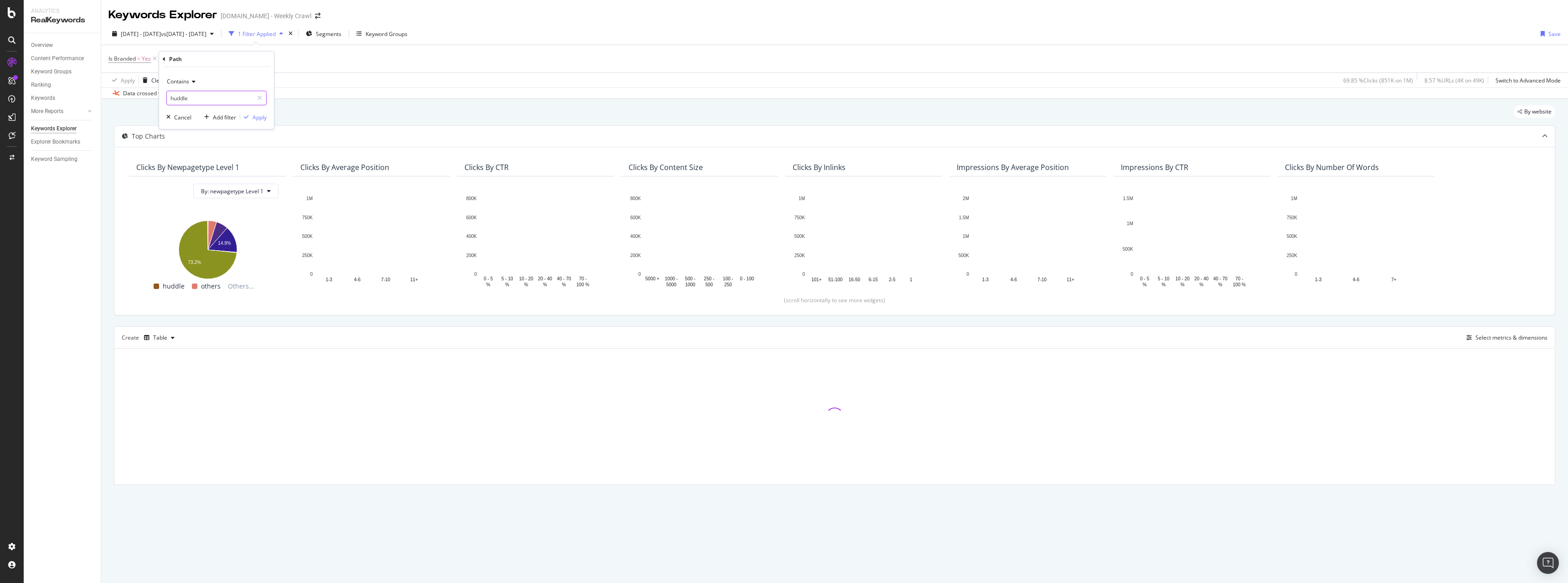
type input "huddle"
click at [265, 116] on div "Apply" at bounding box center [259, 117] width 14 height 8
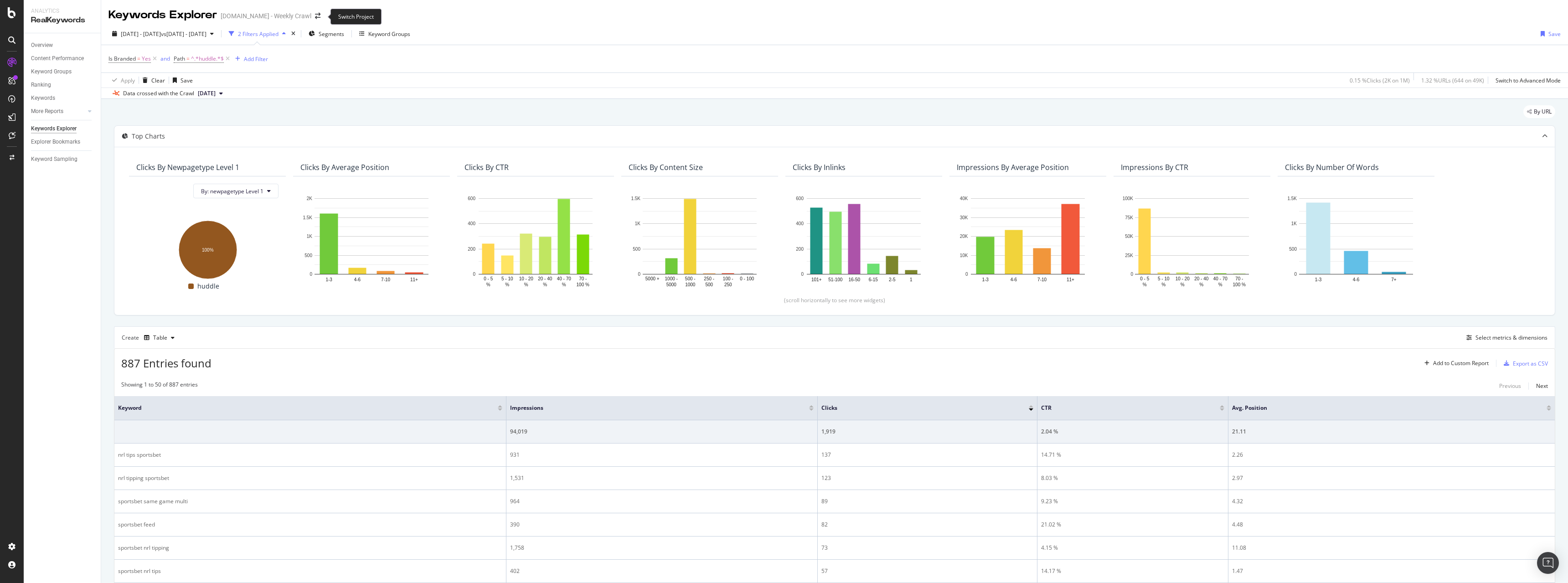
click at [315, 19] on span at bounding box center [317, 16] width 13 height 6
click at [318, 16] on icon "arrow-right-arrow-left" at bounding box center [317, 16] width 5 height 6
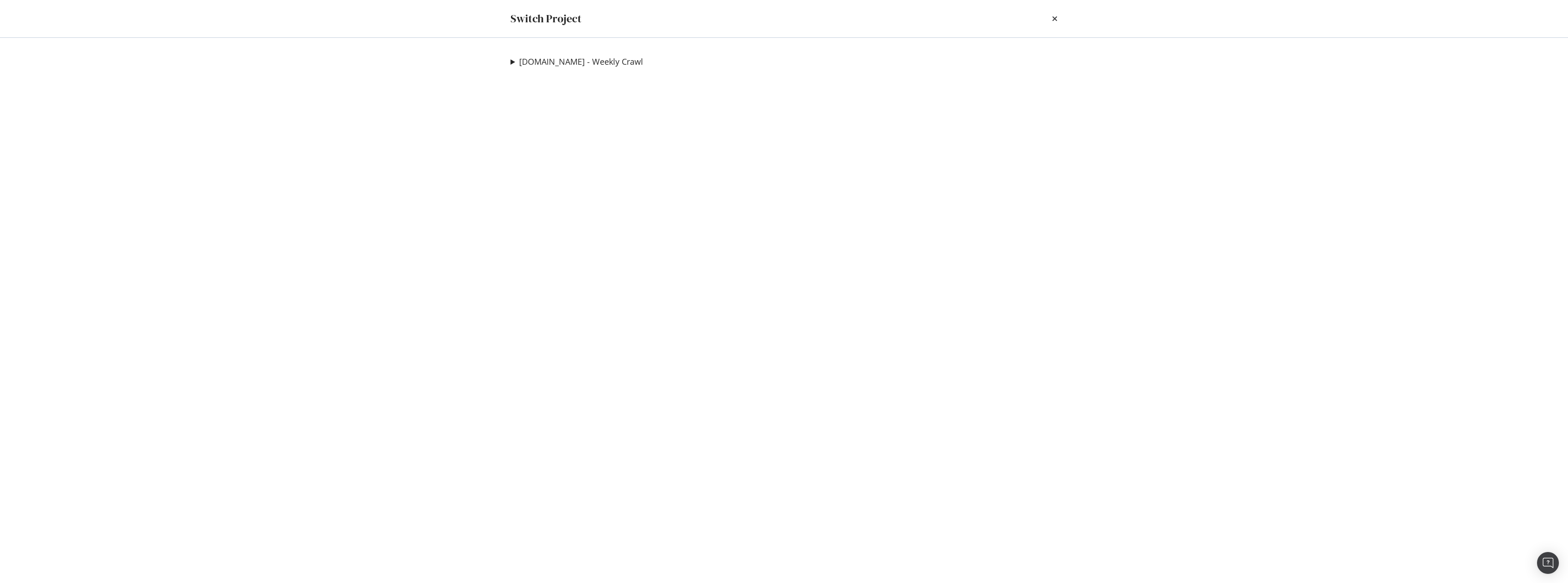
drag, startPoint x: 1057, startPoint y: 20, endPoint x: 1022, endPoint y: 1, distance: 39.8
click at [1057, 20] on icon "times" at bounding box center [1054, 19] width 5 height 7
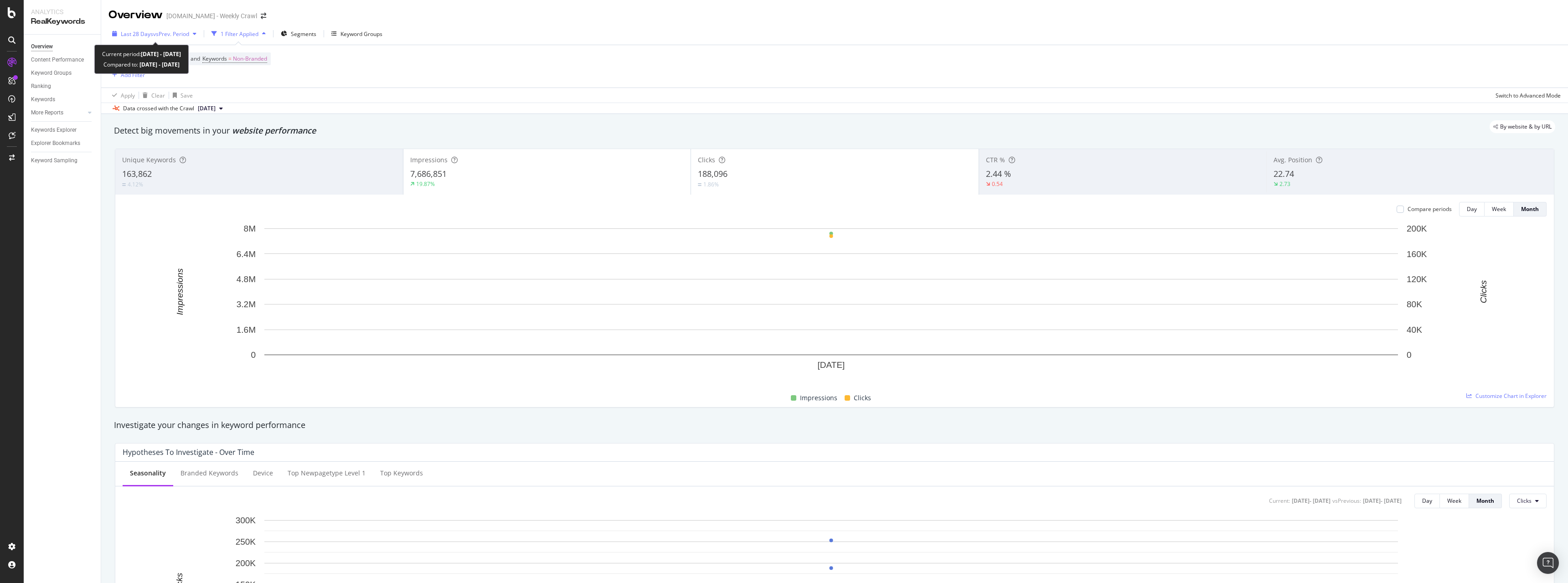
click at [168, 32] on span "vs Prev. Period" at bounding box center [171, 33] width 36 height 8
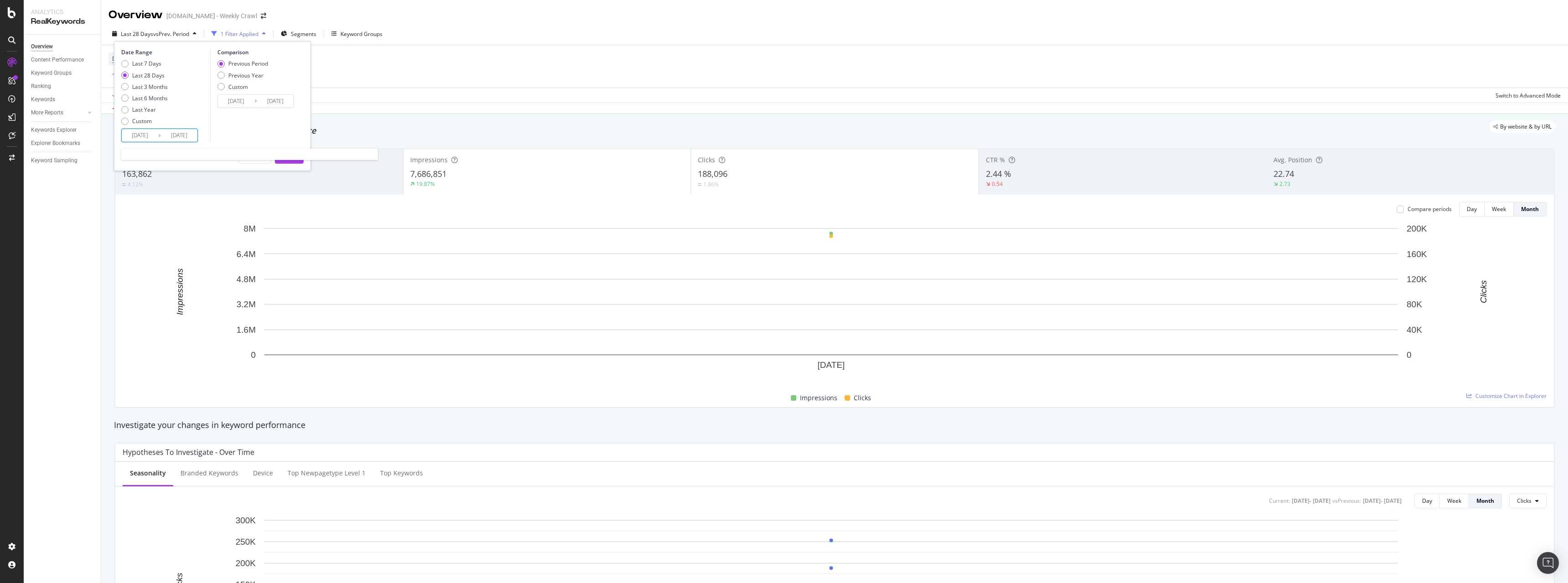
click at [142, 131] on input "[DATE]" at bounding box center [140, 135] width 37 height 13
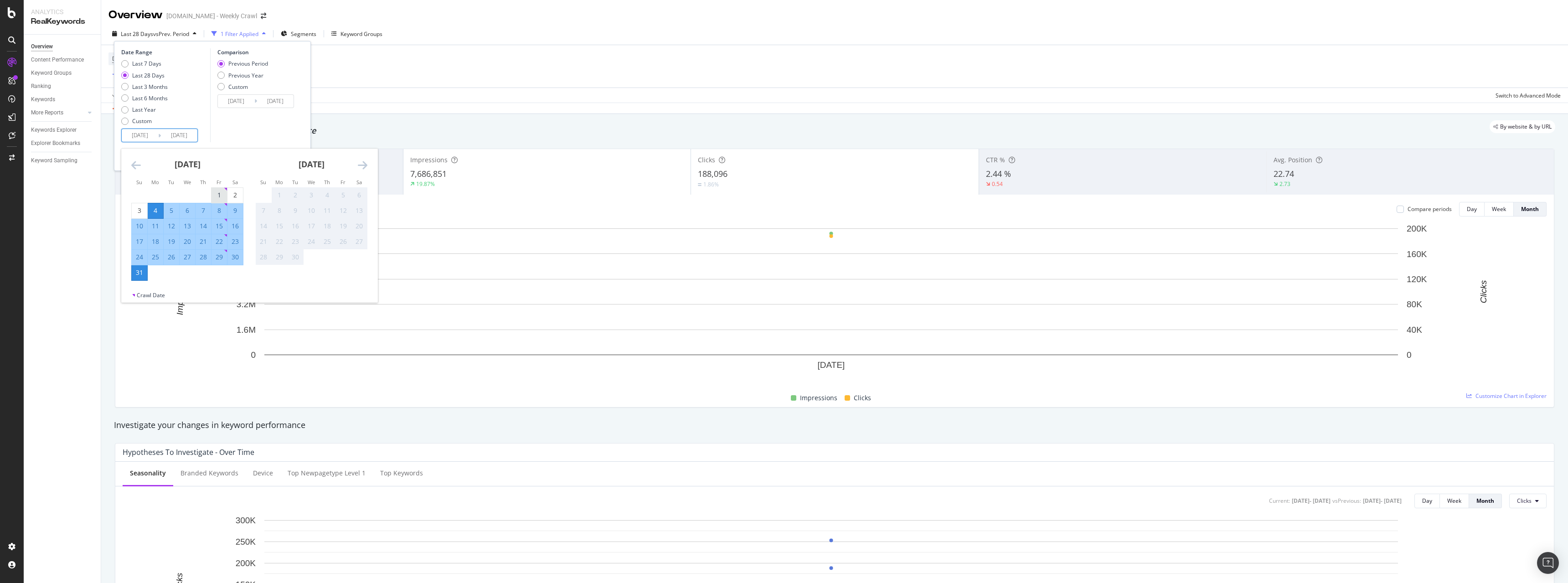
click at [220, 194] on div "1" at bounding box center [219, 195] width 15 height 9
type input "2025/08/01"
type input "2025/07/01"
type input "2025/07/31"
click at [141, 271] on div "31" at bounding box center [139, 272] width 15 height 9
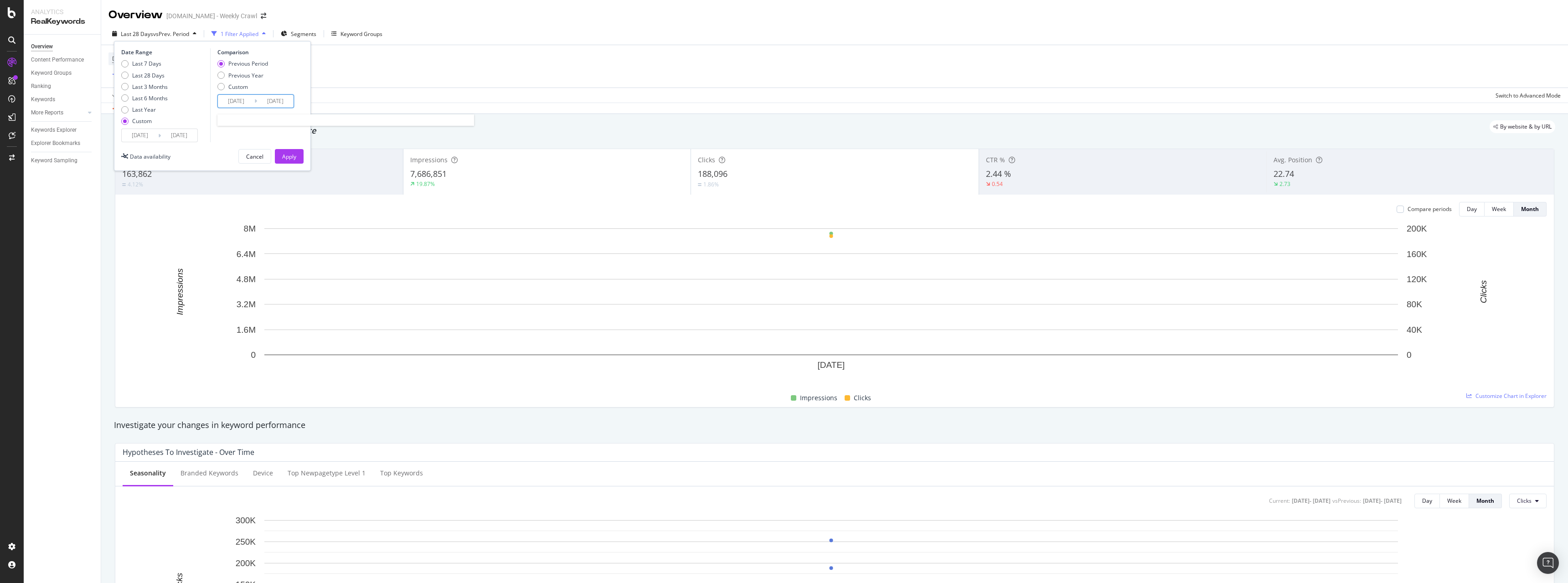
click at [254, 98] on input "2025/07/01" at bounding box center [236, 101] width 37 height 13
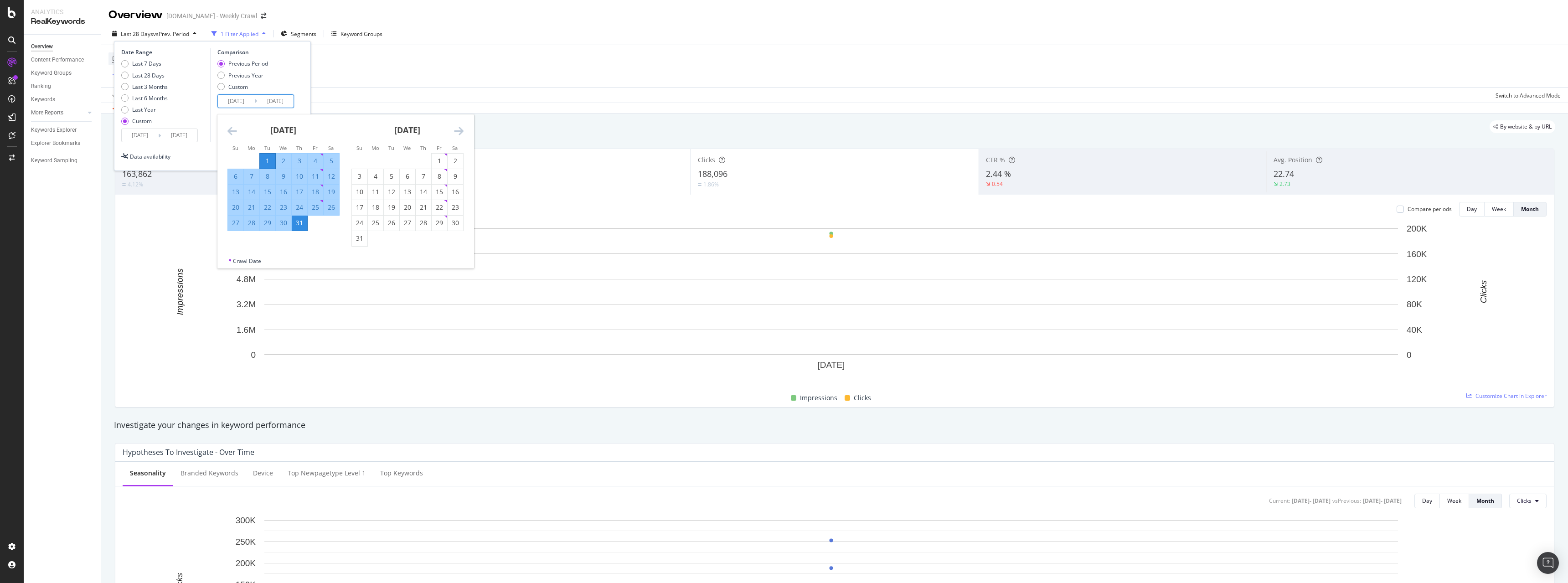
click at [232, 130] on icon "Move backward to switch to the previous month." at bounding box center [233, 131] width 10 height 11
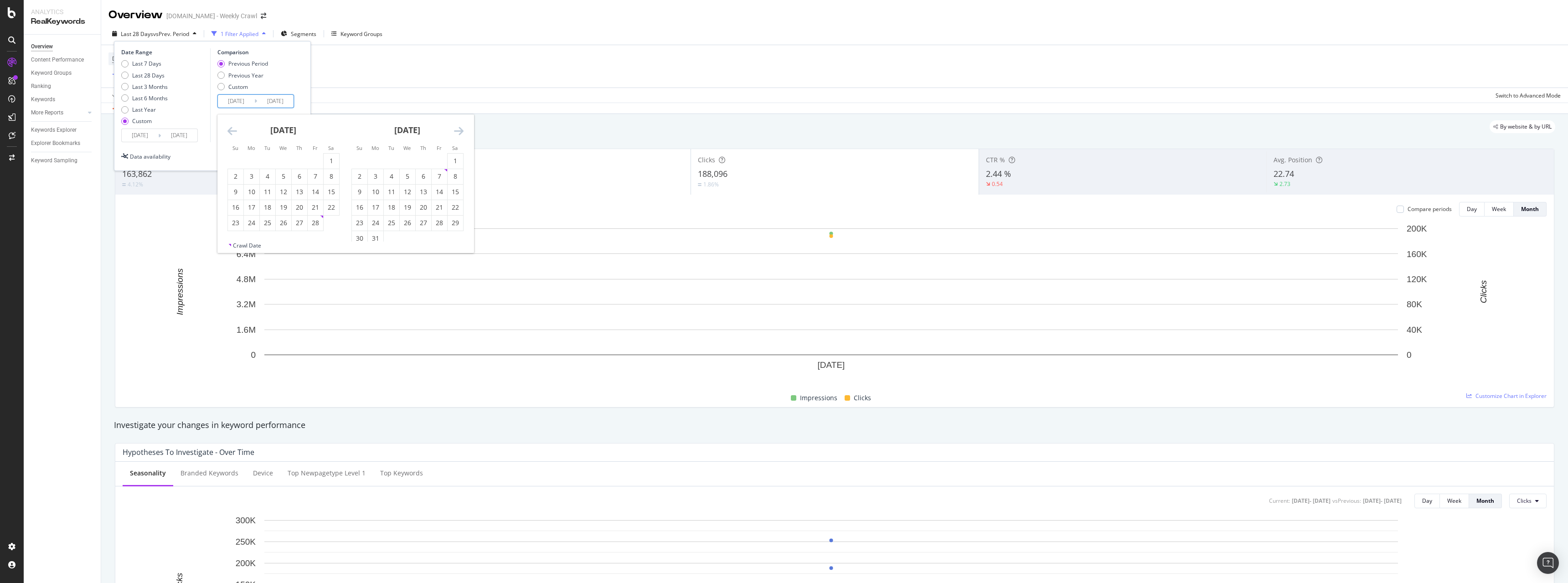
click at [232, 130] on icon "Move backward to switch to the previous month." at bounding box center [233, 131] width 10 height 11
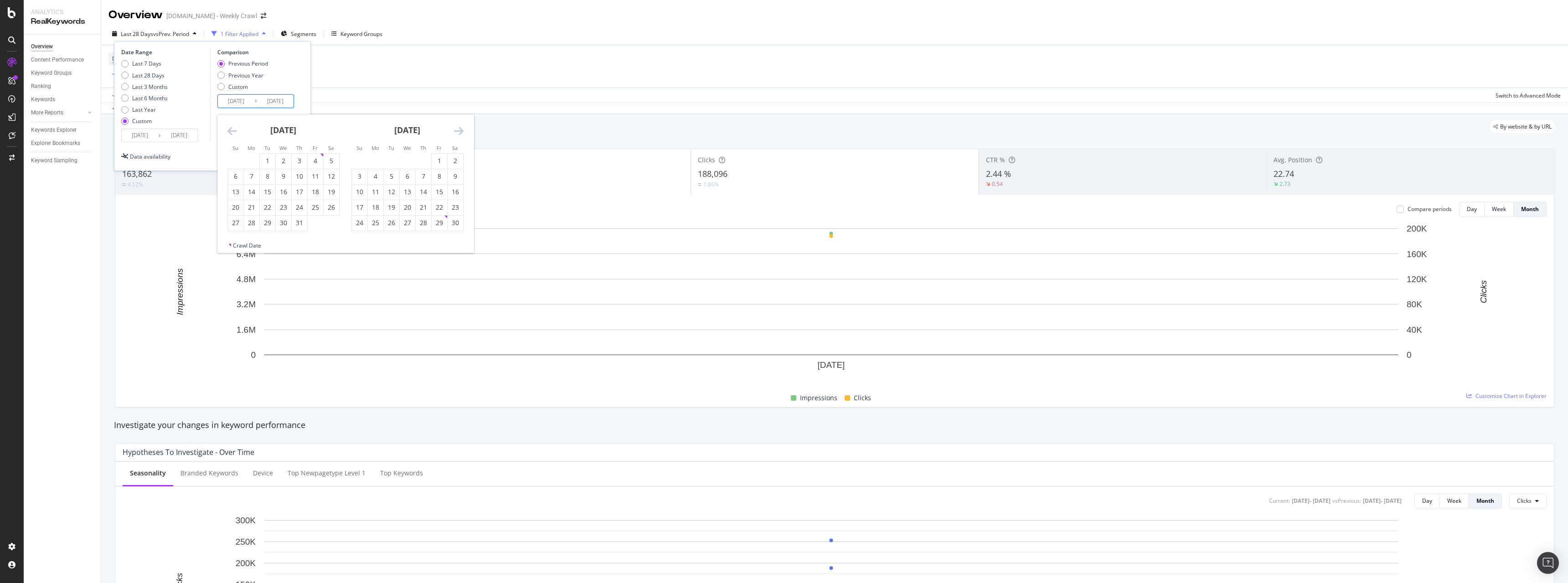
click at [232, 130] on icon "Move backward to switch to the previous month." at bounding box center [233, 131] width 10 height 11
click at [420, 161] on div "1" at bounding box center [423, 161] width 15 height 9
type input "2024/08/01"
click at [462, 224] on div "31" at bounding box center [455, 223] width 15 height 9
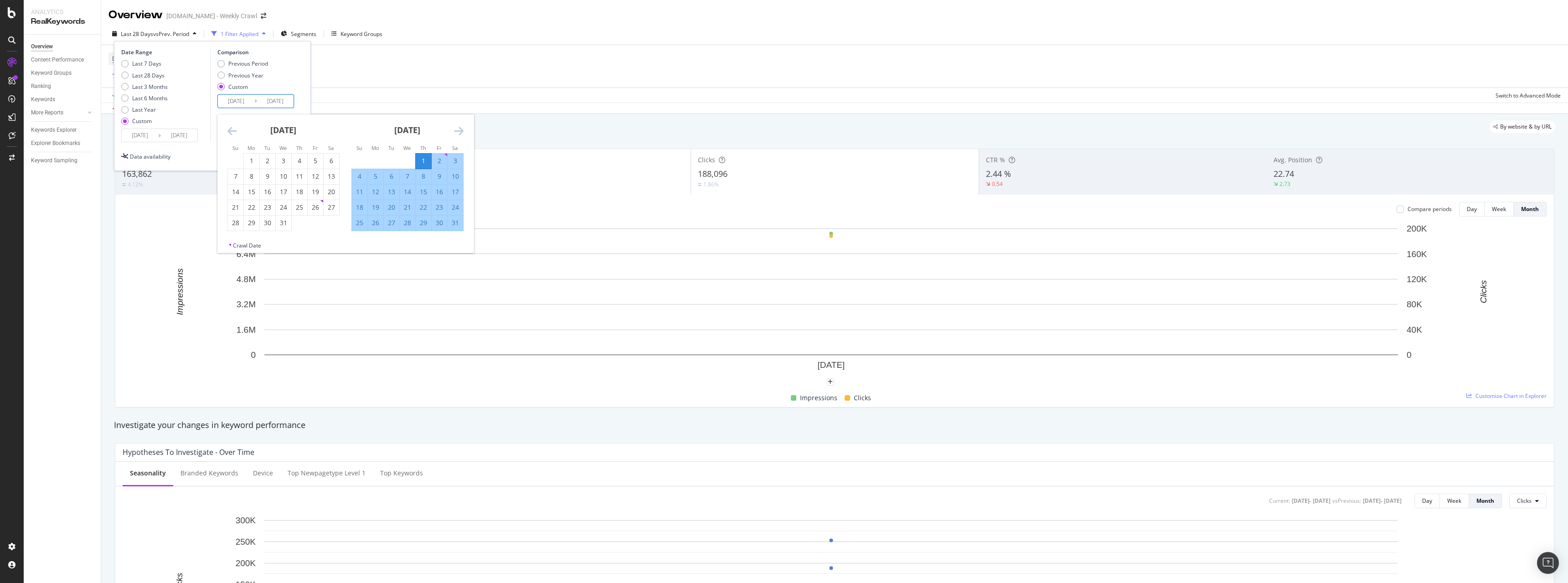
type input "2024/08/31"
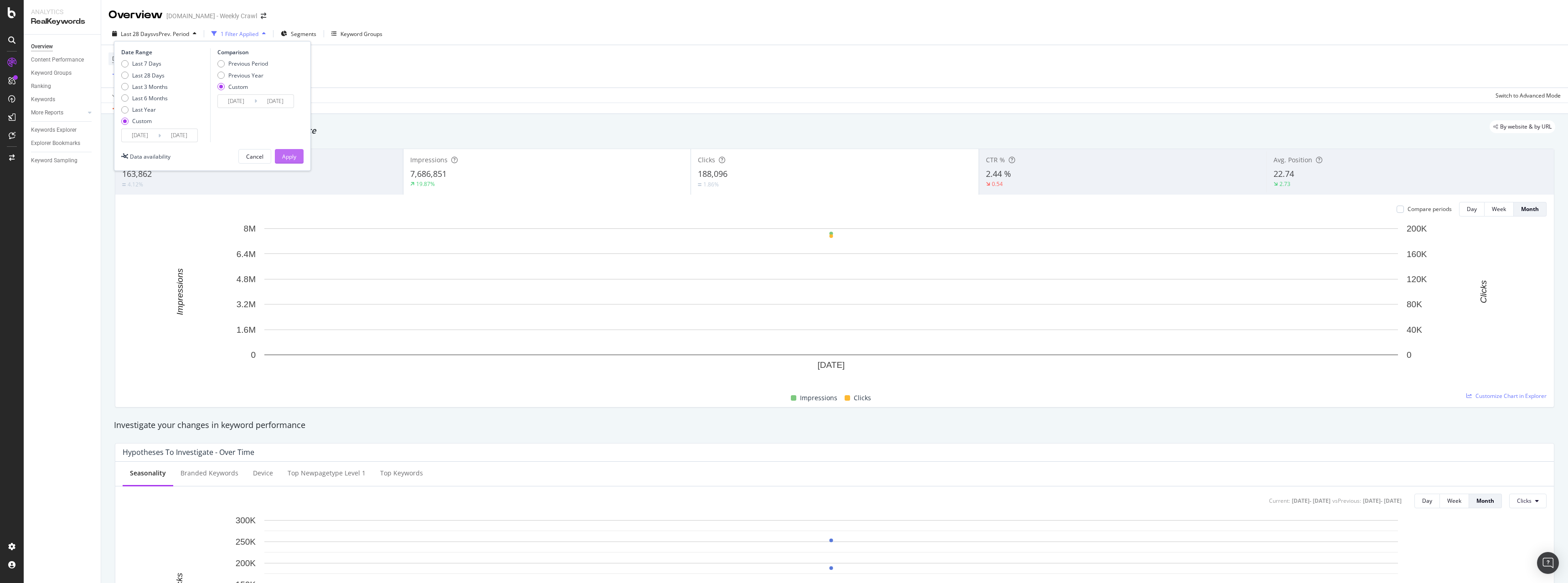
click at [292, 158] on div "Apply" at bounding box center [289, 156] width 14 height 8
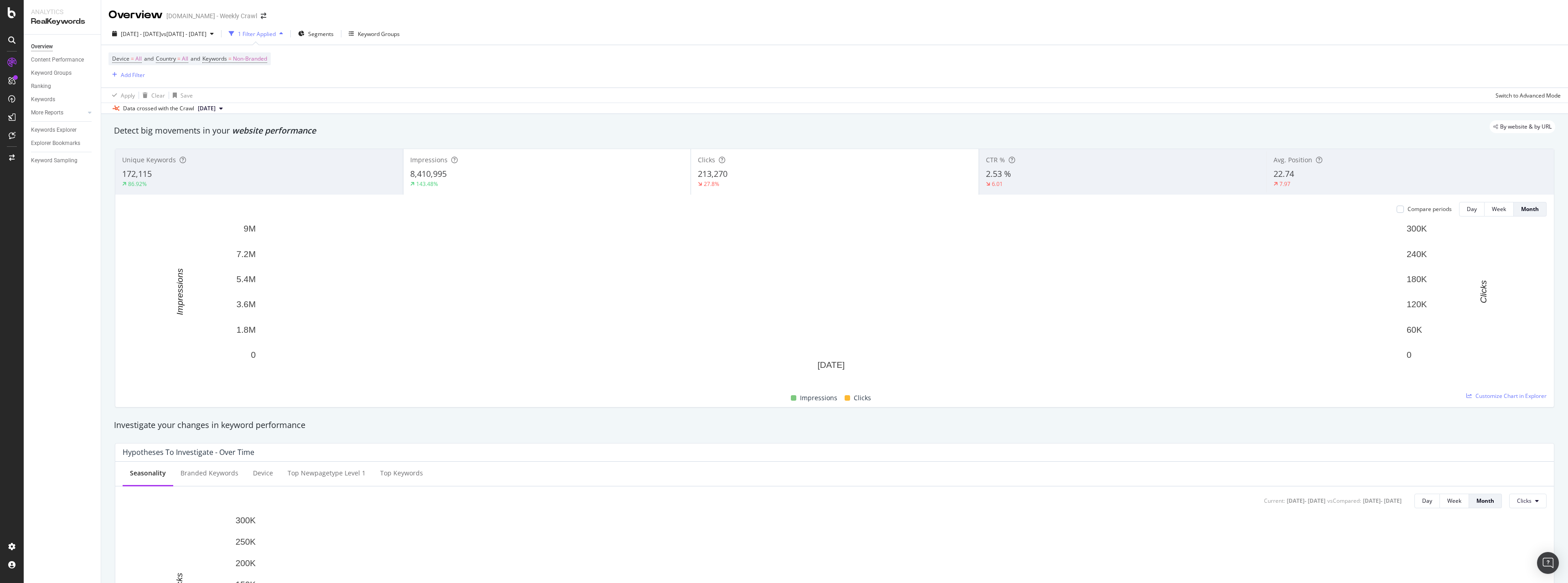
drag, startPoint x: 11, startPoint y: 7, endPoint x: 352, endPoint y: 72, distance: 347.1
click at [352, 72] on div "Device = All and Country = All and Keywords = Non-Branded Add Filter" at bounding box center [835, 66] width 1452 height 43
click at [334, 35] on span "Segments" at bounding box center [321, 33] width 26 height 8
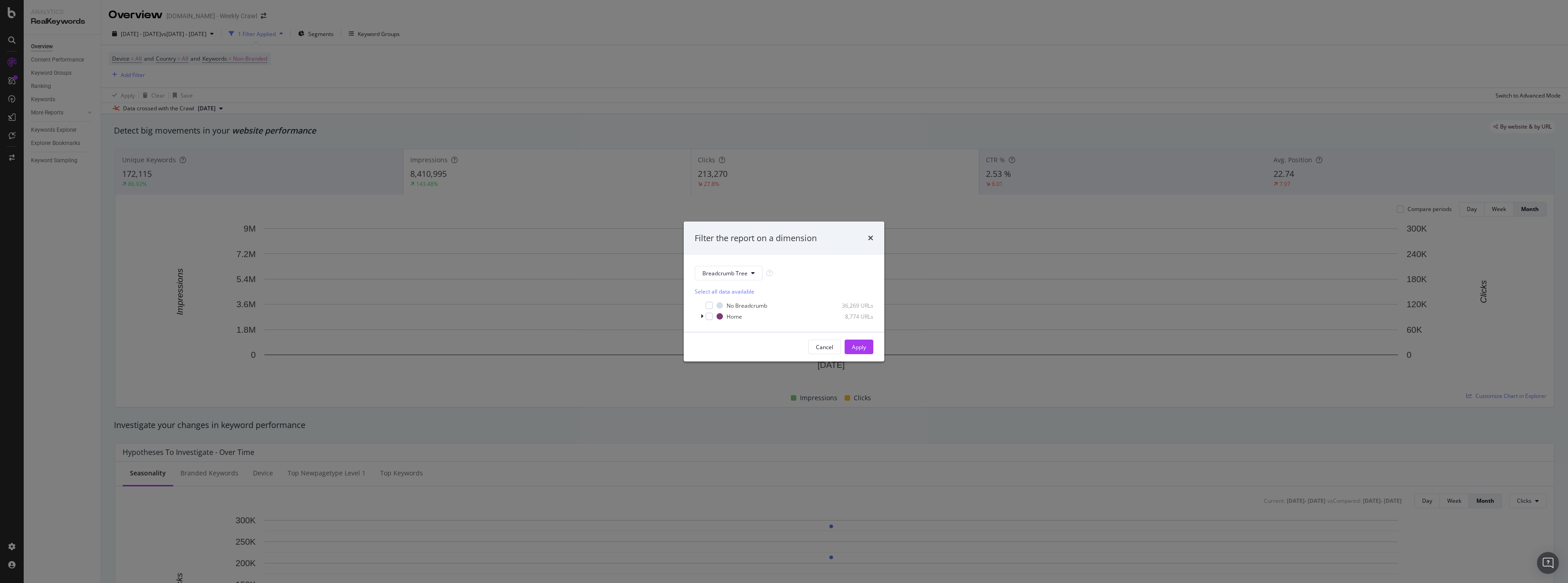
click at [867, 239] on div "Filter the report on a dimension" at bounding box center [784, 238] width 179 height 12
click at [434, 32] on div "Filter the report on a dimension Breadcrumb Tree Select all data available No B…" at bounding box center [784, 292] width 1568 height 583
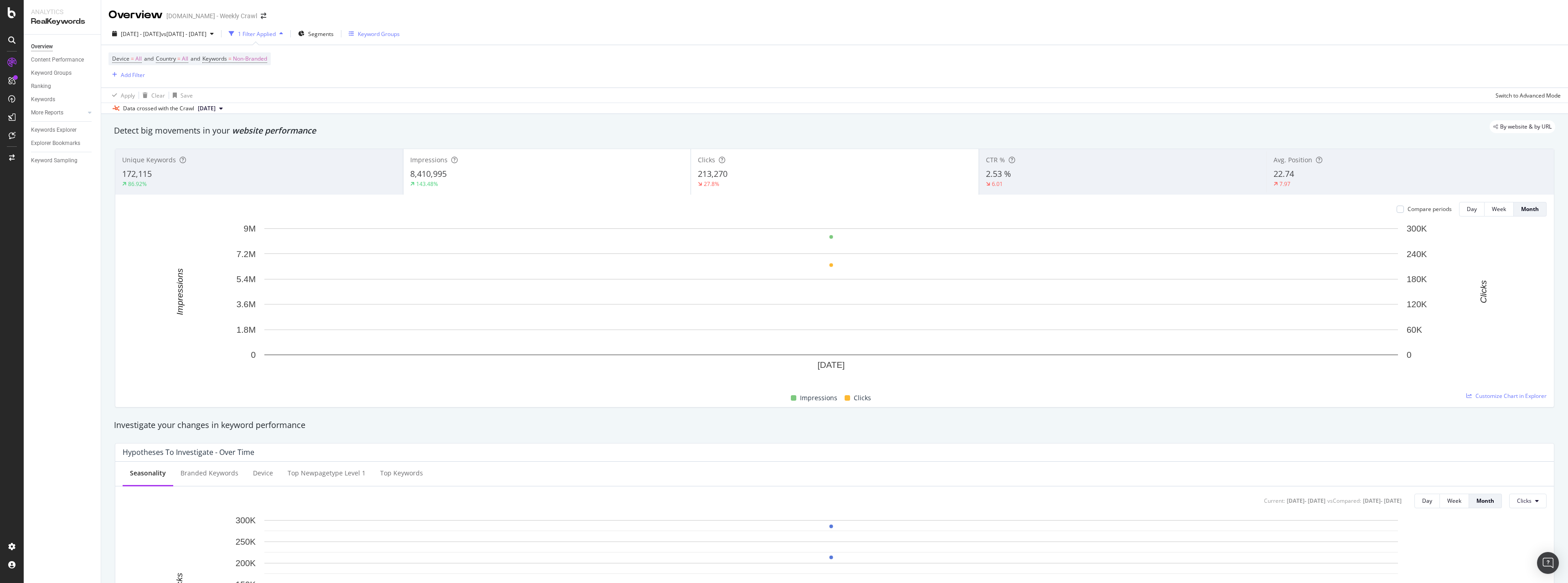
click at [400, 33] on div "Keyword Groups" at bounding box center [379, 33] width 42 height 8
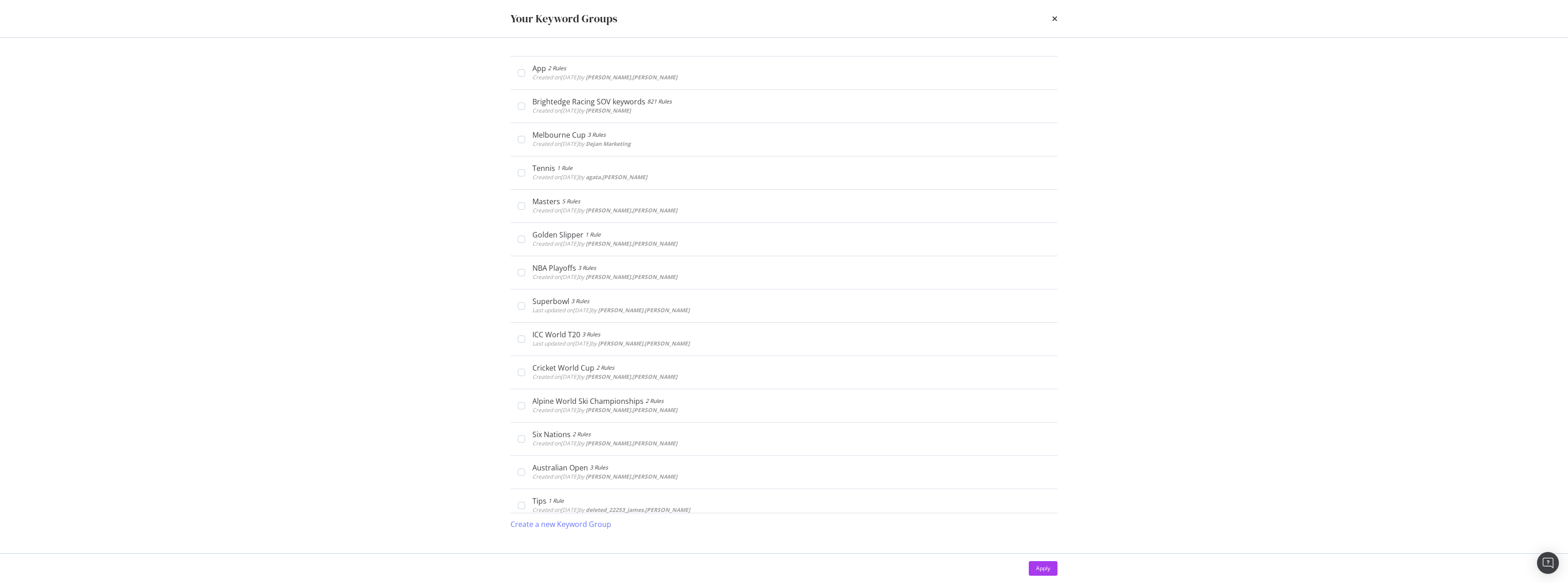
click at [1052, 20] on div "Your Keyword Groups" at bounding box center [784, 18] width 547 height 15
click at [1052, 19] on icon "times" at bounding box center [1054, 19] width 5 height 7
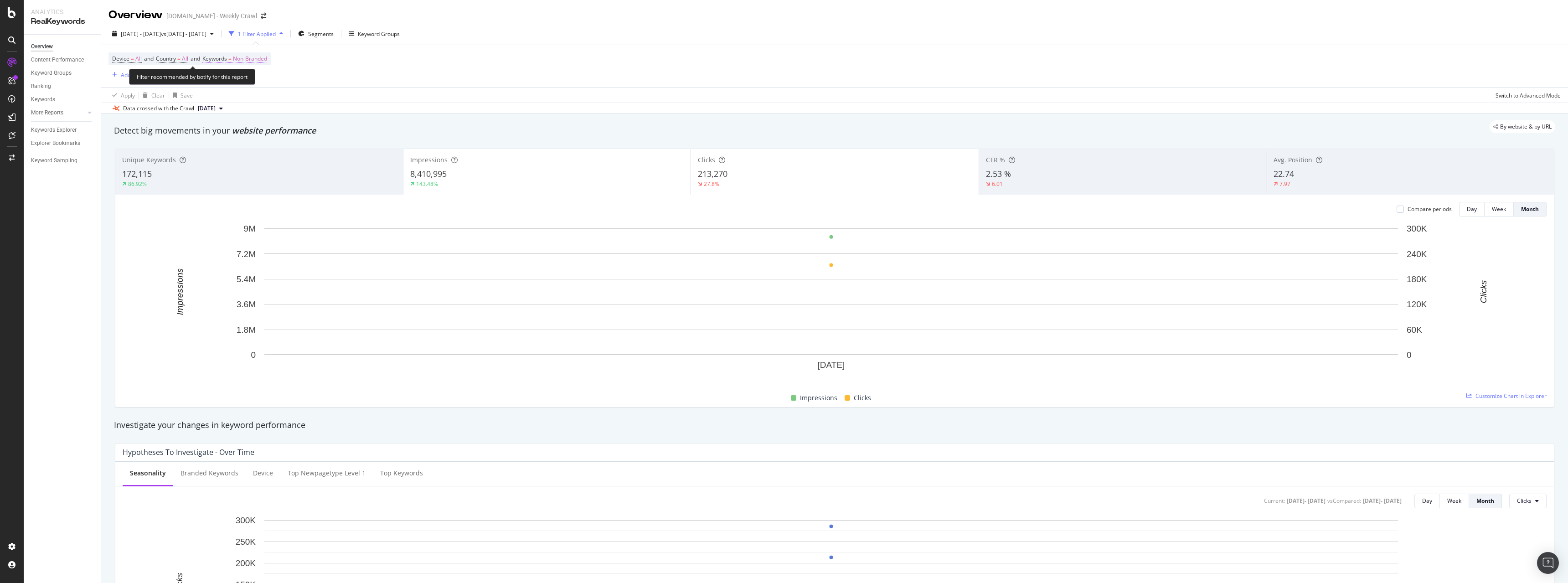
click at [244, 60] on span "Non-Branded" at bounding box center [250, 58] width 34 height 13
click at [247, 80] on span "Non-Branded" at bounding box center [234, 80] width 38 height 8
drag, startPoint x: 233, startPoint y: 151, endPoint x: 234, endPoint y: 141, distance: 10.0
click at [233, 151] on span "All" at bounding box center [270, 151] width 93 height 8
click at [308, 98] on div "Apply" at bounding box center [309, 99] width 14 height 8
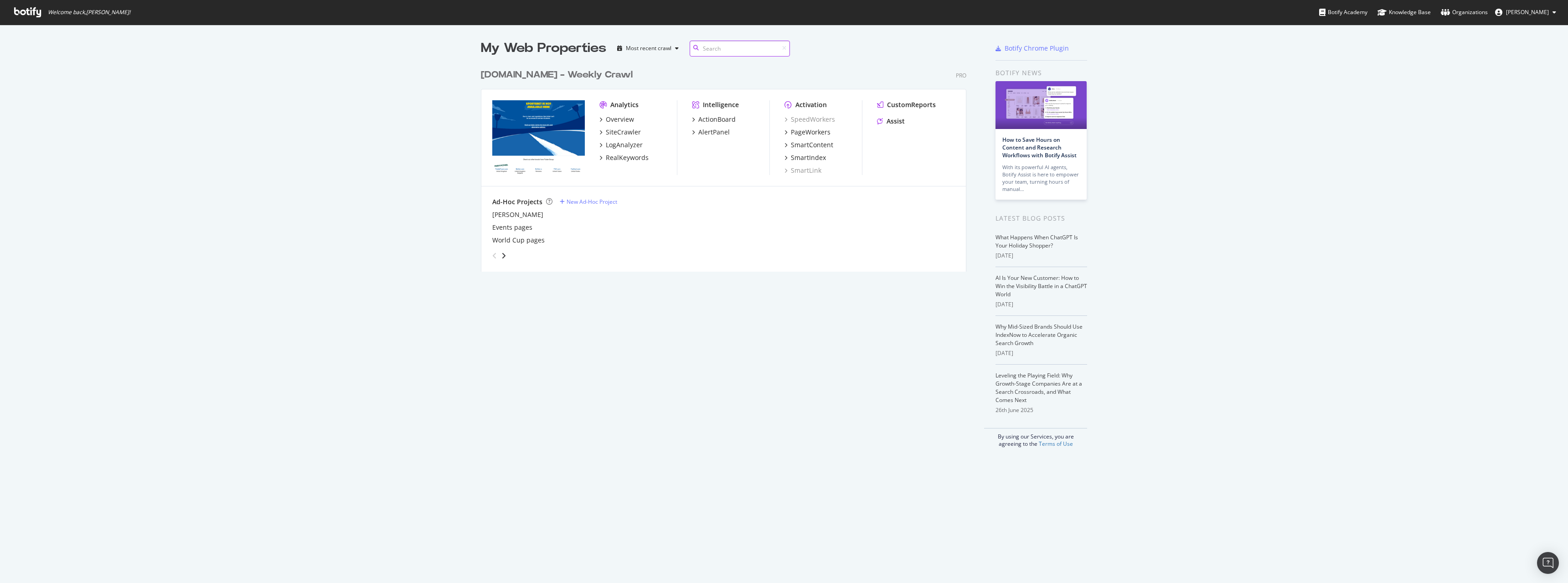
scroll to position [208, 486]
click at [502, 255] on icon "angle-right" at bounding box center [503, 256] width 4 height 7
click at [492, 254] on icon "angle-left" at bounding box center [494, 256] width 4 height 7
click at [642, 48] on div "Most recent crawl" at bounding box center [648, 48] width 46 height 5
click at [738, 166] on div "Intelligence ActionBoard AlertPanel" at bounding box center [730, 138] width 77 height 75
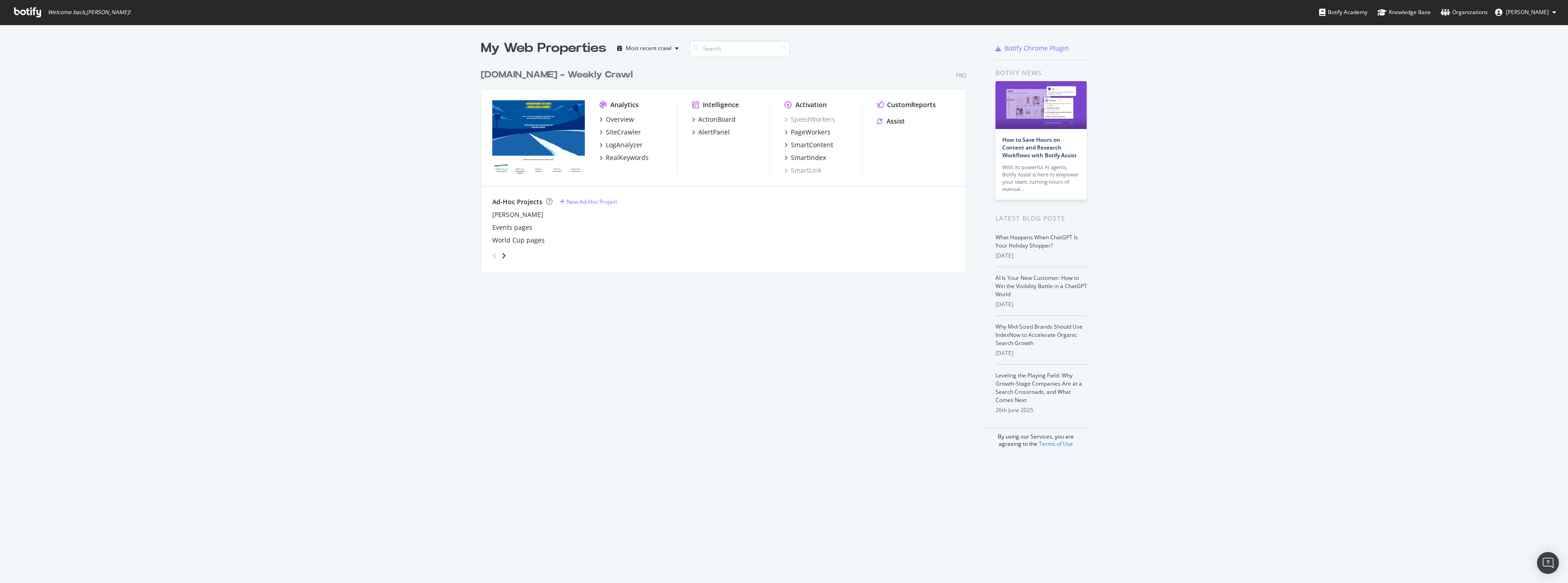
click at [1219, 133] on div "My Web Properties Most recent crawl [DOMAIN_NAME] - Weekly Crawl Pro Analytics …" at bounding box center [784, 243] width 1568 height 438
click at [671, 48] on div "button" at bounding box center [677, 48] width 11 height 5
click at [669, 75] on div "Alphabetical order" at bounding box center [656, 79] width 47 height 8
